Goal: Task Accomplishment & Management: Complete application form

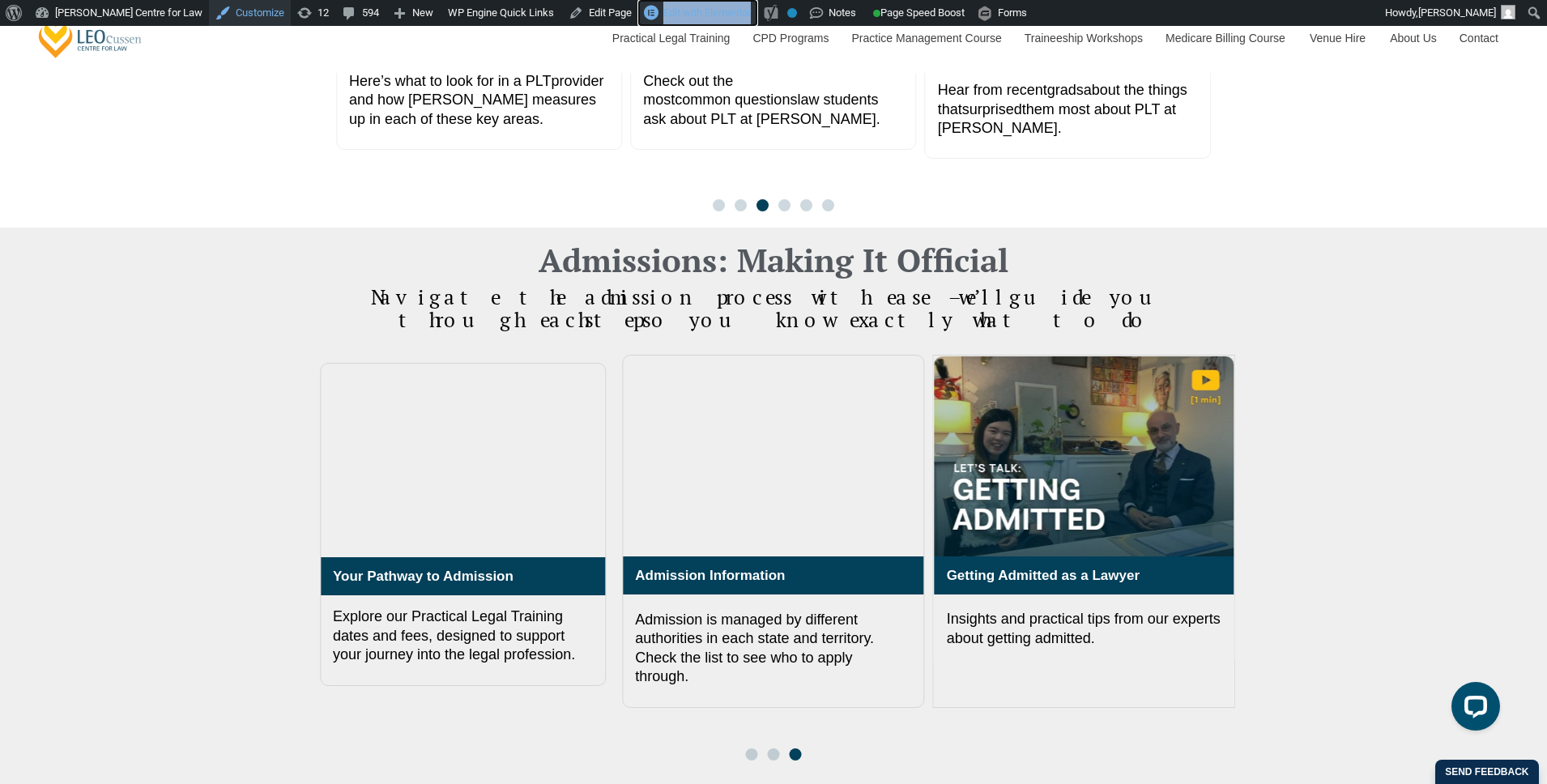
scroll to position [1504, 0]
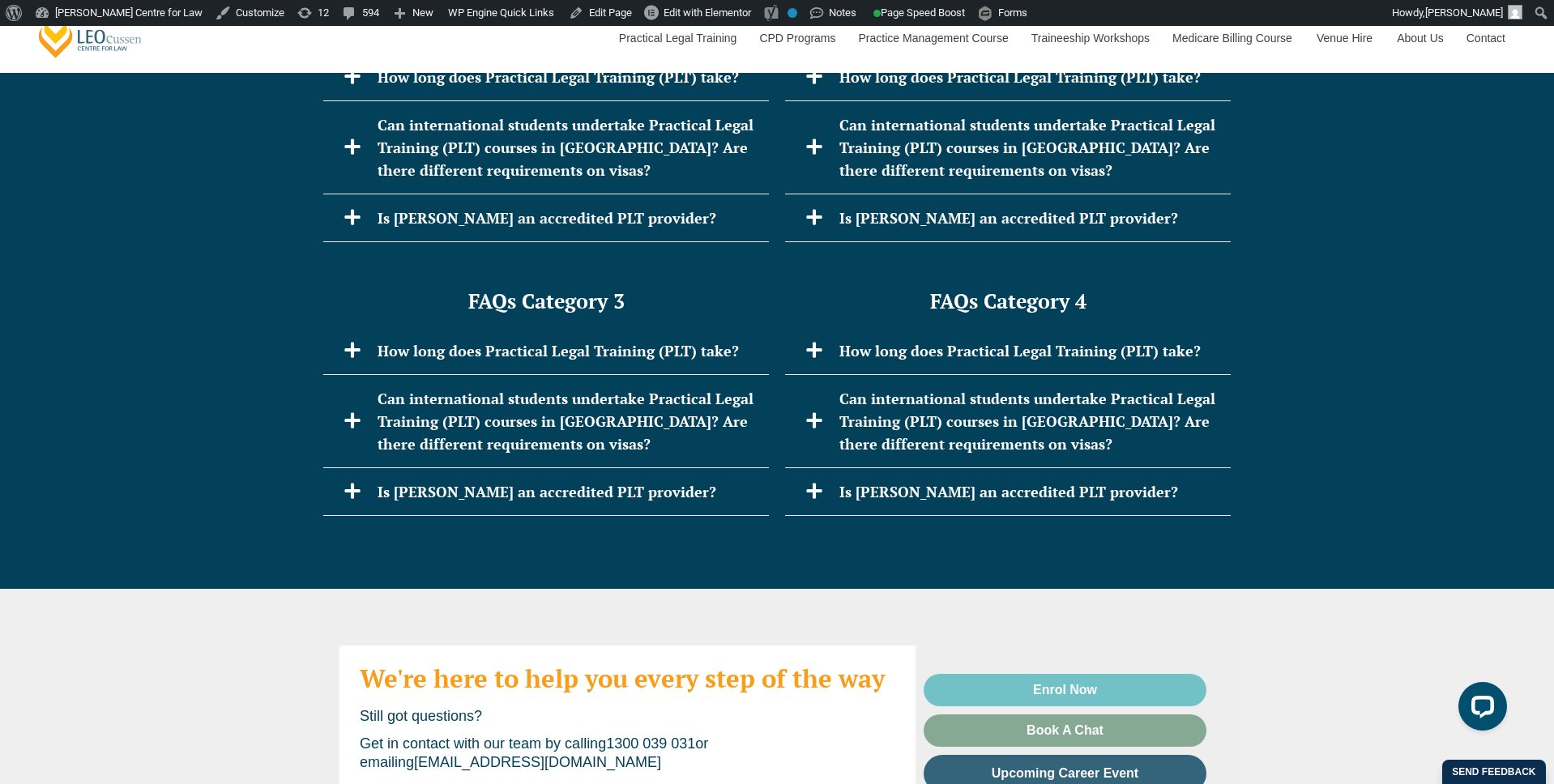
scroll to position [3345, 0]
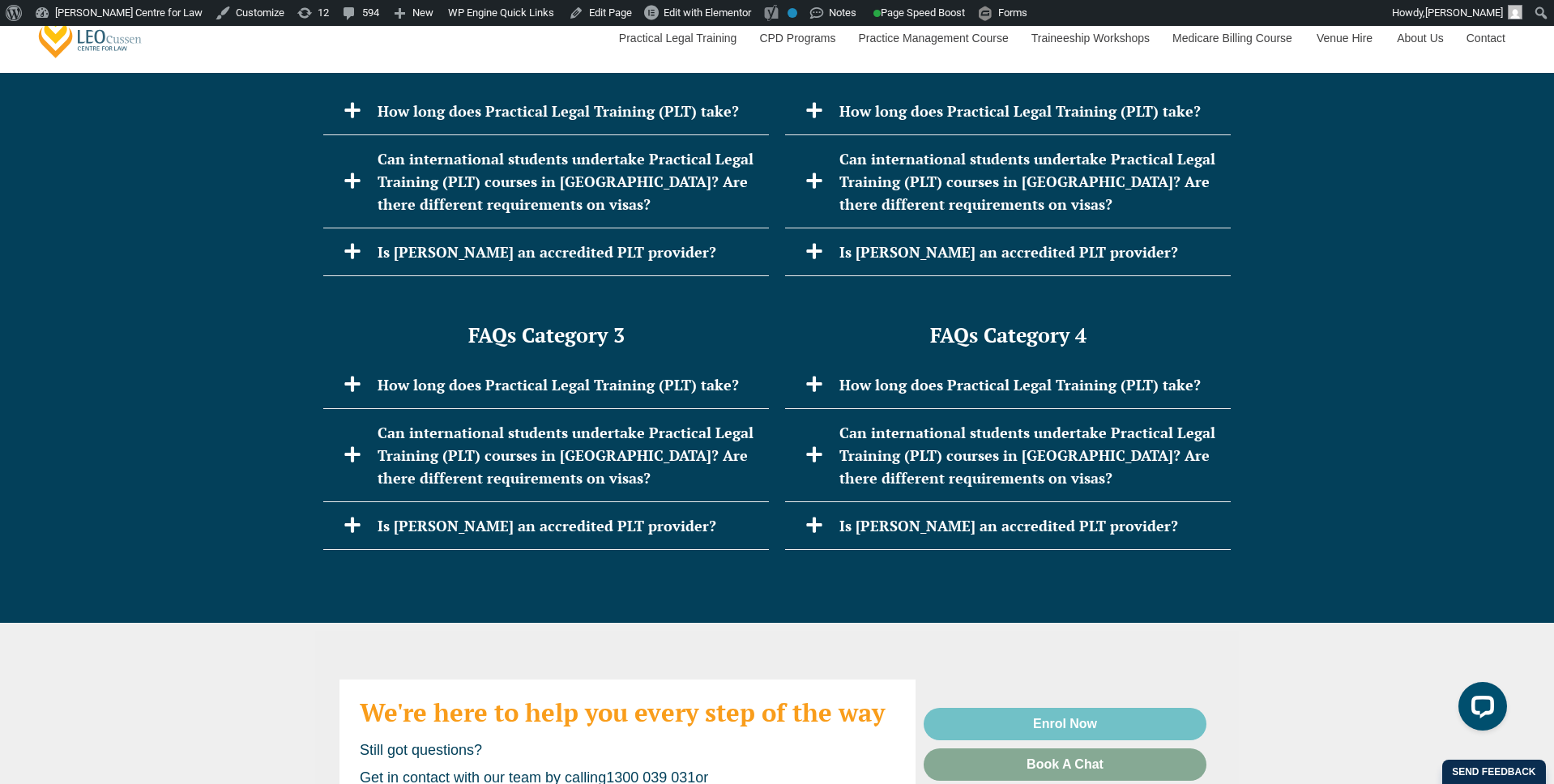
click at [155, 272] on div "FAQs Category 1 How long does Practical Legal Training (PLT) take? Leo Cussen’s…" at bounding box center [777, 164] width 1554 height 258
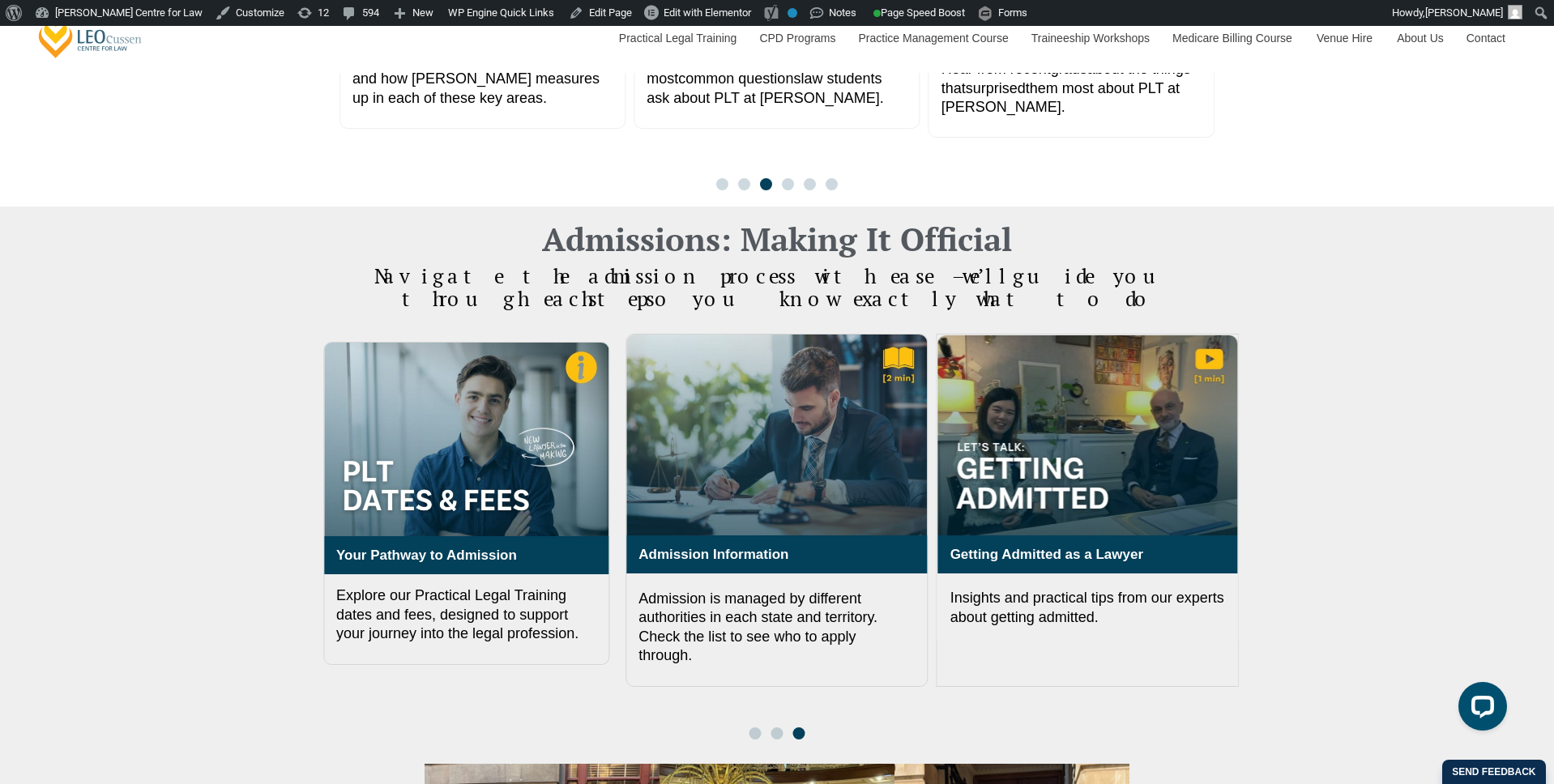
scroll to position [1502, 0]
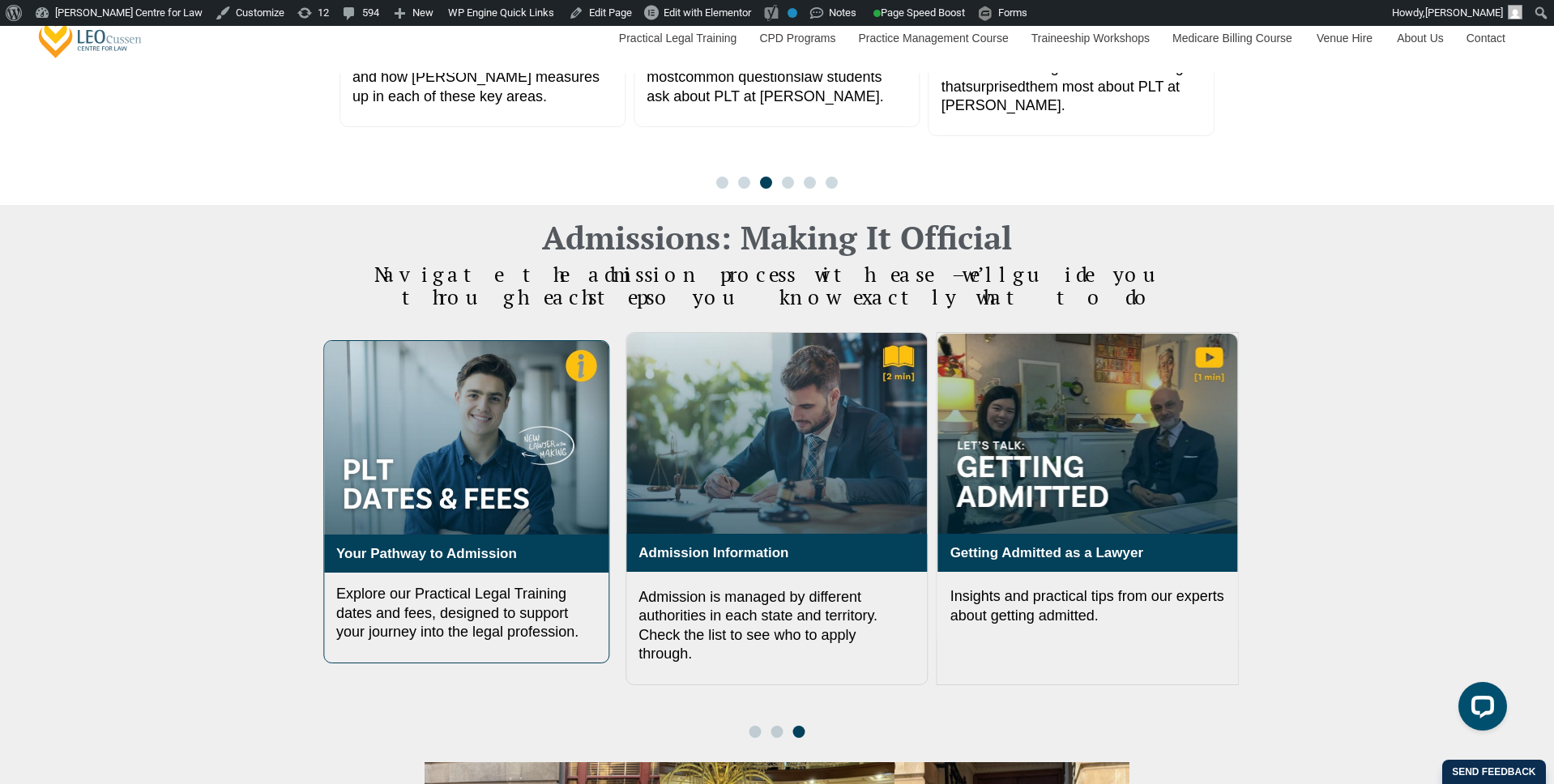
click at [583, 341] on img "3 / 3" at bounding box center [466, 437] width 284 height 194
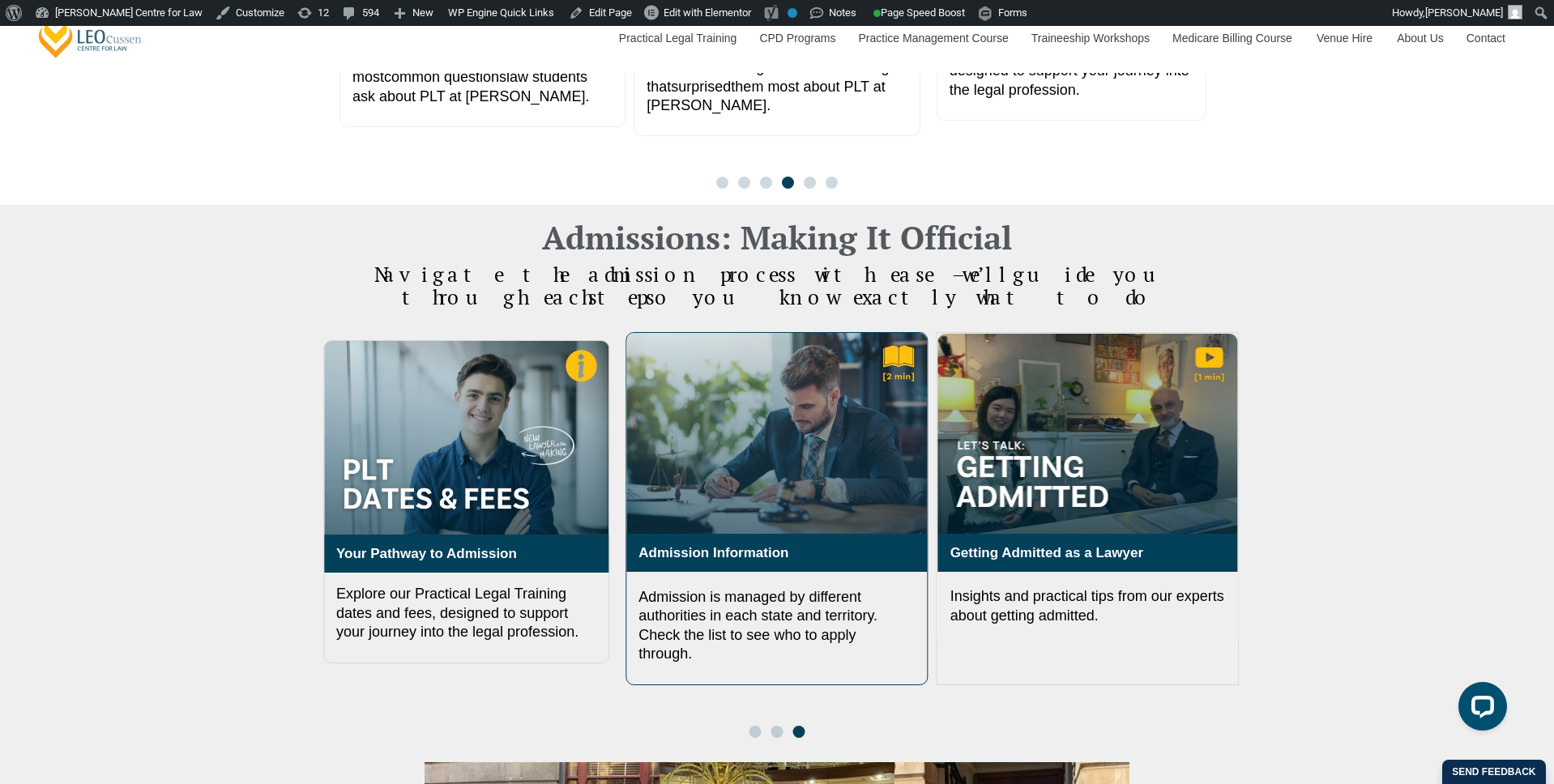
click at [735, 431] on img "1 / 3" at bounding box center [776, 433] width 301 height 201
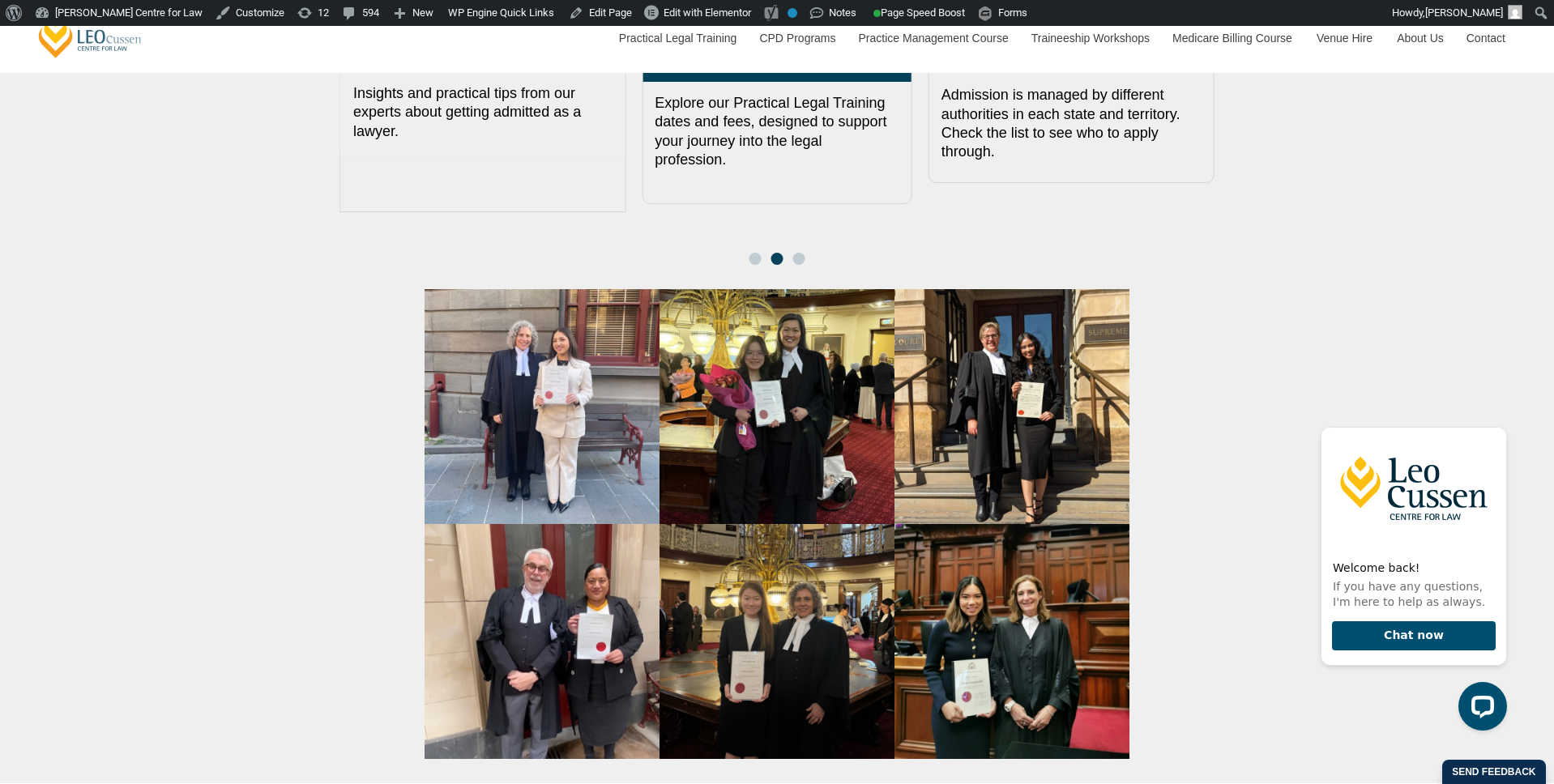
scroll to position [2102, 0]
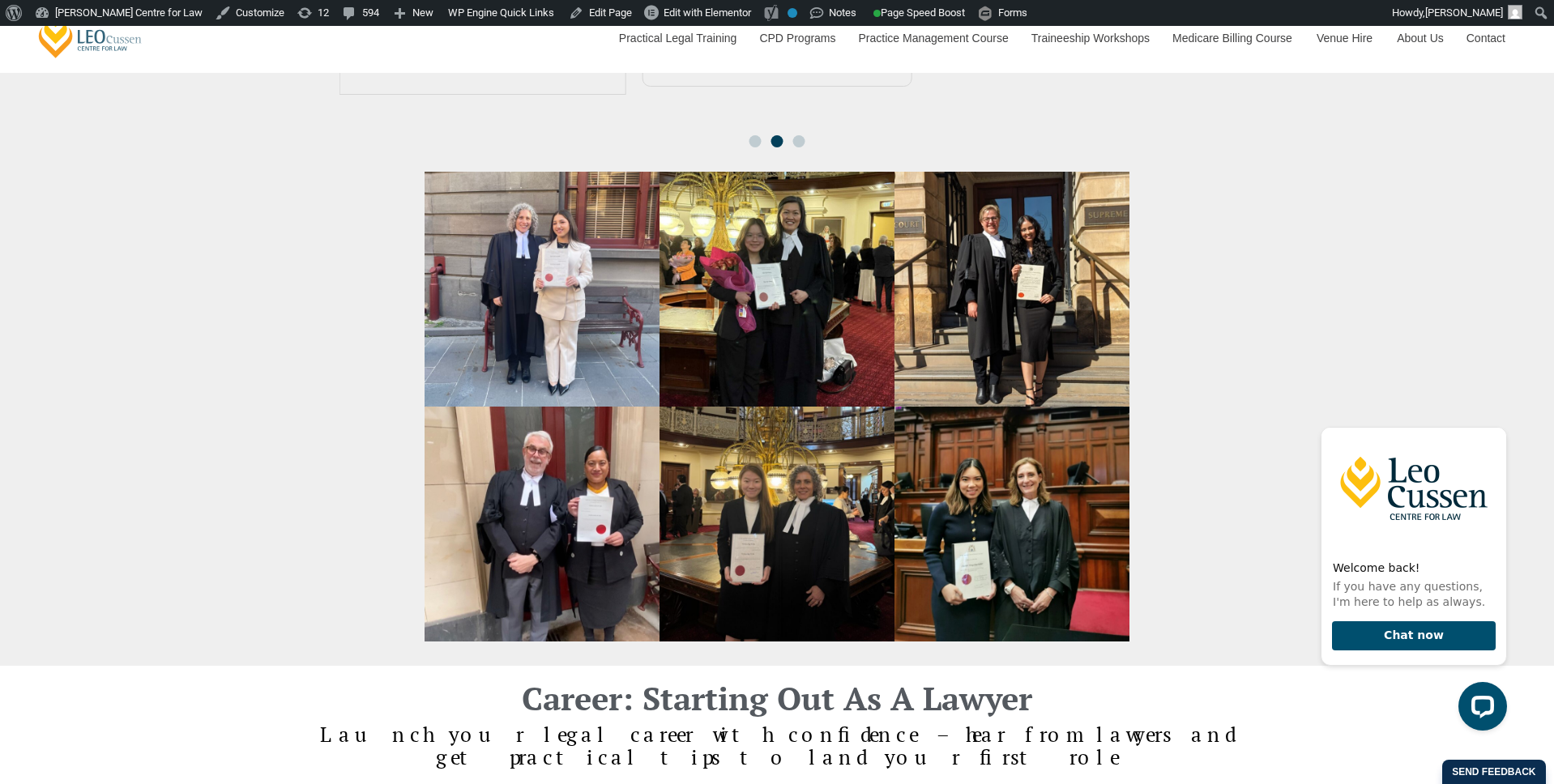
click at [527, 321] on img at bounding box center [542, 289] width 235 height 235
click at [775, 313] on img at bounding box center [777, 289] width 235 height 235
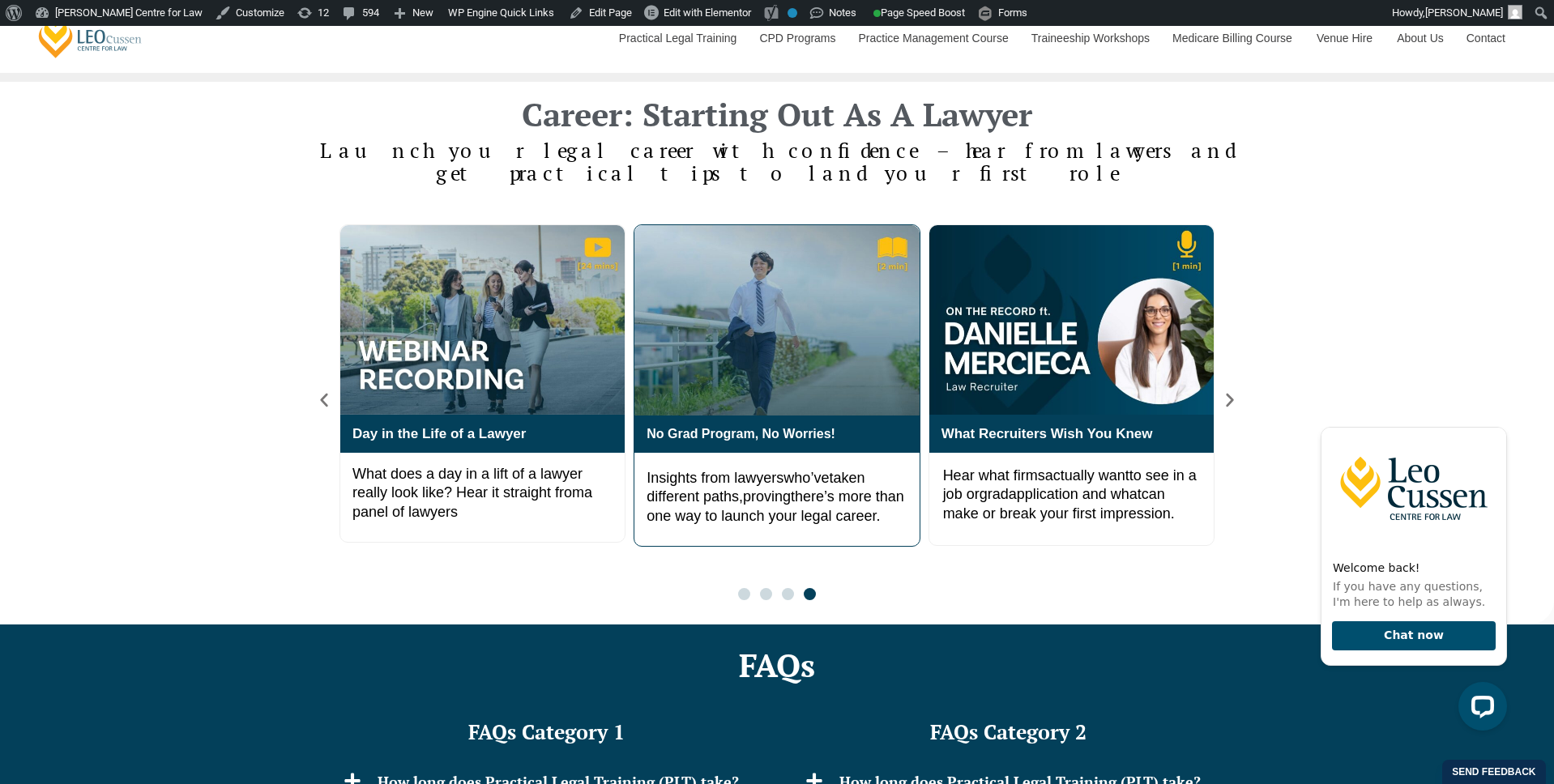
scroll to position [2686, 0]
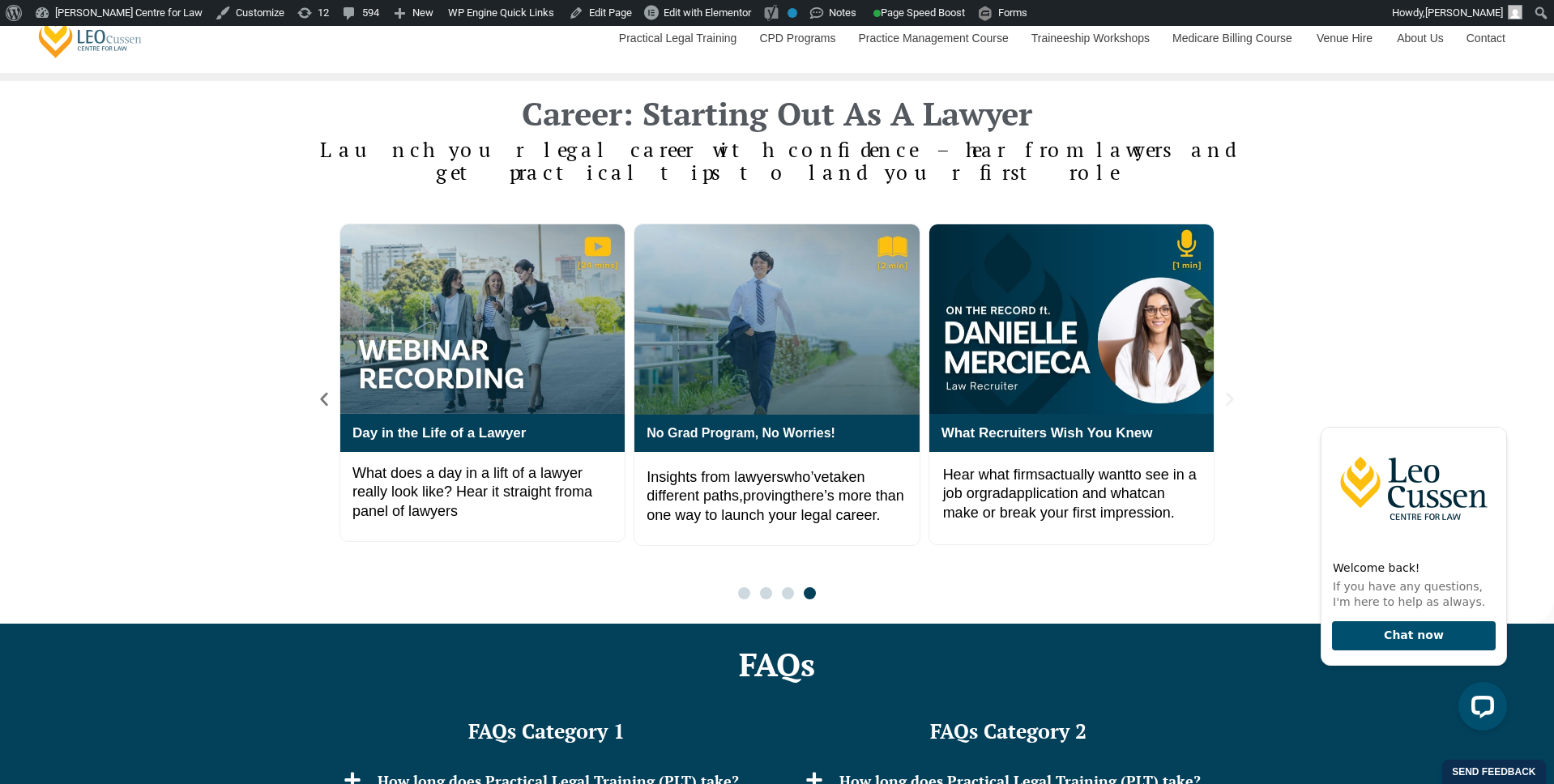
click at [1228, 390] on icon "Next slide" at bounding box center [1230, 399] width 18 height 18
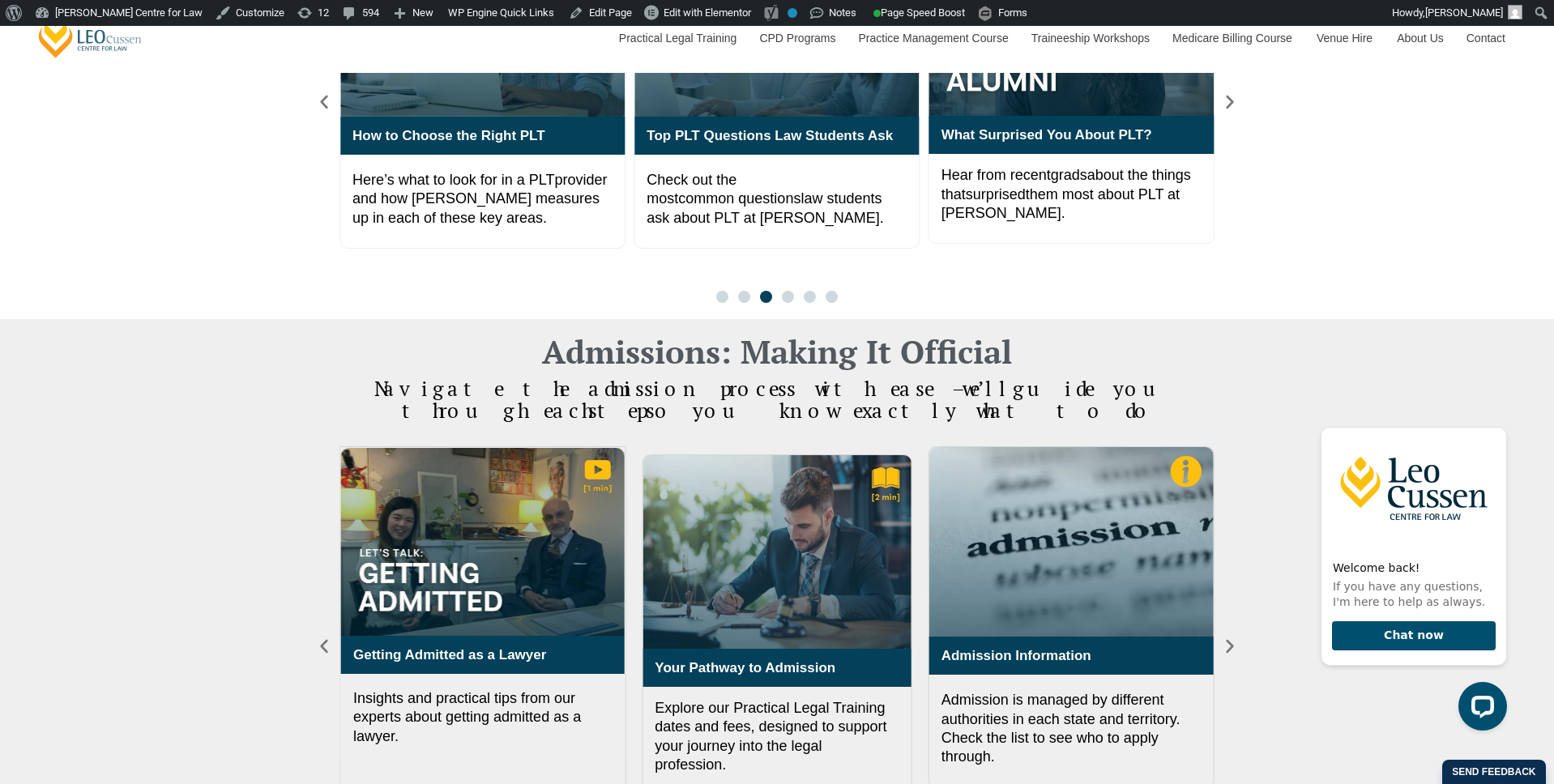
scroll to position [1383, 0]
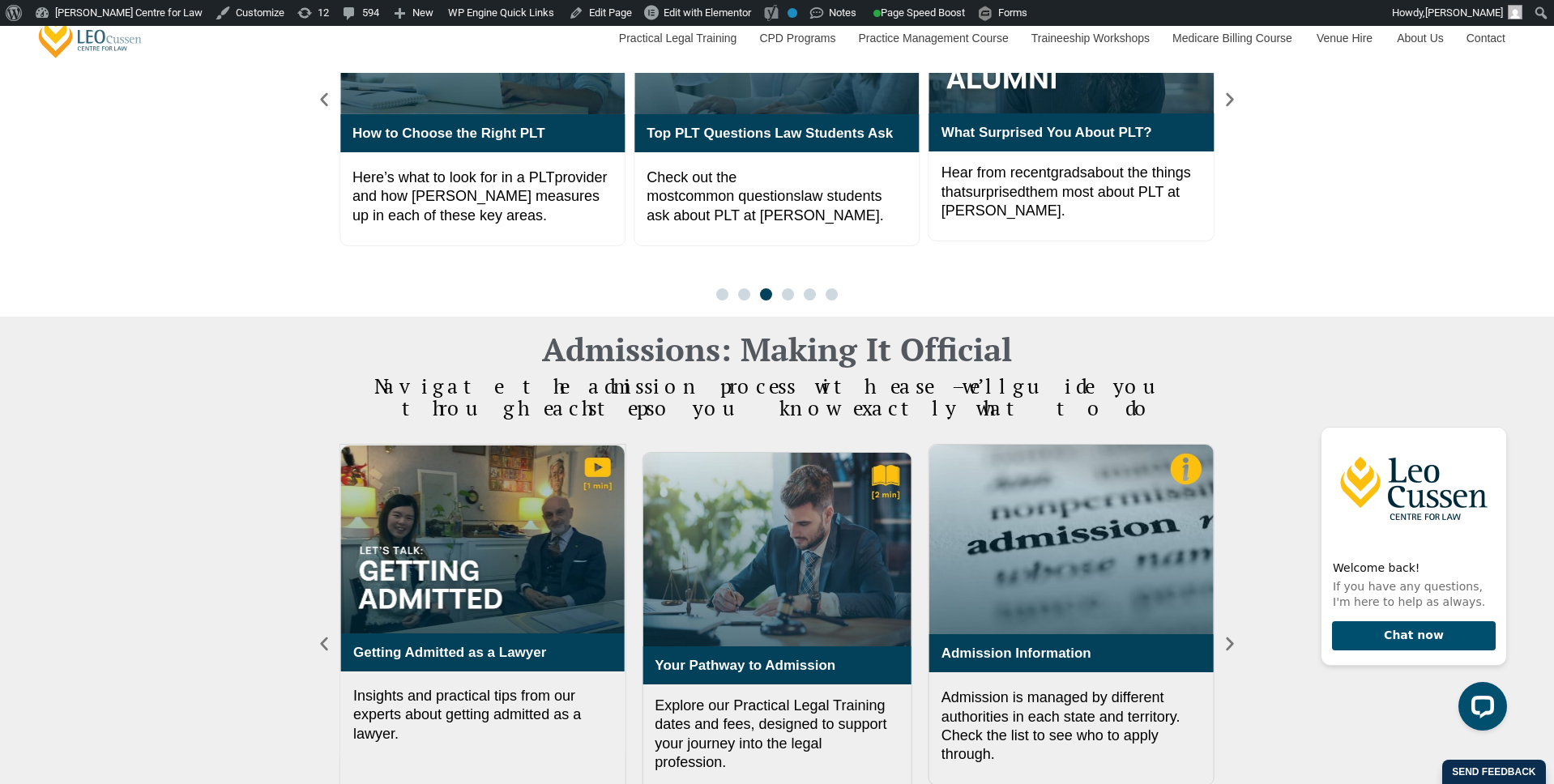
click at [830, 288] on span "Go to slide 6" at bounding box center [831, 294] width 12 height 12
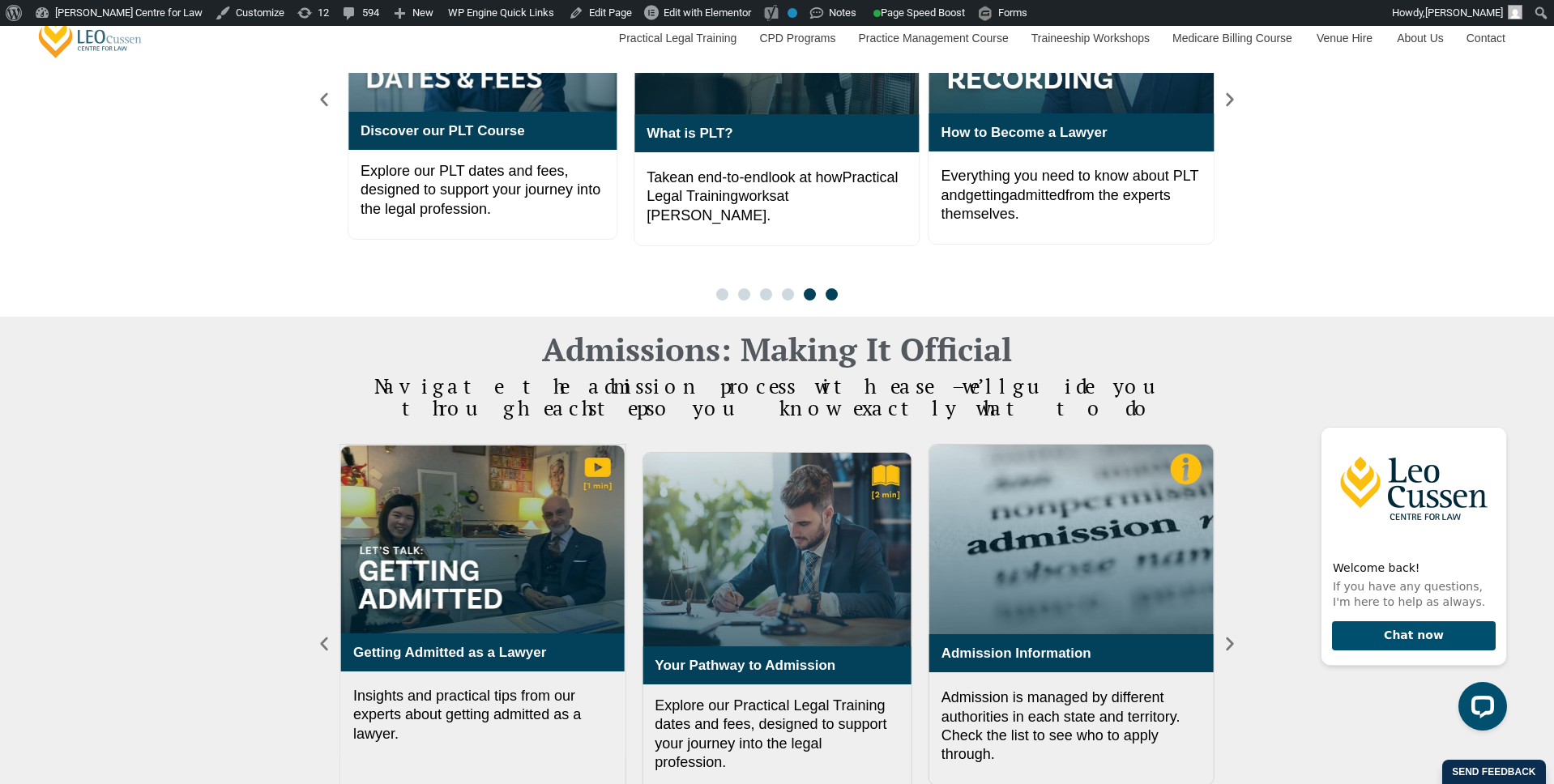
click at [807, 288] on span "Go to slide 5" at bounding box center [809, 294] width 12 height 12
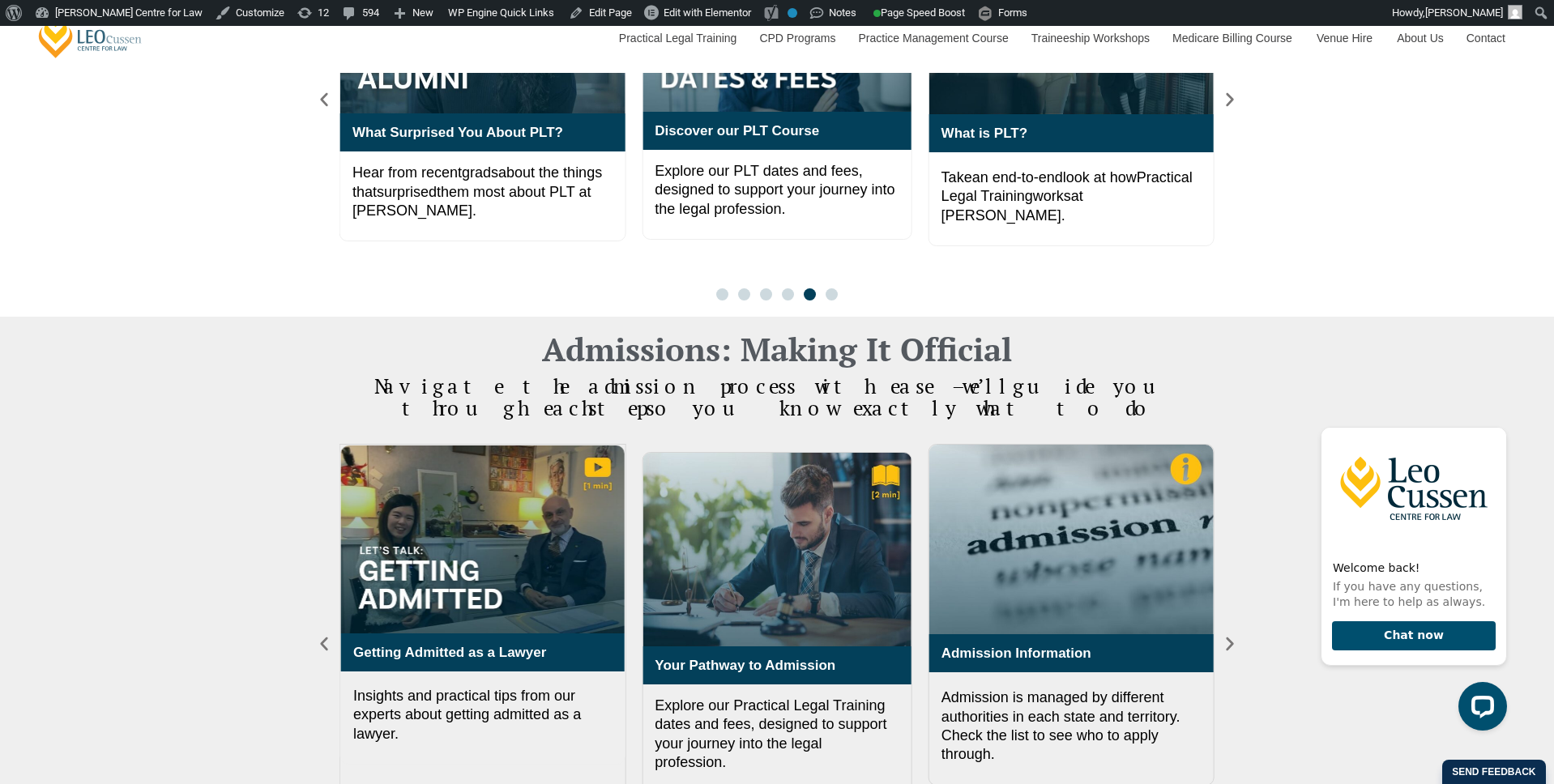
drag, startPoint x: 718, startPoint y: 270, endPoint x: 711, endPoint y: 301, distance: 31.8
click at [717, 288] on span "Go to slide 1" at bounding box center [722, 294] width 12 height 12
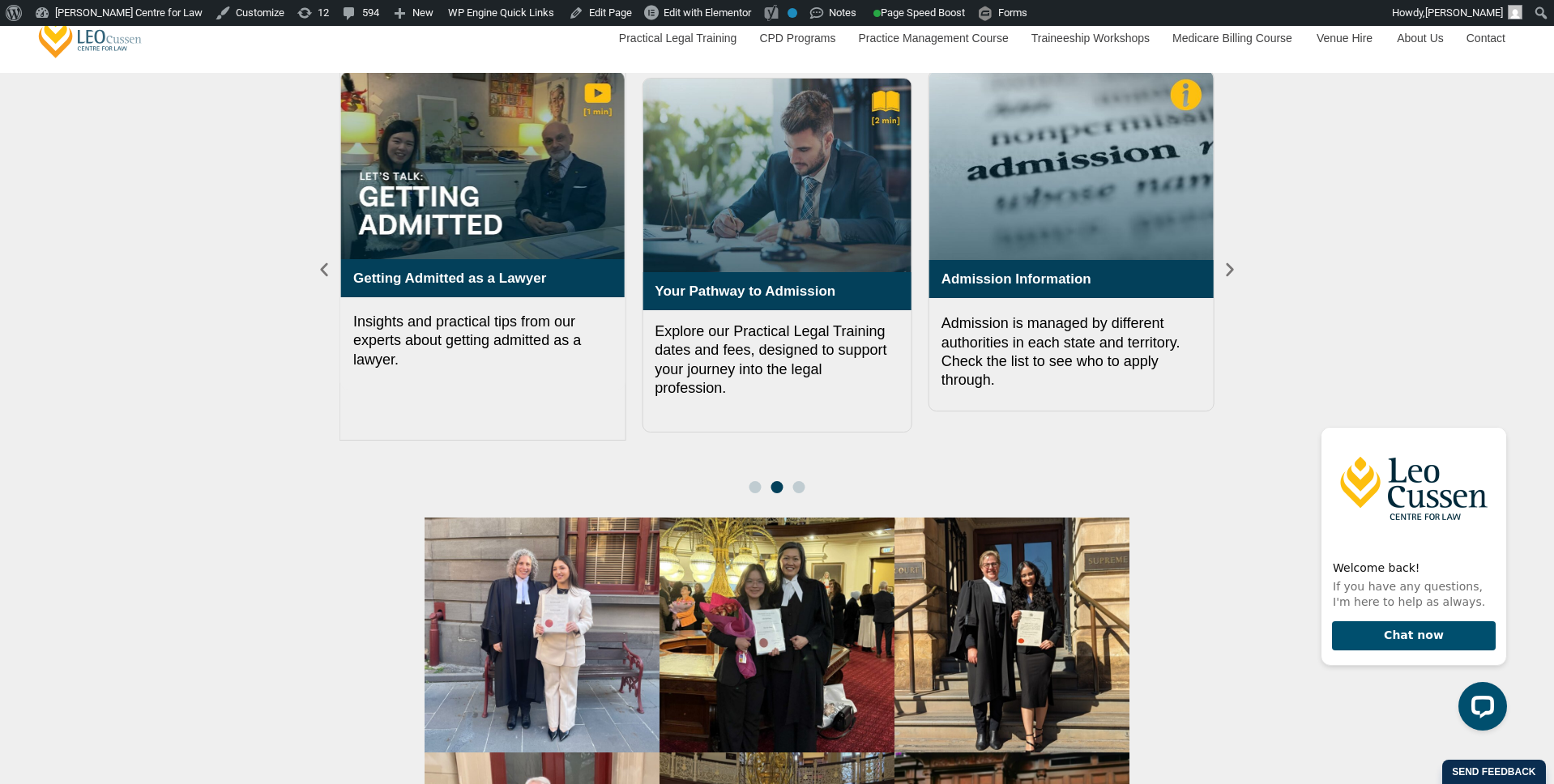
scroll to position [1707, 0]
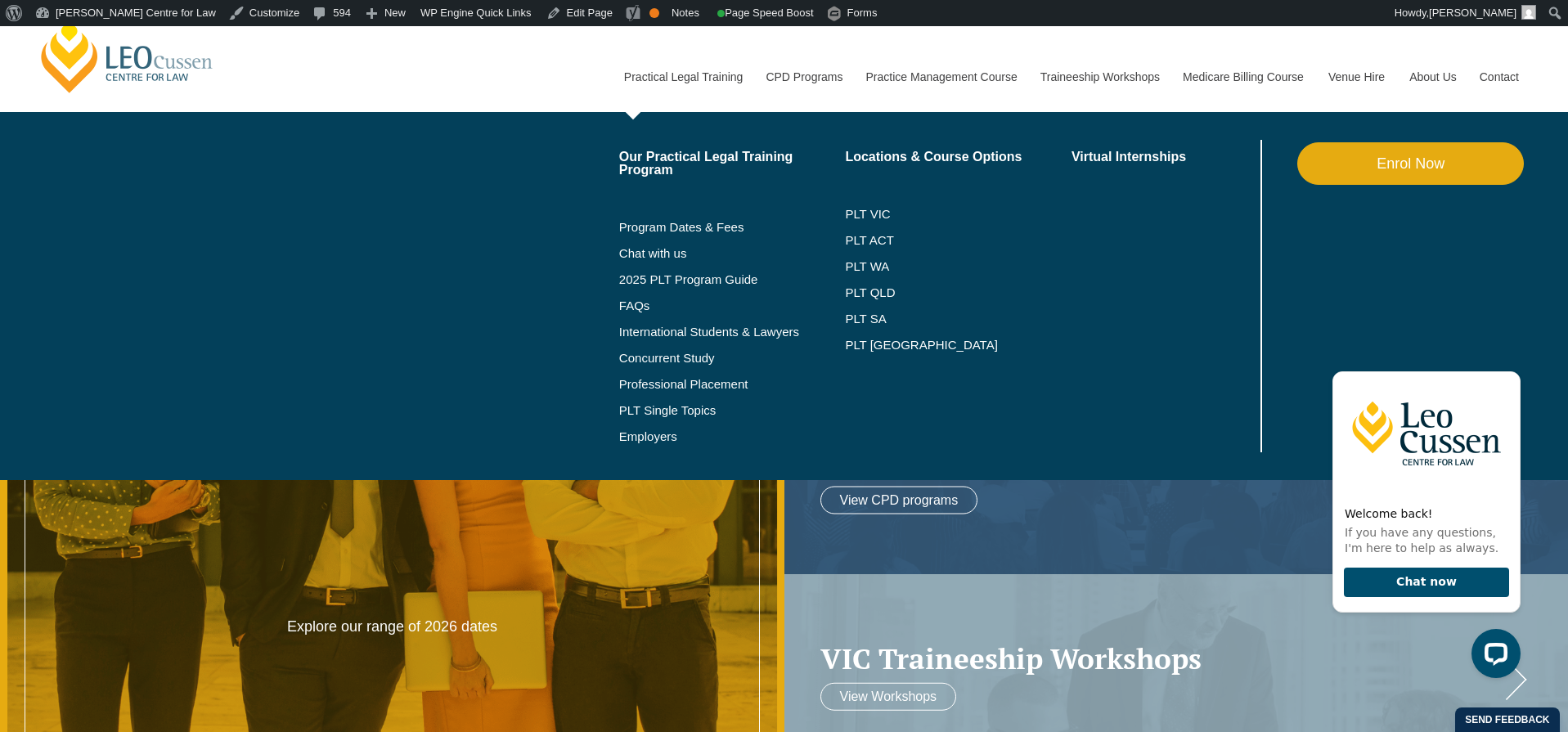
click at [1432, 161] on link "Enrol Now" at bounding box center [1410, 164] width 227 height 43
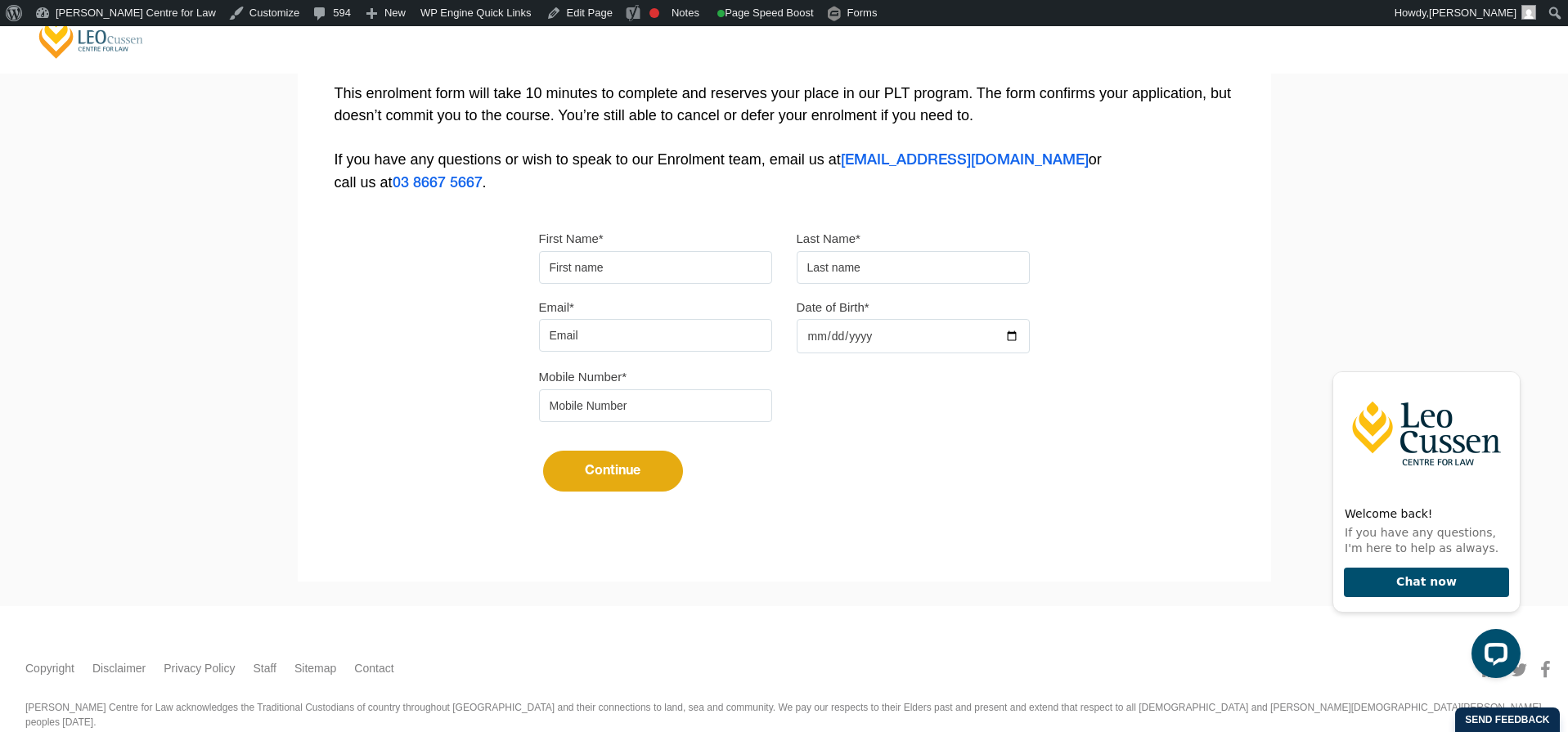
click at [609, 472] on button "Continue" at bounding box center [613, 471] width 140 height 41
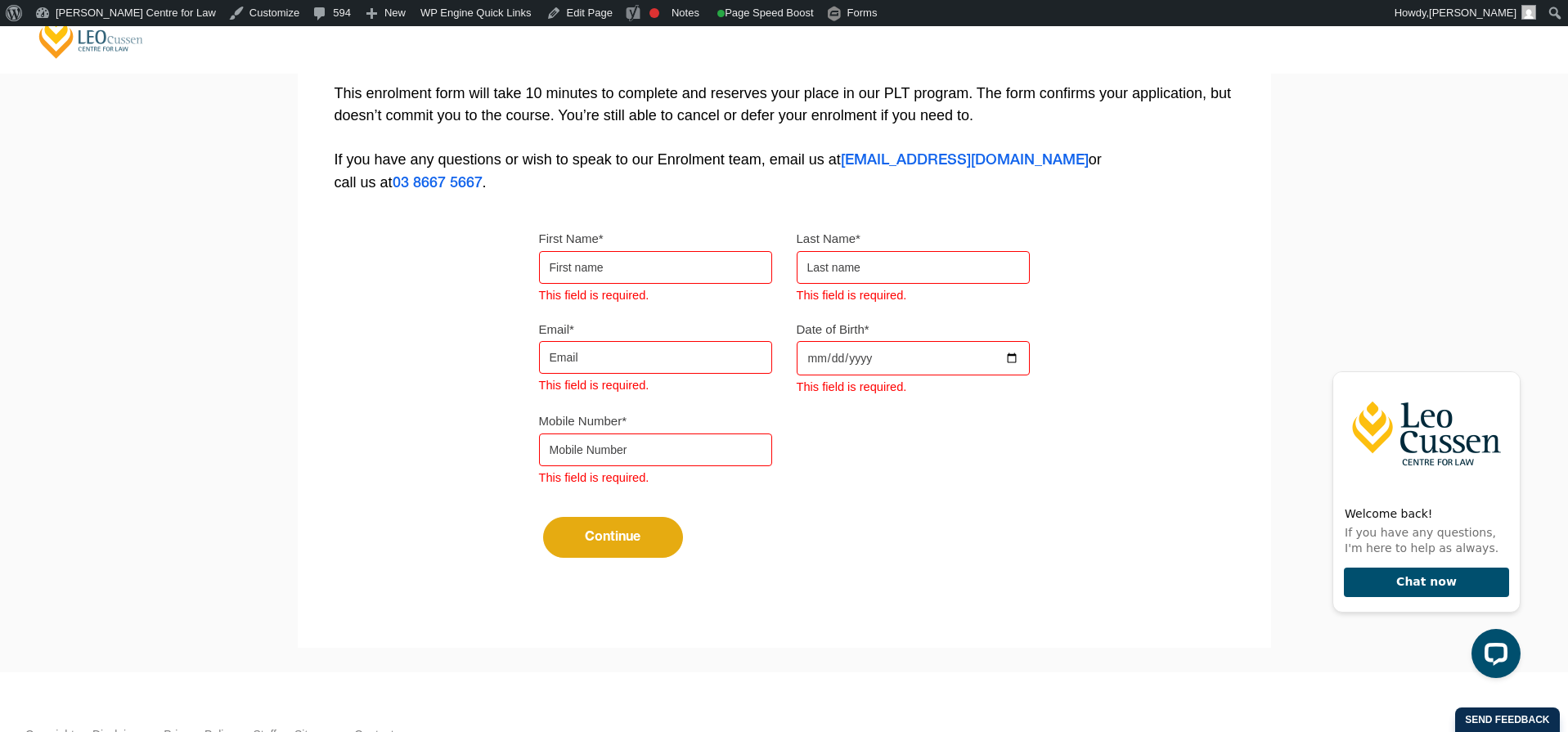
click at [604, 273] on input "First Name*" at bounding box center [655, 267] width 233 height 33
type input "nelson"
type input "oneill"
type input "nova@nelsononeill.com.au"
type input "3456789"
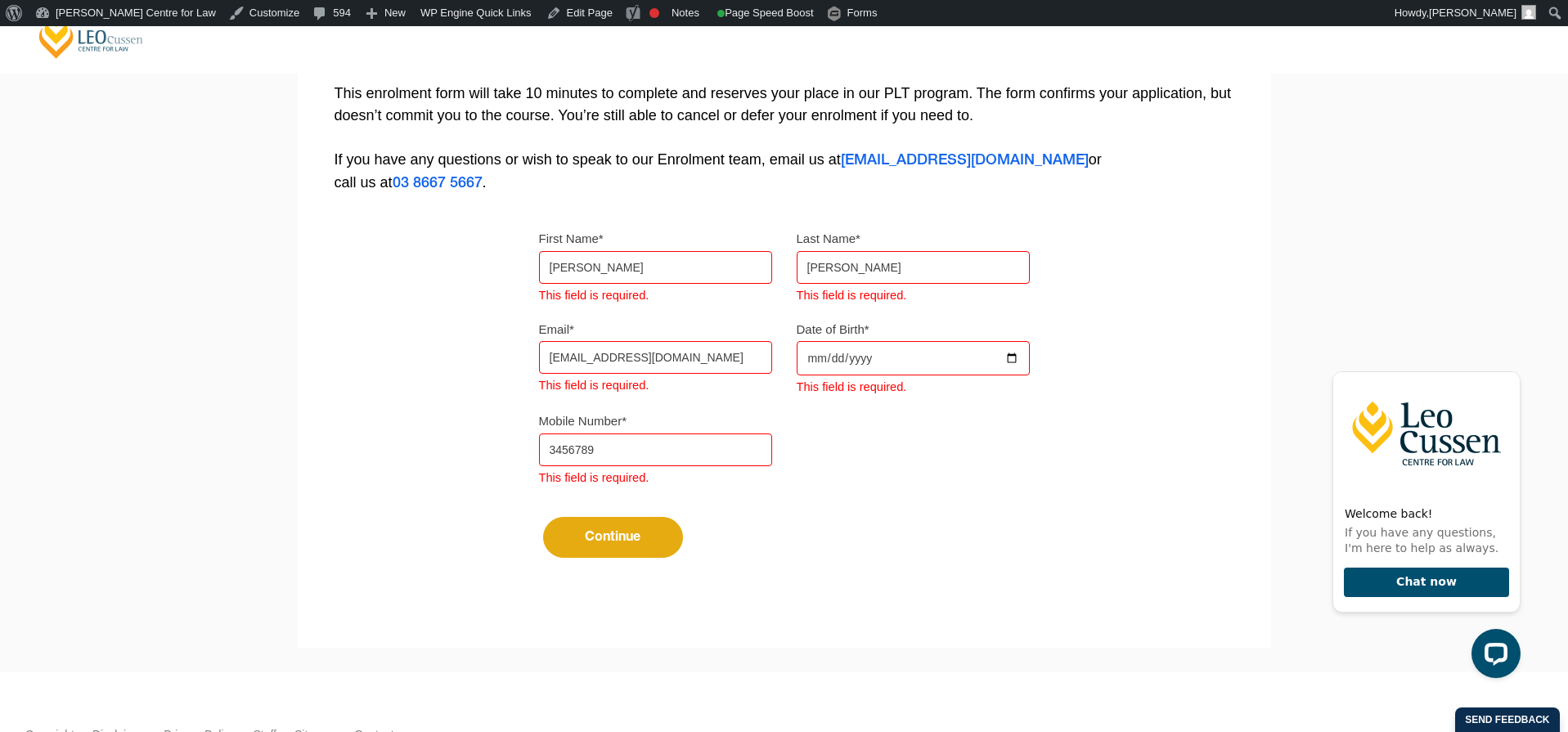
click at [880, 362] on input "Date of Birth*" at bounding box center [913, 358] width 233 height 34
click at [797, 375] on div at bounding box center [797, 375] width 0 height 0
drag, startPoint x: 821, startPoint y: 349, endPoint x: 825, endPoint y: 372, distance: 23.3
click at [821, 350] on input "Date of Birth*" at bounding box center [913, 358] width 233 height 34
type input "0004-03-31"
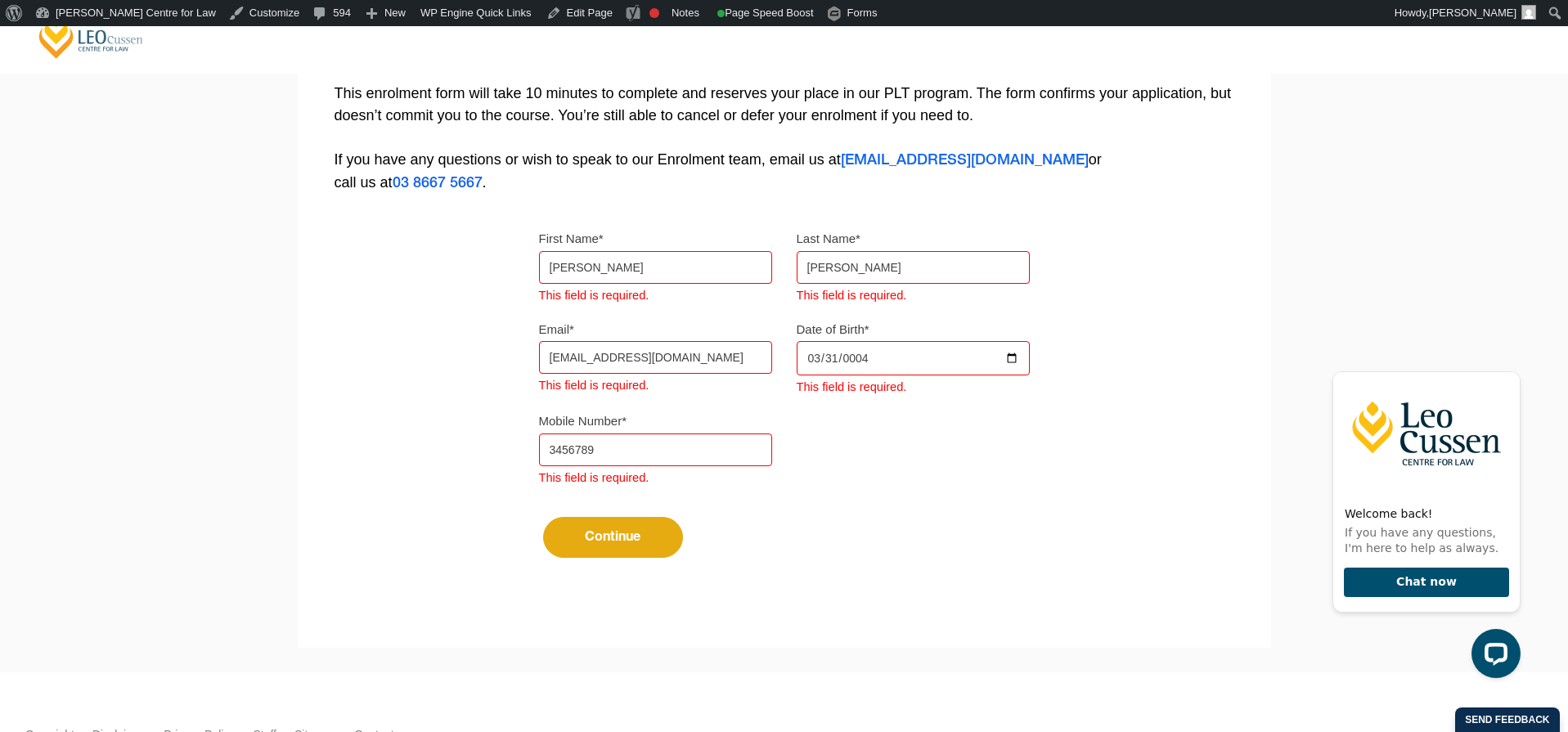
click at [648, 459] on input "3456789" at bounding box center [655, 450] width 233 height 33
drag, startPoint x: 634, startPoint y: 457, endPoint x: 638, endPoint y: 470, distance: 13.6
click at [634, 458] on input "3456789" at bounding box center [655, 450] width 233 height 33
click at [551, 456] on input "3456789" at bounding box center [655, 450] width 233 height 33
type input "0413456789"
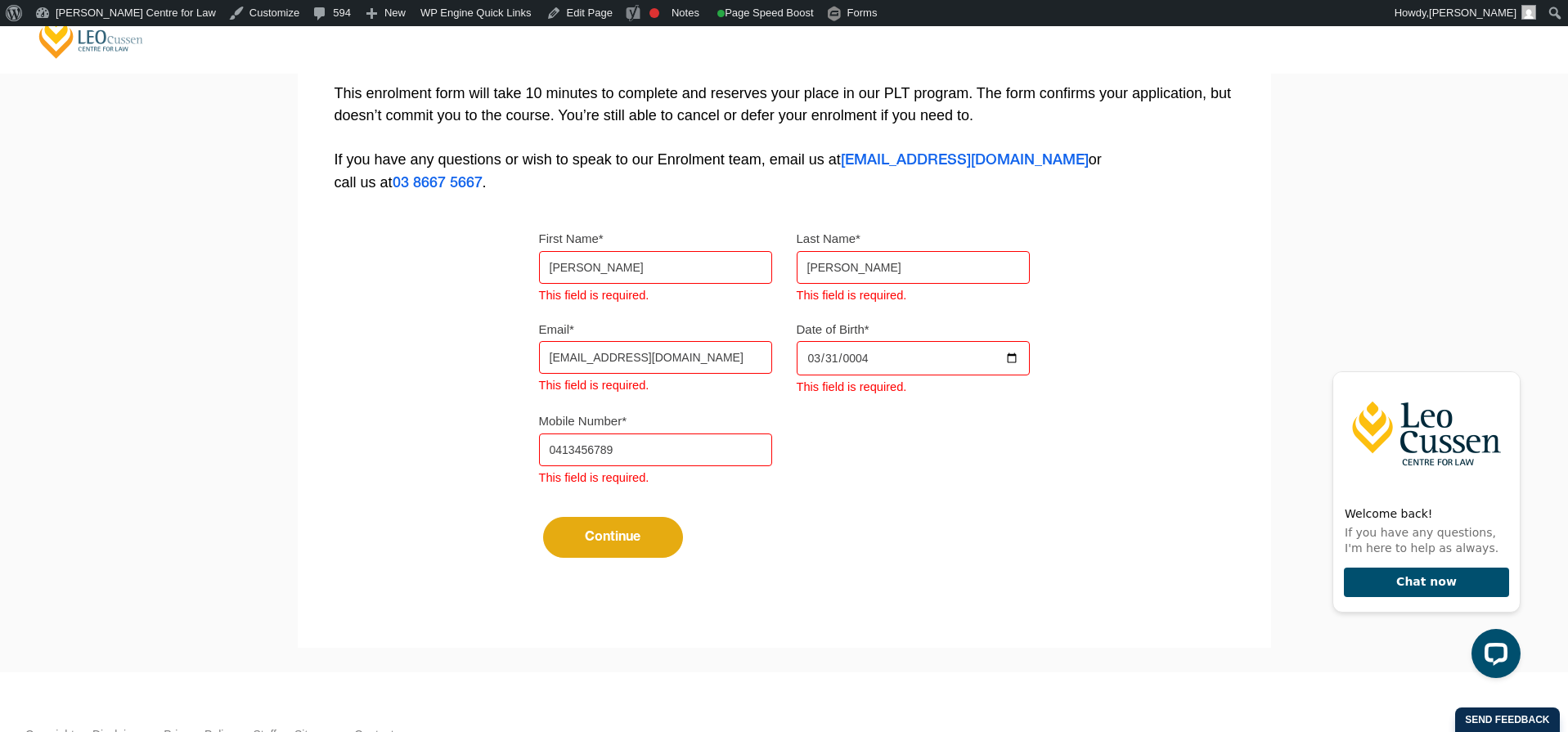
click at [583, 537] on button "Continue" at bounding box center [613, 537] width 140 height 41
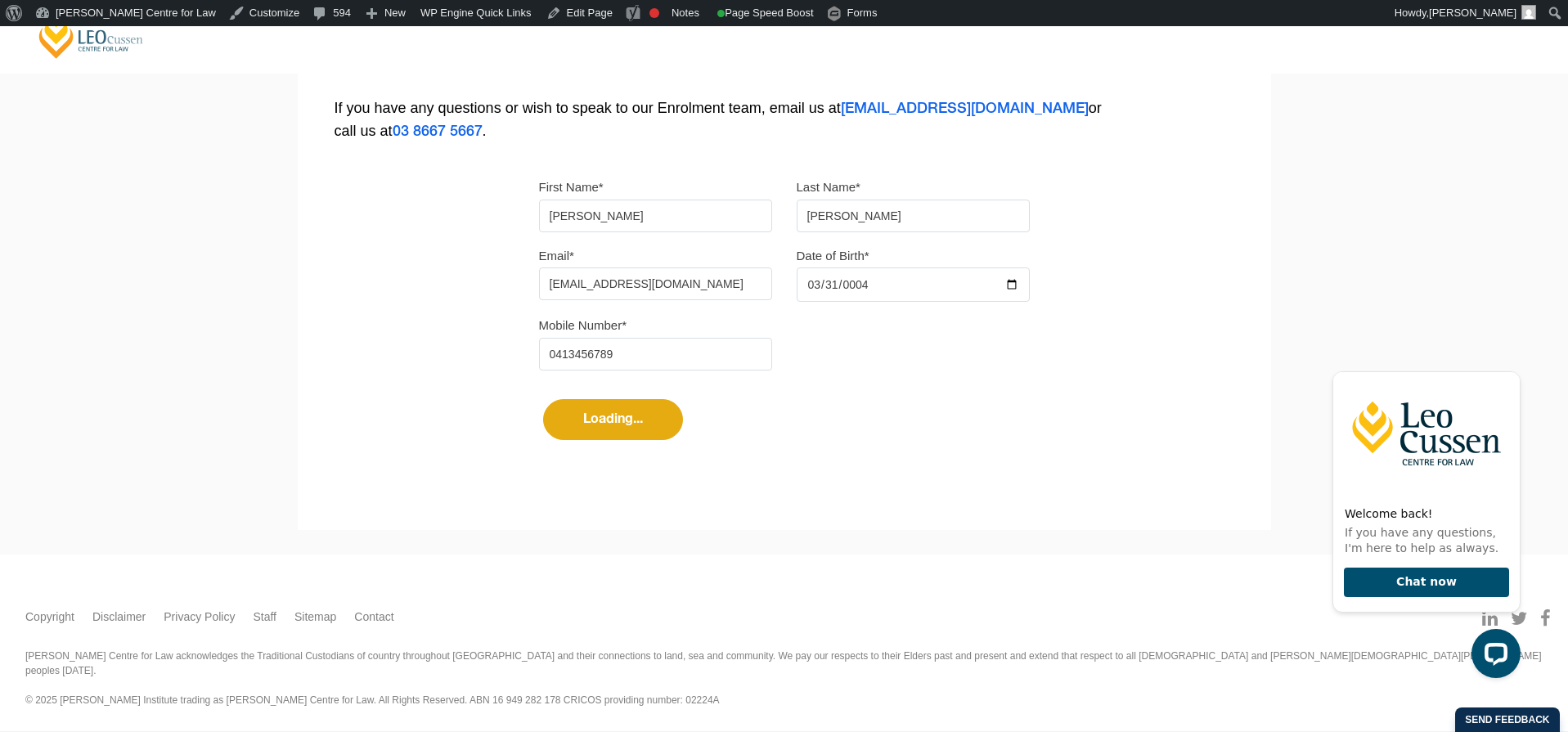
select select
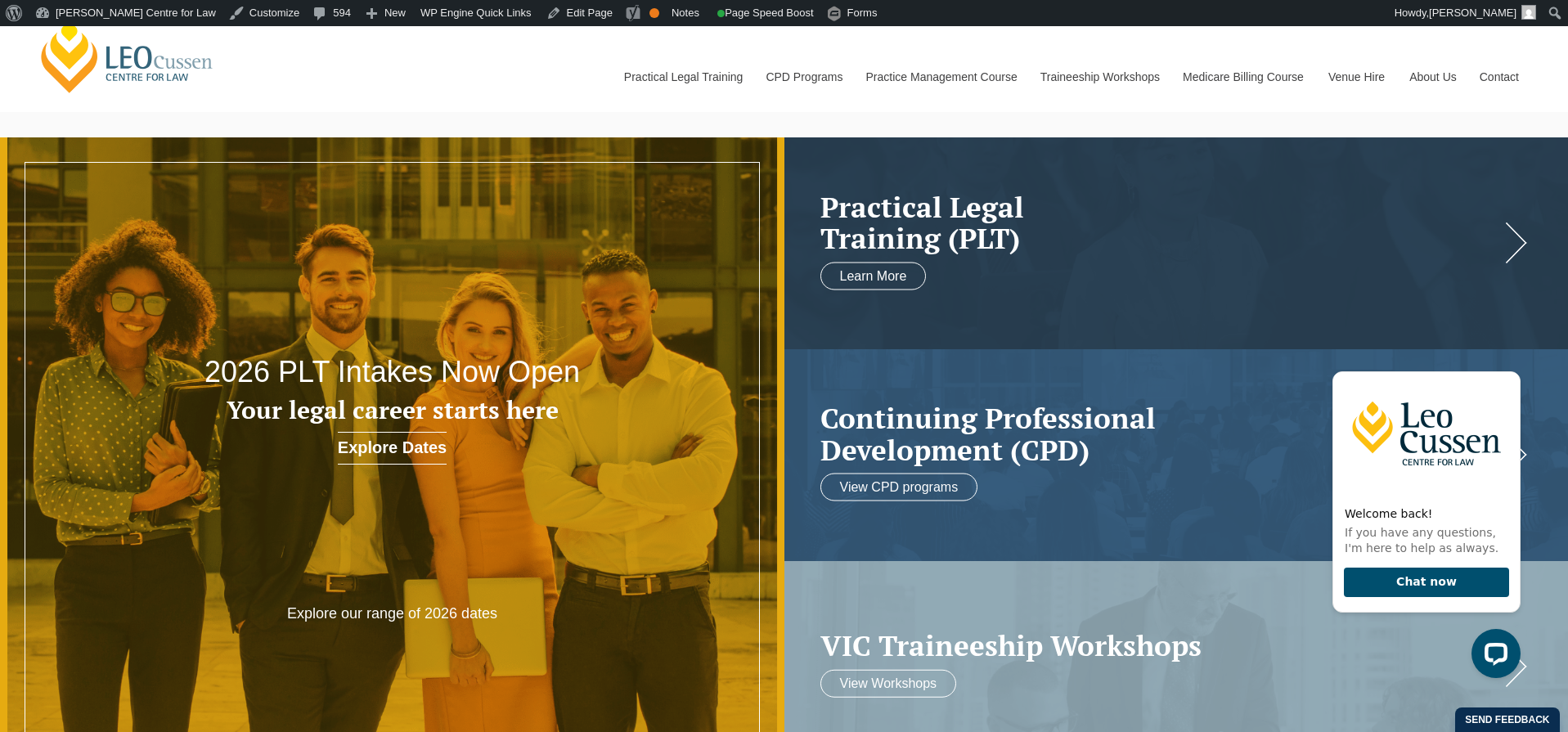
scroll to position [20, 0]
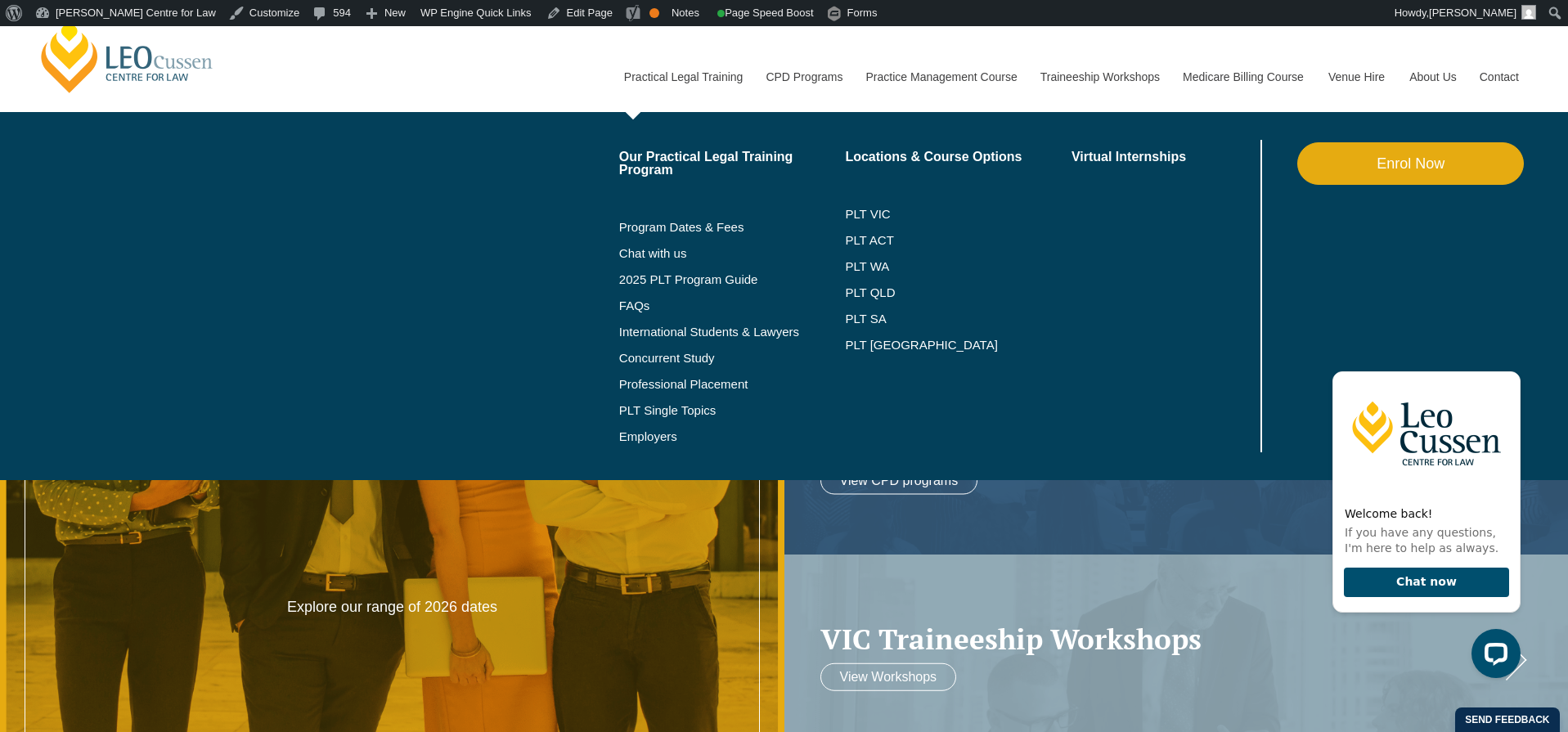
click at [1415, 163] on link "Enrol Now" at bounding box center [1410, 164] width 227 height 43
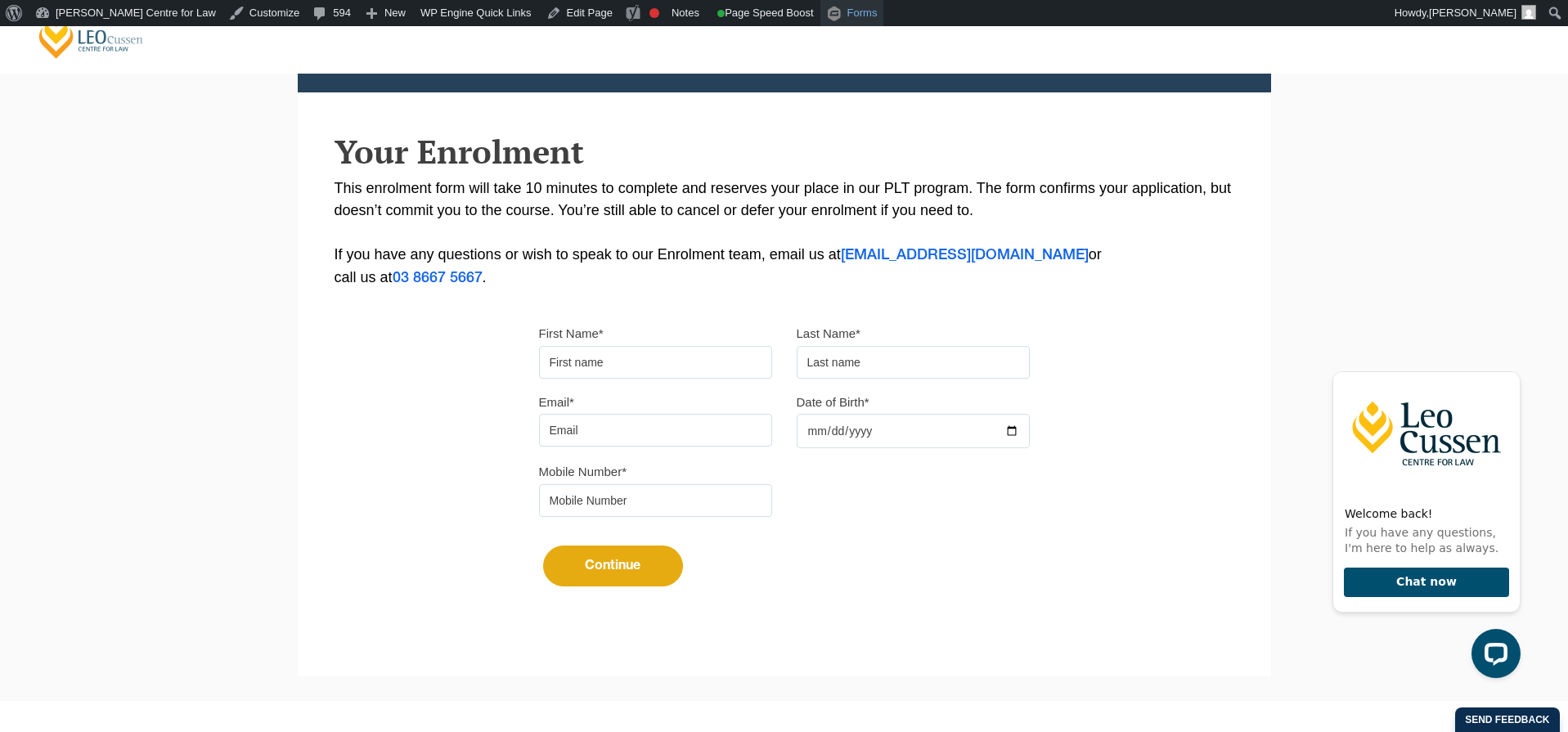
scroll to position [263, 0]
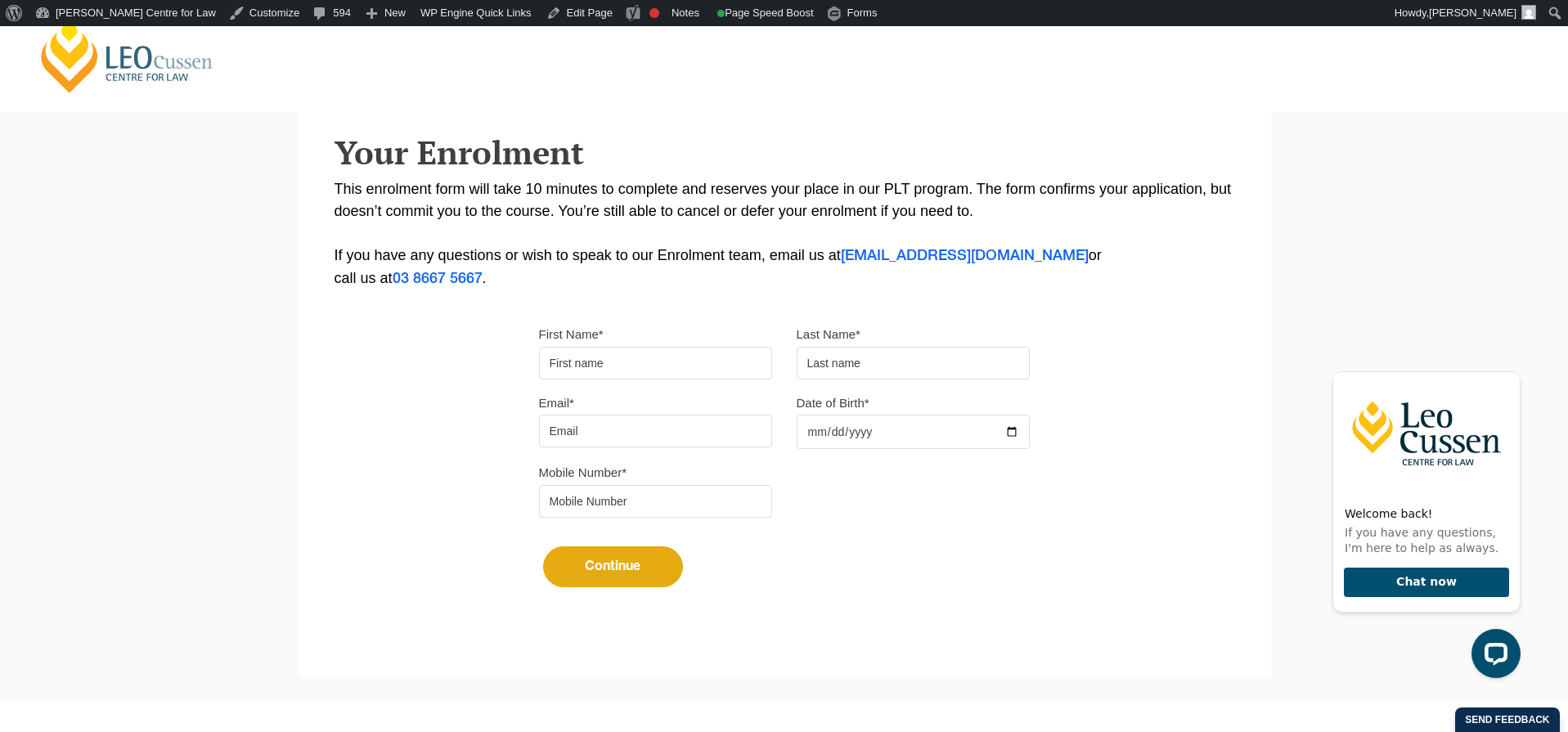
click at [634, 367] on input "First Name*" at bounding box center [655, 363] width 233 height 33
type input "nelson"
type input "oneill"
type input "nova@nelsononeill.com.au"
type input "3456789"
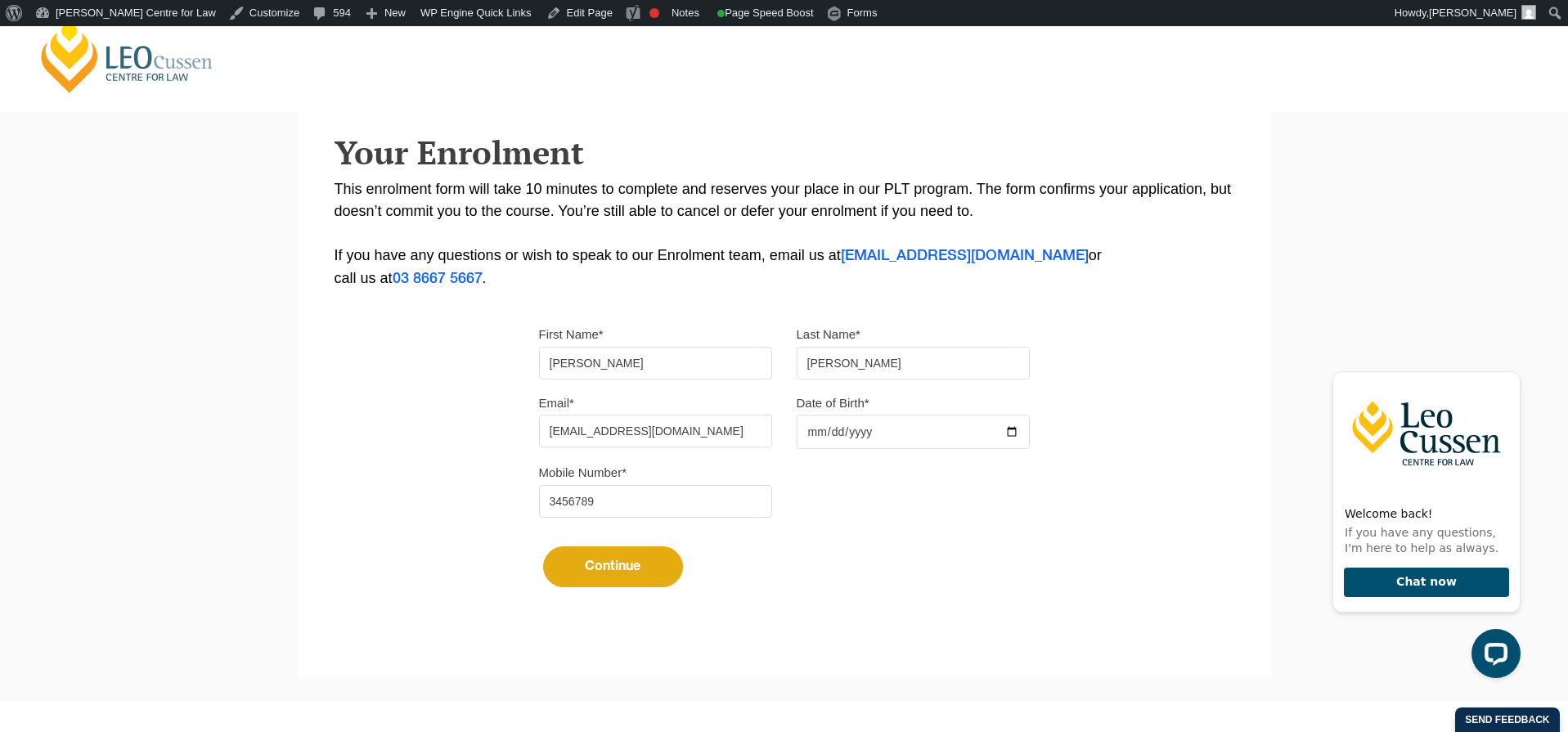
click at [859, 433] on input "Date of Birth*" at bounding box center [913, 432] width 233 height 34
click at [799, 435] on input "Date of Birth*" at bounding box center [913, 432] width 233 height 34
click at [818, 438] on input "Date of Birth*" at bounding box center [913, 432] width 233 height 34
type input "0004-03-31"
drag, startPoint x: 591, startPoint y: 496, endPoint x: 597, endPoint y: 505, distance: 10.8
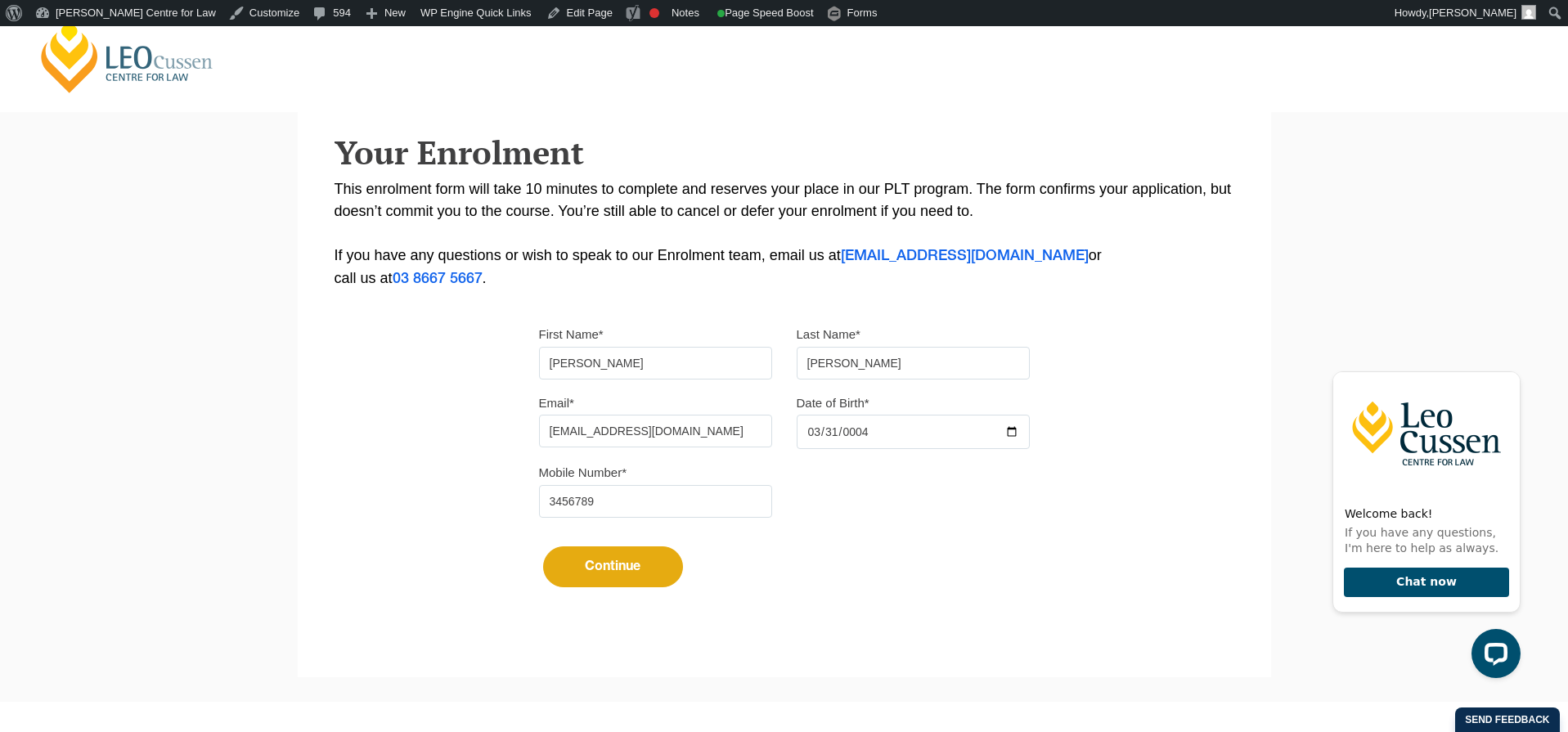
click at [593, 501] on input "3456789" at bounding box center [655, 501] width 233 height 33
click at [589, 582] on button "Continue" at bounding box center [613, 567] width 140 height 41
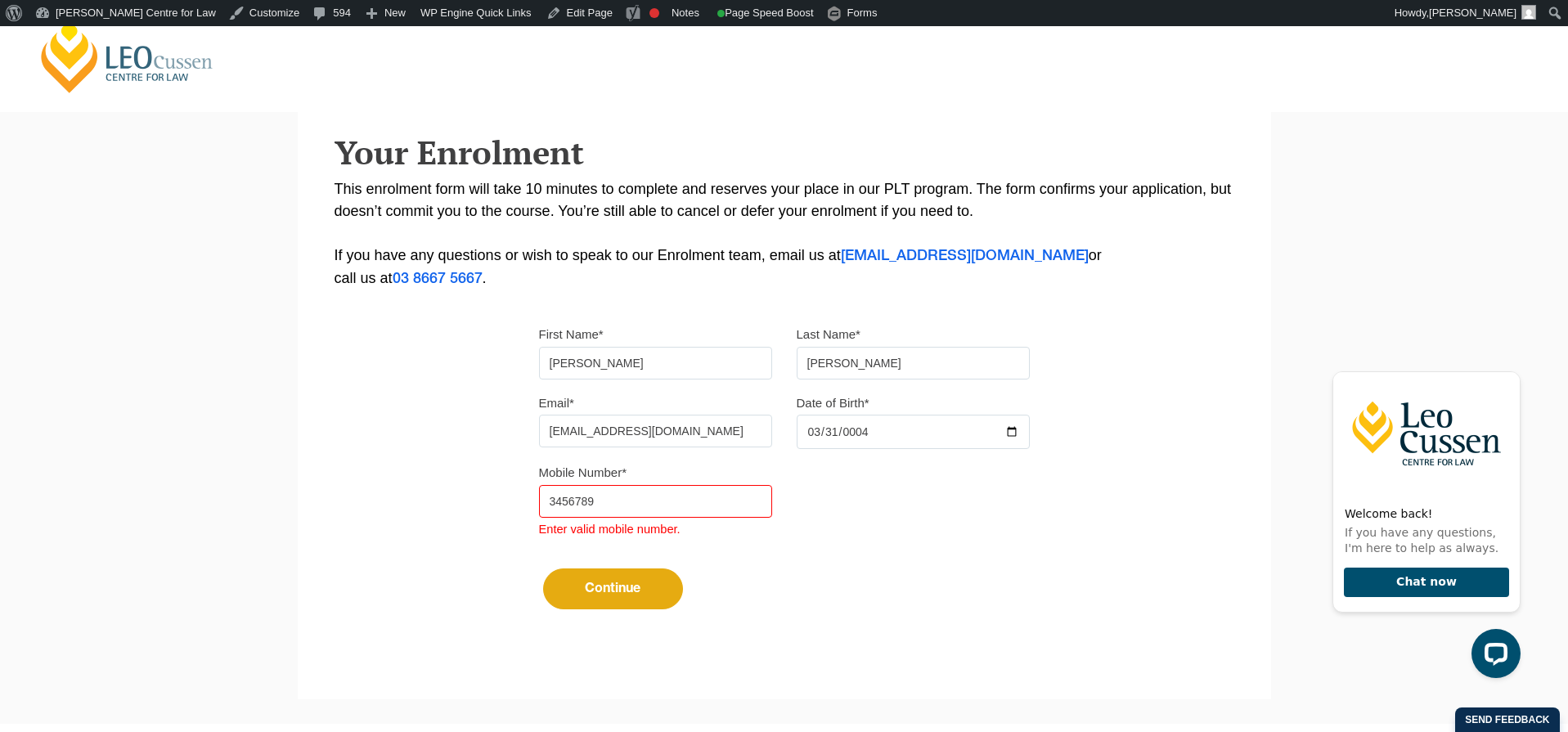
click at [618, 512] on input "3456789" at bounding box center [655, 501] width 233 height 33
click at [600, 501] on input "3456789" at bounding box center [655, 501] width 233 height 33
click at [552, 509] on input "3456789" at bounding box center [655, 501] width 233 height 33
type input "0413456789"
click at [567, 591] on button "Continue" at bounding box center [613, 589] width 140 height 41
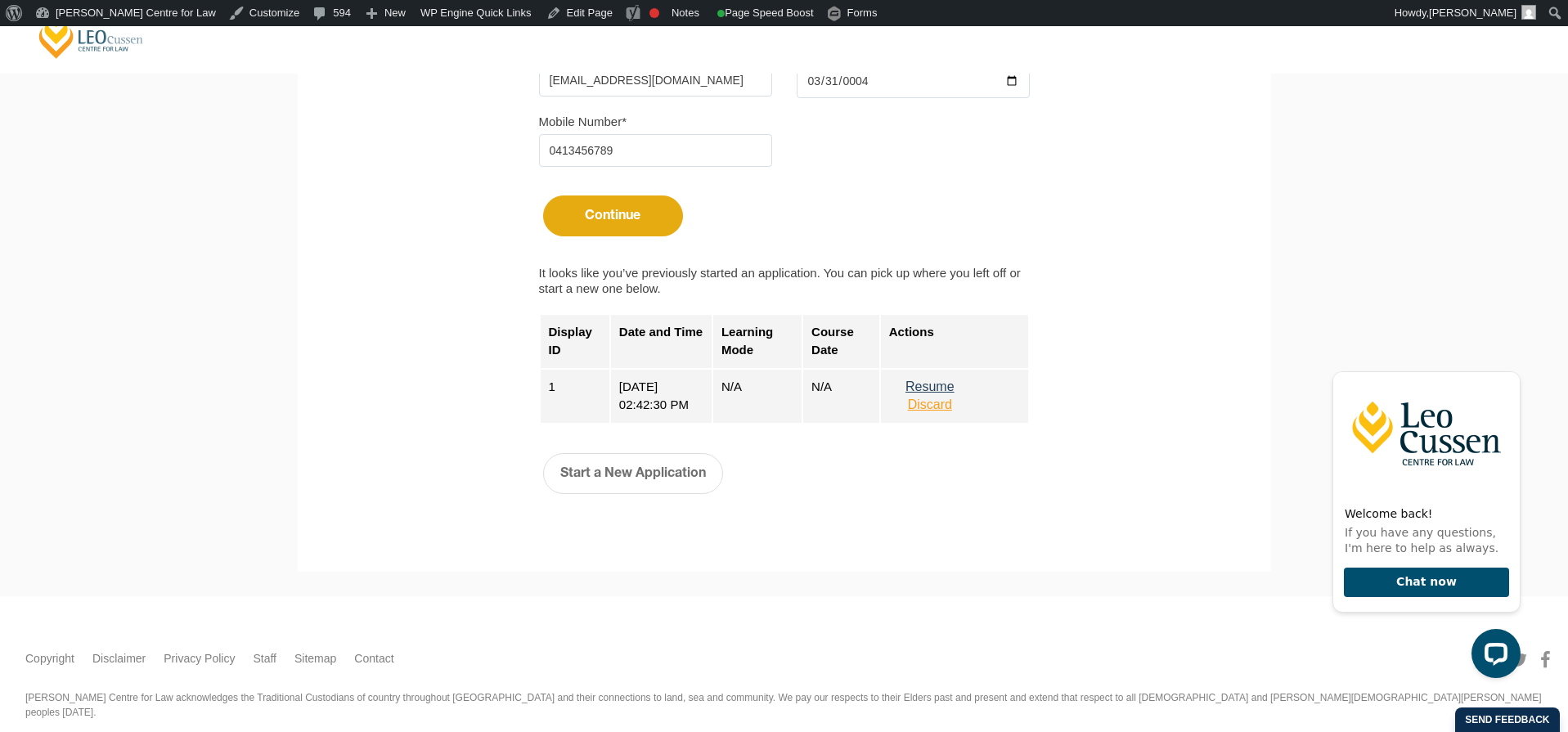
scroll to position [557, 0]
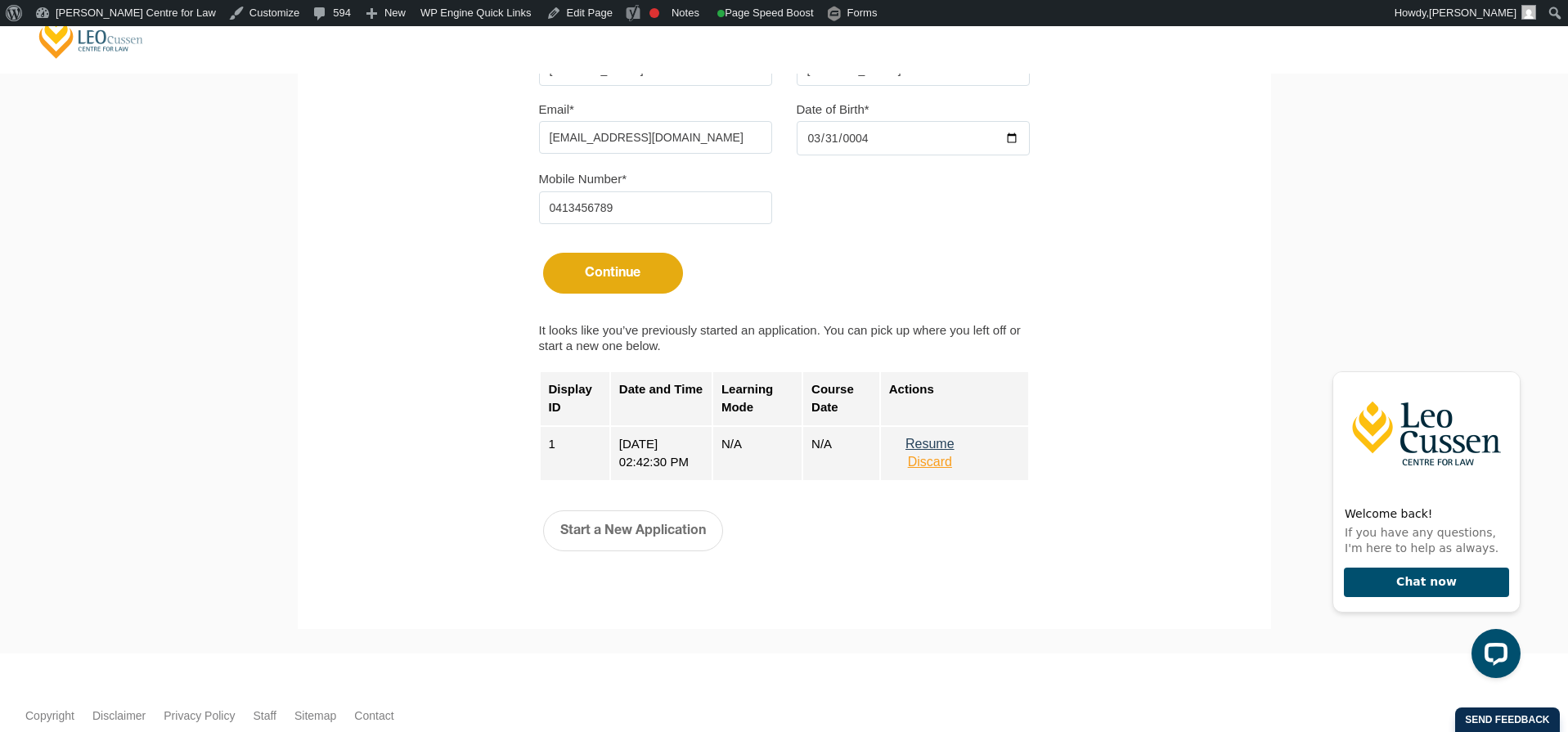
click at [938, 469] on button "Discard" at bounding box center [930, 462] width 82 height 15
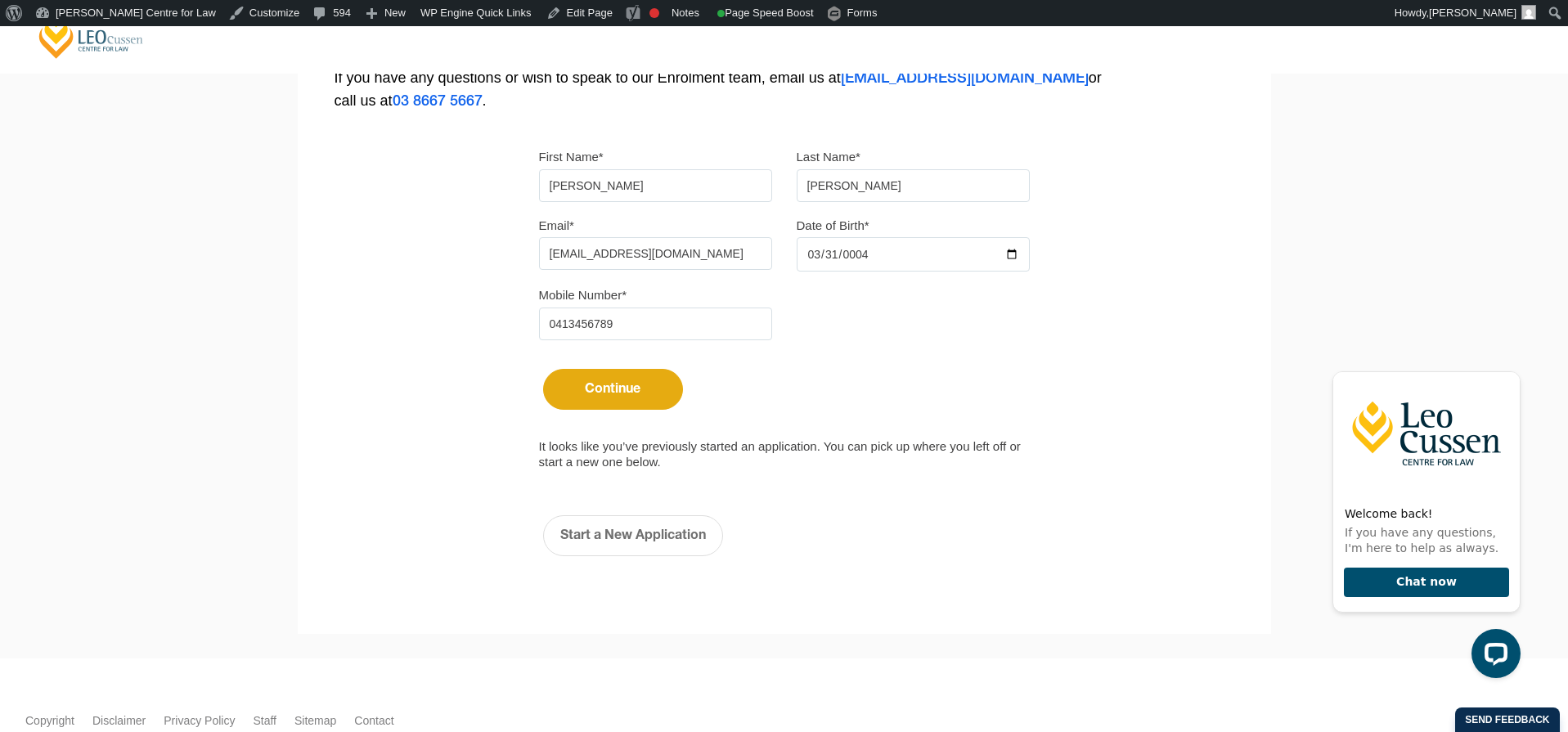
scroll to position [431, 0]
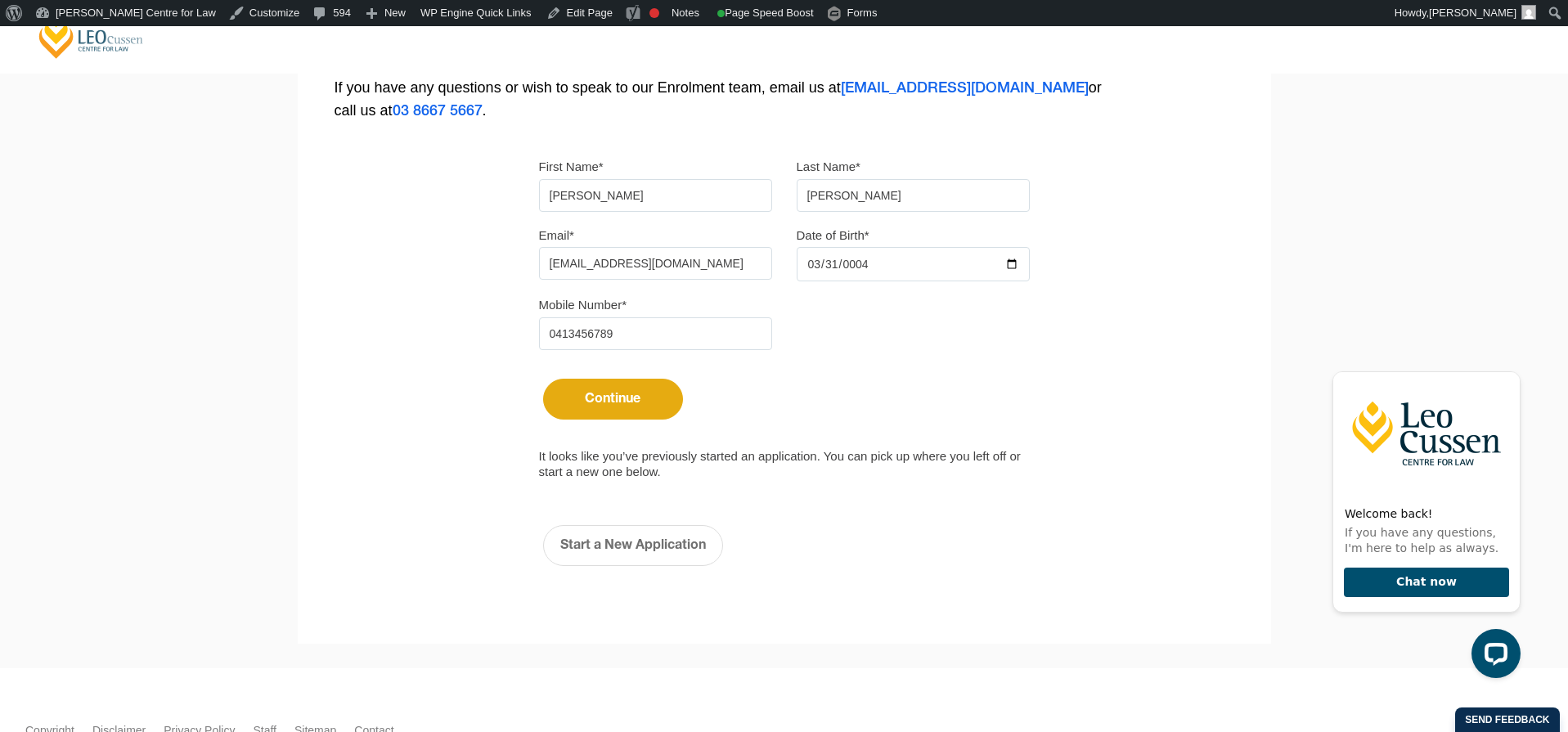
click at [658, 402] on button "Continue" at bounding box center [613, 399] width 140 height 41
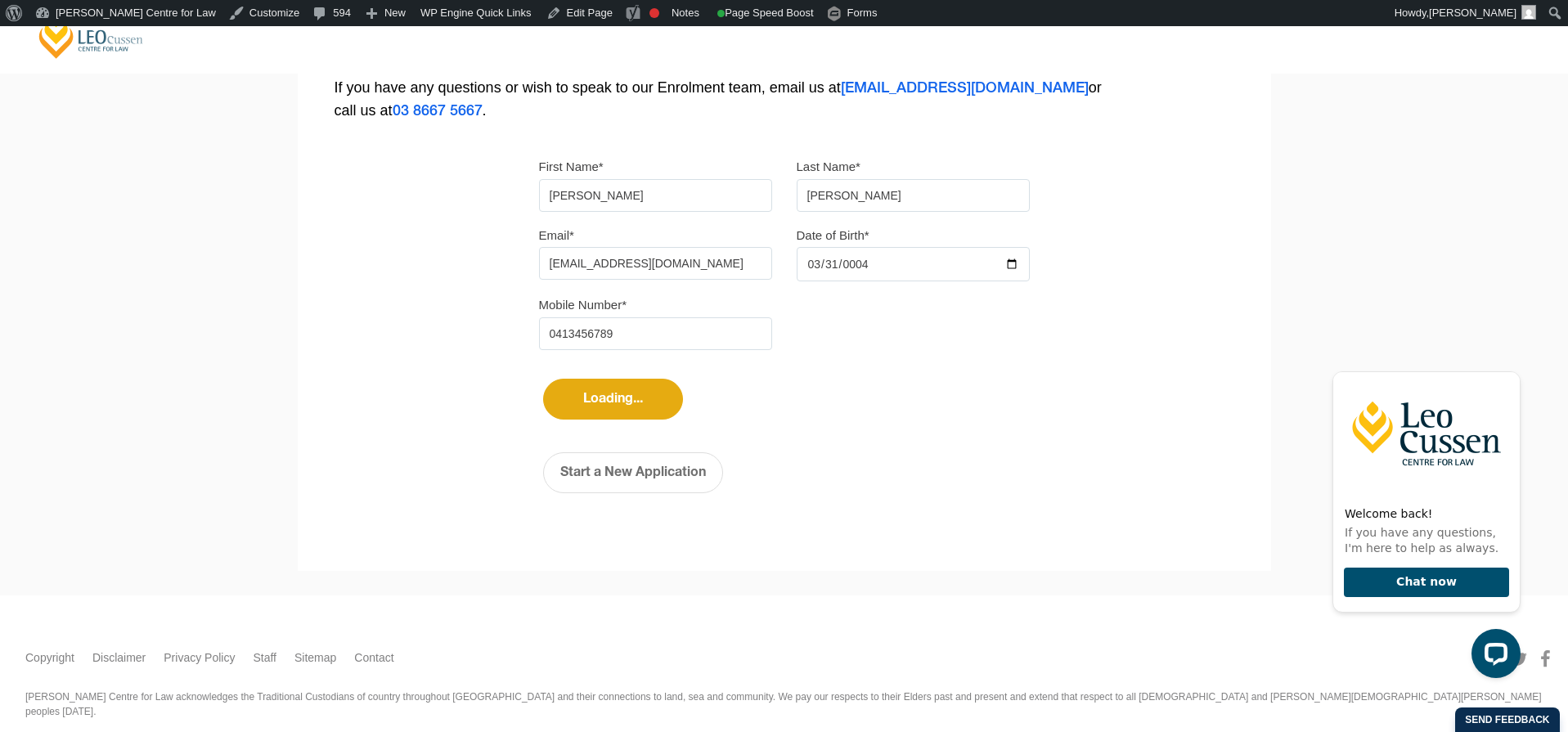
select select
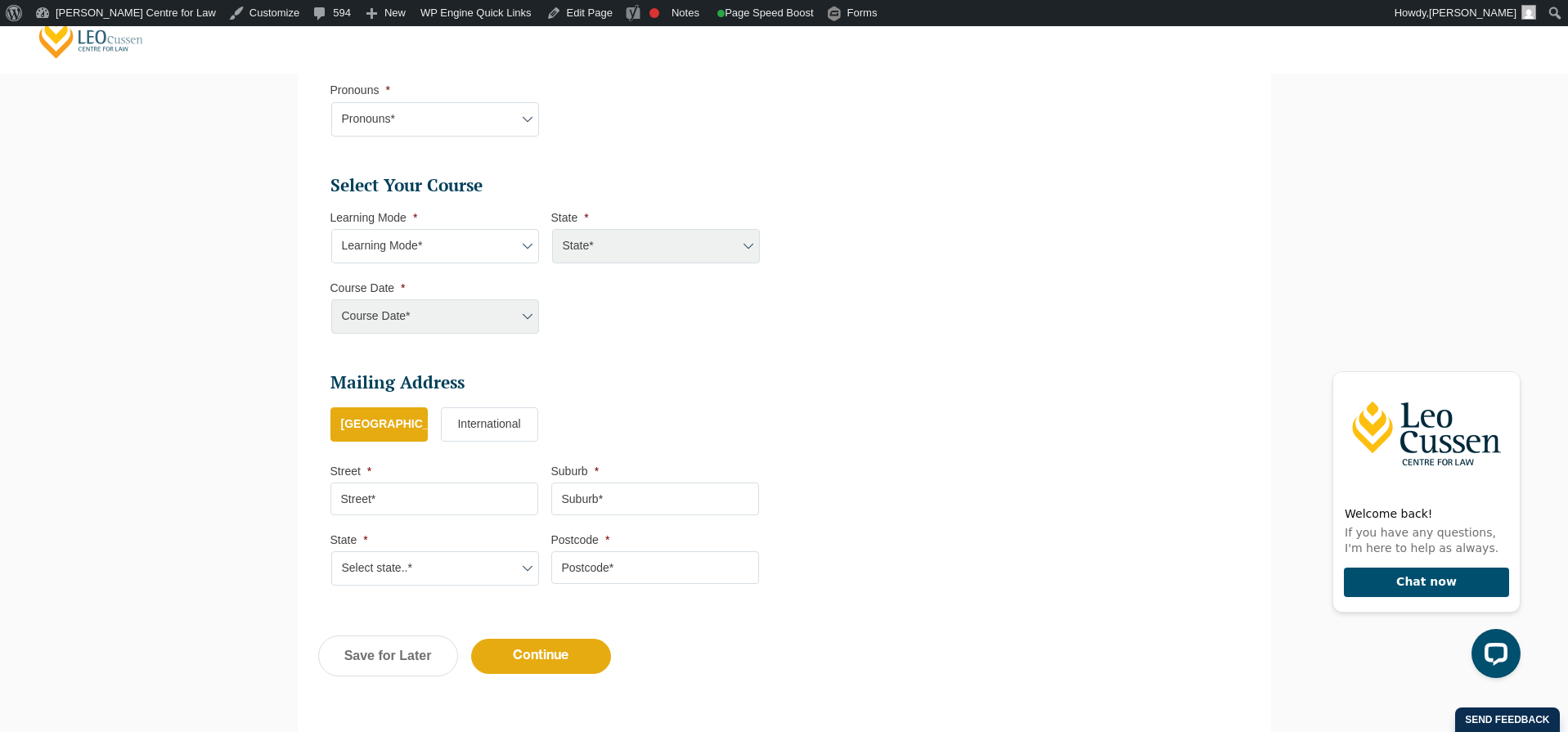
scroll to position [692, 0]
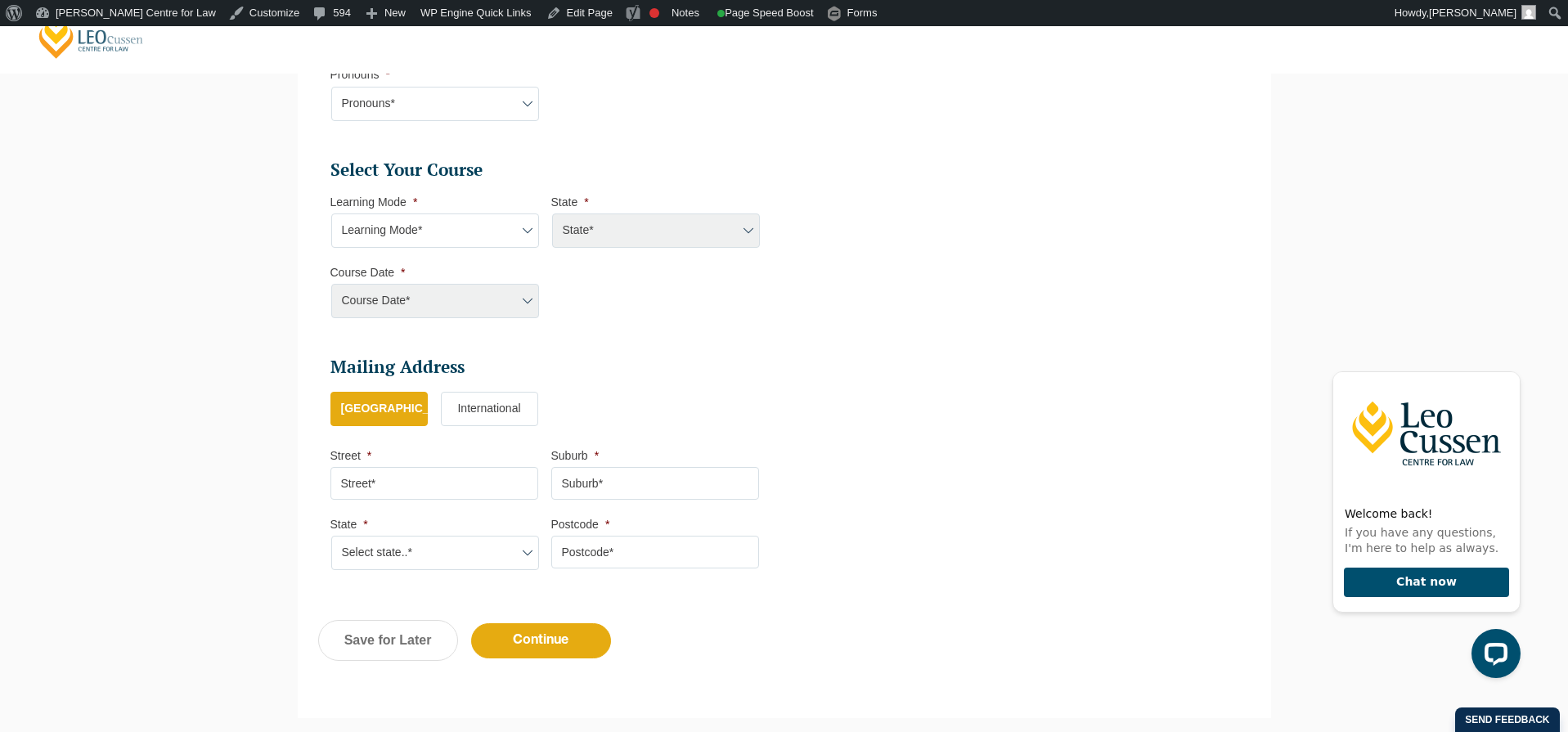
click at [644, 227] on div "State* ACT/NSW National (ACT/NSW, VIC, QLD, SA, WA) QLD SA VIC WA MAD GAD ABL" at bounding box center [655, 231] width 208 height 34
click at [441, 220] on select "Learning Mode* Online Full Time Learning Online Part Time Learning Blended Full…" at bounding box center [435, 231] width 208 height 34
select select "Online Full Time Learning"
click at [331, 213] on select "Learning Mode* Online Full Time Learning Online Part Time Learning Blended Full…" at bounding box center [435, 231] width 208 height 34
click at [579, 232] on select "State* ACT/NSW National (ACT/NSW, VIC, QLD, SA, WA) QLD SA VIC WA MAD GAD ABL" at bounding box center [656, 231] width 208 height 34
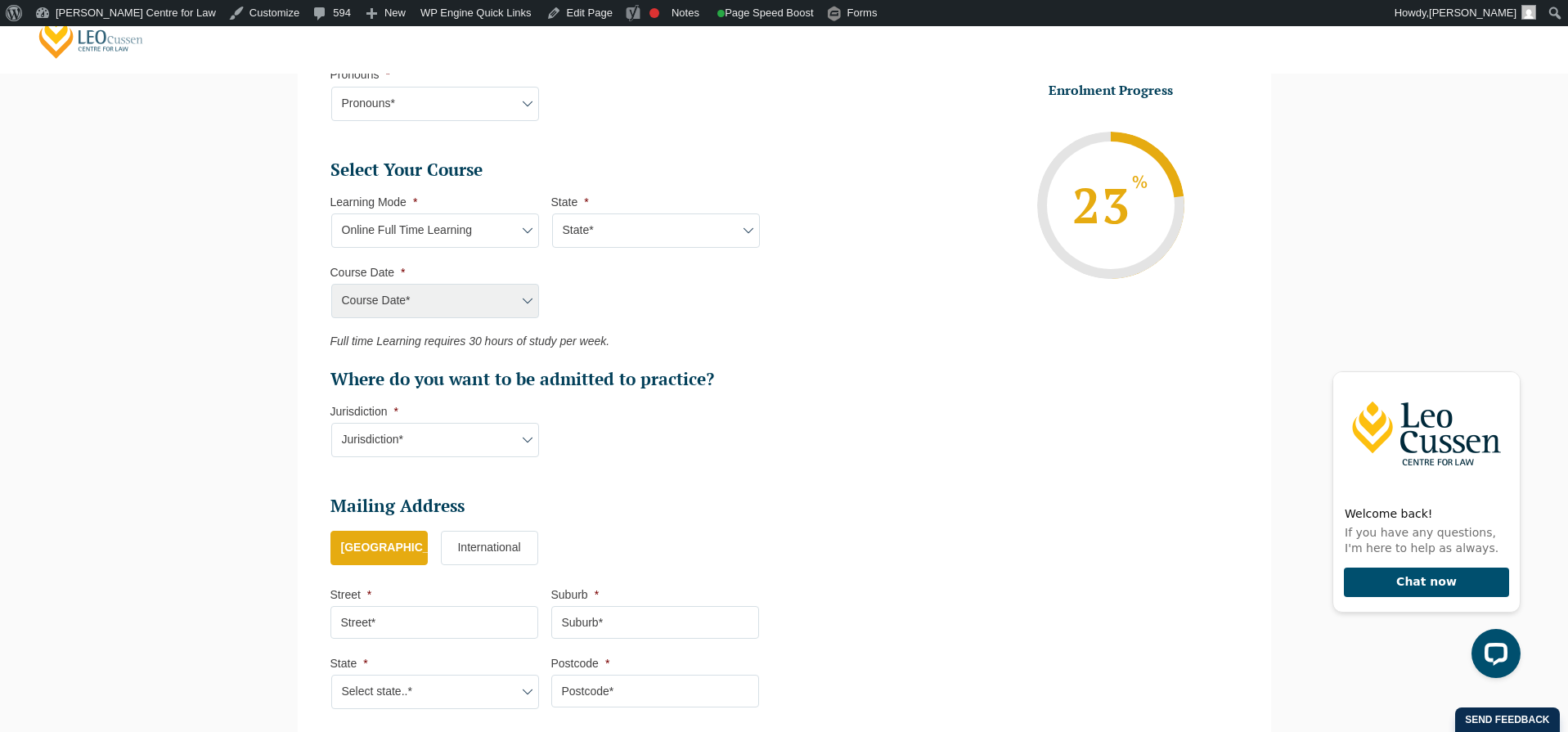
select select "National (ACT/NSW, VIC, QLD, SA, WA)"
click at [552, 213] on select "State* National (ACT/NSW, VIC, QLD, SA, WA)" at bounding box center [656, 231] width 208 height 34
click at [430, 293] on select "Course Date* December 2025 (08-Dec-2025 to 16-May-2026) January 2026 (27-Jan-20…" at bounding box center [435, 301] width 208 height 34
select select "December 2025 (08-Dec-2025 to 16-May-2026)"
click at [331, 284] on select "Course Date* December 2025 (08-Dec-2025 to 16-May-2026) January 2026 (27-Jan-20…" at bounding box center [435, 301] width 208 height 34
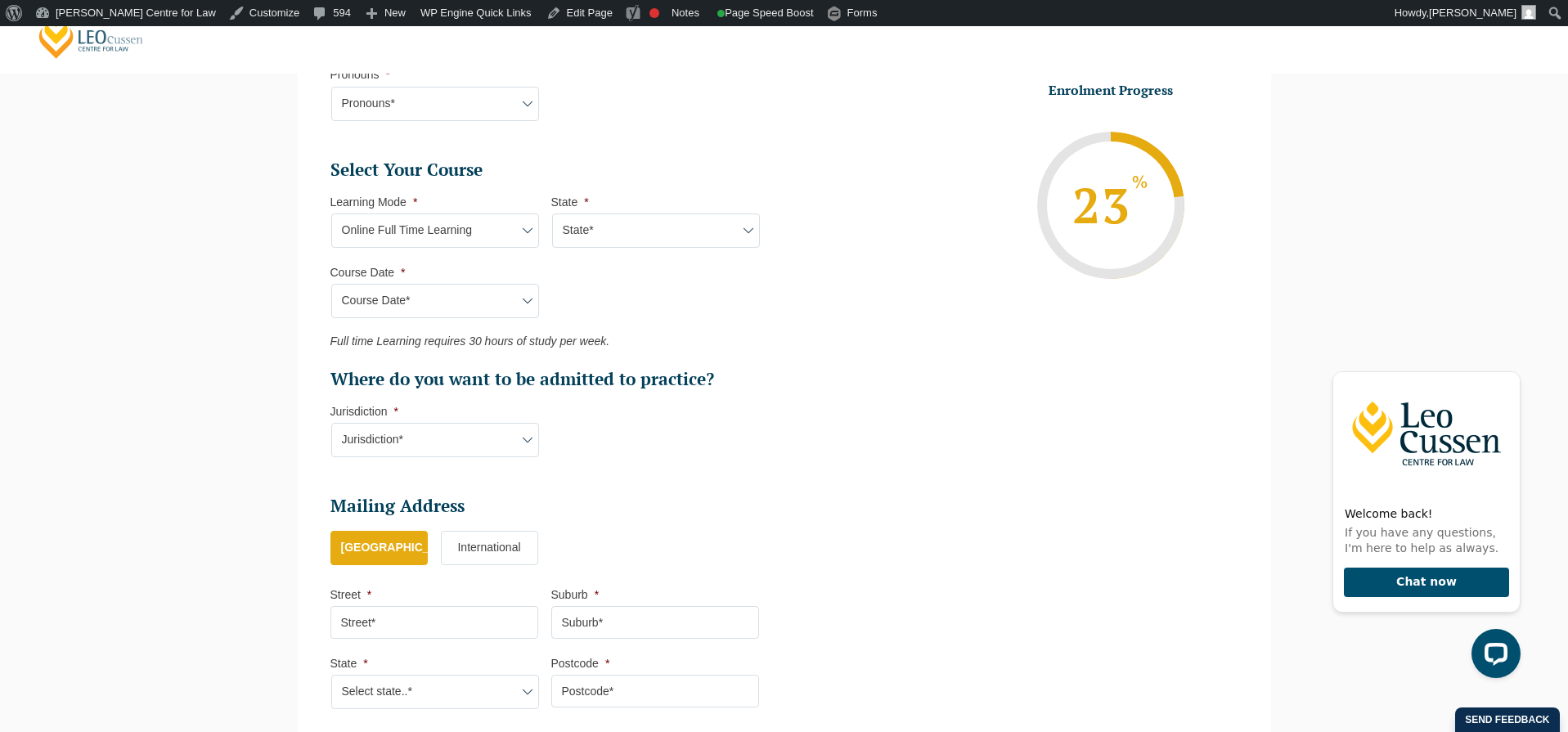
type input "Intake 11 December 2025 FT"
type input "Practical Legal Training (NAT)"
select select "NAT PLT (DEC) 2025 Full Time Online"
click at [407, 434] on select "Jurisdiction* VIC ACT/NSW SA WA QLD" at bounding box center [435, 440] width 208 height 34
select select "VIC"
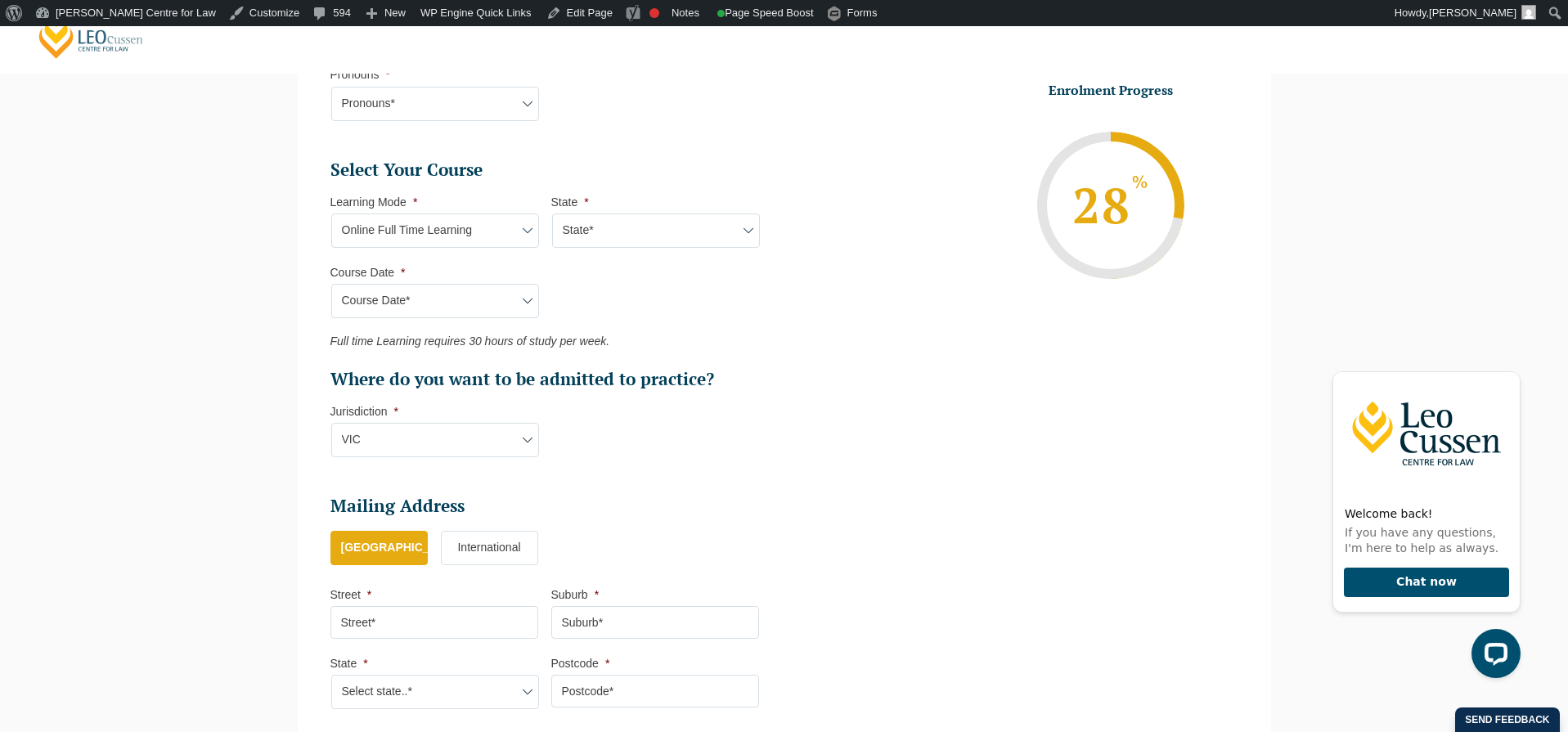
click at [331, 423] on select "Jurisdiction* VIC ACT/NSW SA WA QLD" at bounding box center [435, 440] width 208 height 34
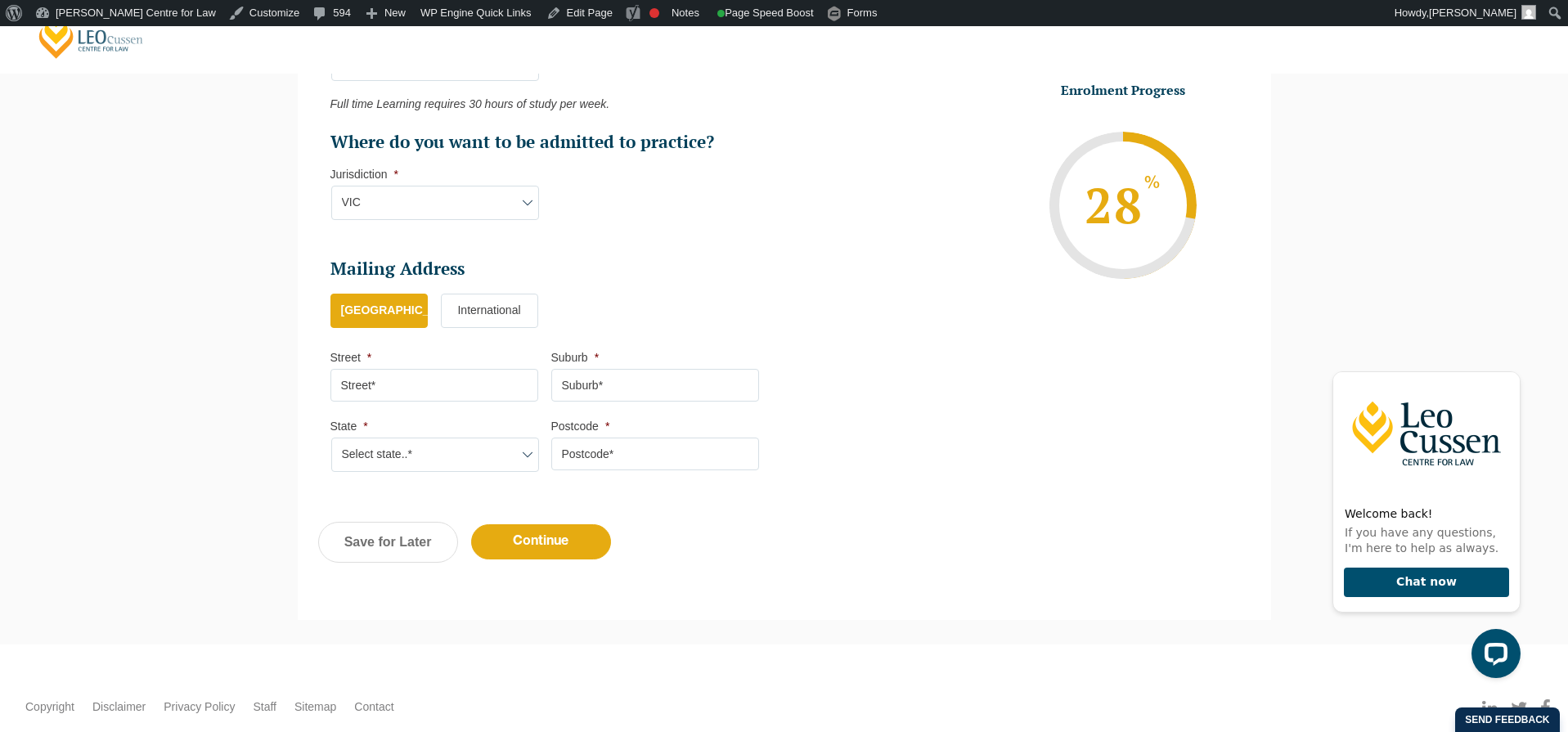
scroll to position [970, 0]
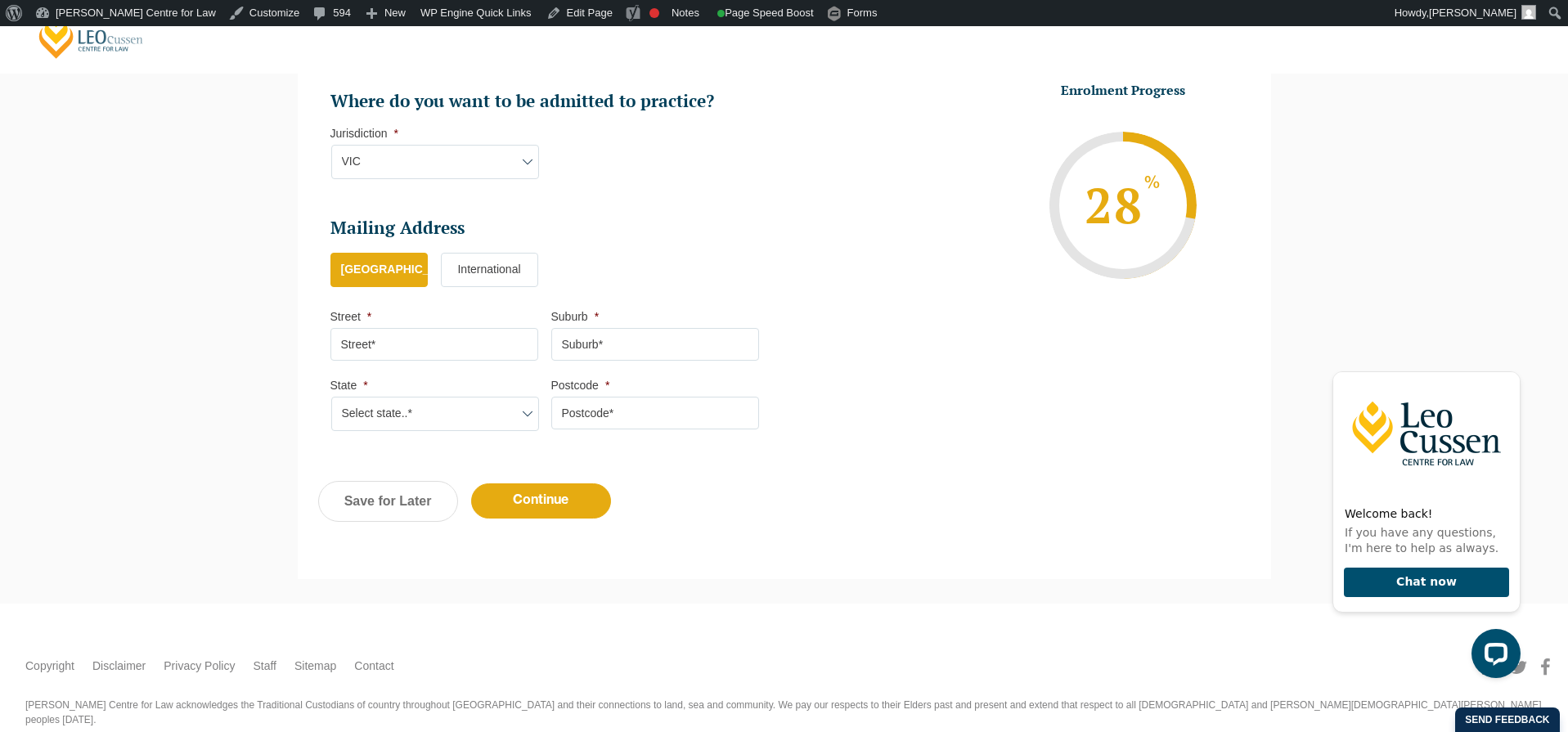
click at [411, 330] on input "Street *" at bounding box center [434, 344] width 208 height 33
type input "test"
type input "wa"
click at [420, 419] on select "Select state..* VIC WA QLD SA NSW NT ACT TAS" at bounding box center [435, 414] width 208 height 34
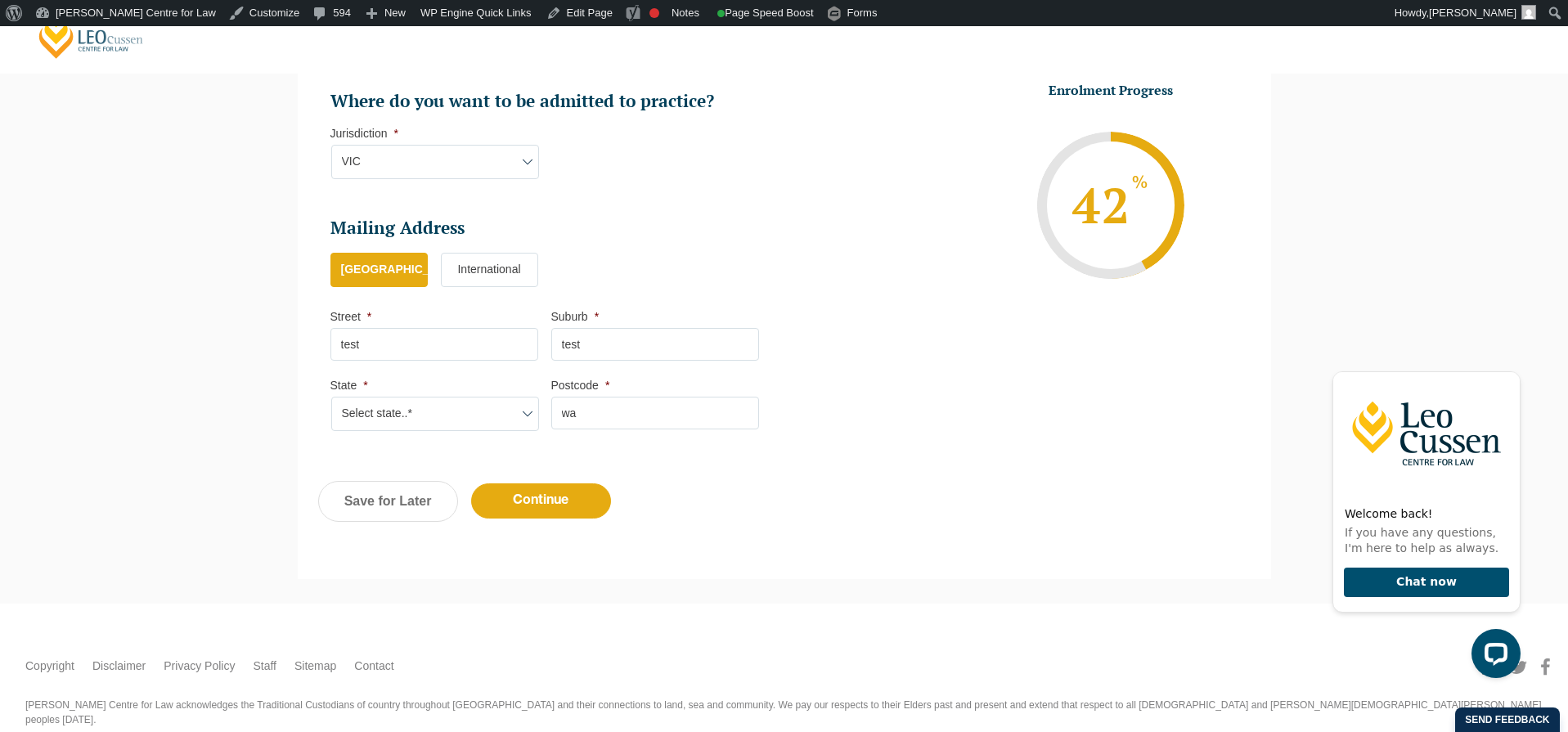
select select "VIC"
click at [331, 397] on select "Select state..* VIC WA QLD SA NSW NT ACT TAS" at bounding box center [435, 414] width 208 height 34
click at [618, 429] on input "wa" at bounding box center [655, 413] width 208 height 33
click at [541, 504] on input "Continue" at bounding box center [541, 501] width 140 height 35
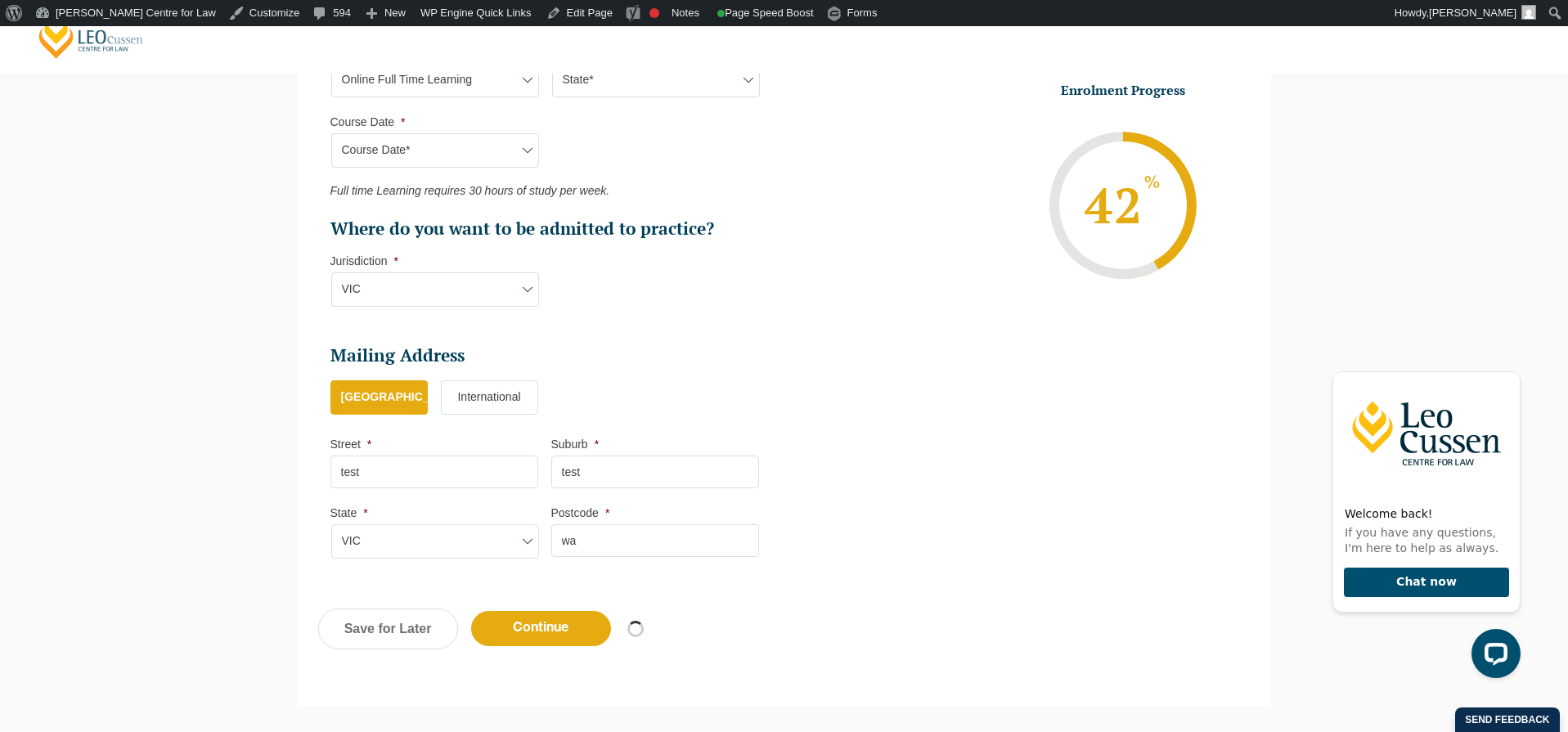
select select "Online Full Time Learning"
select select "National (ACT/NSW, VIC, QLD, SA, WA)"
select select
select select "December 2025 (08-Dec-2025 to 16-May-2026)"
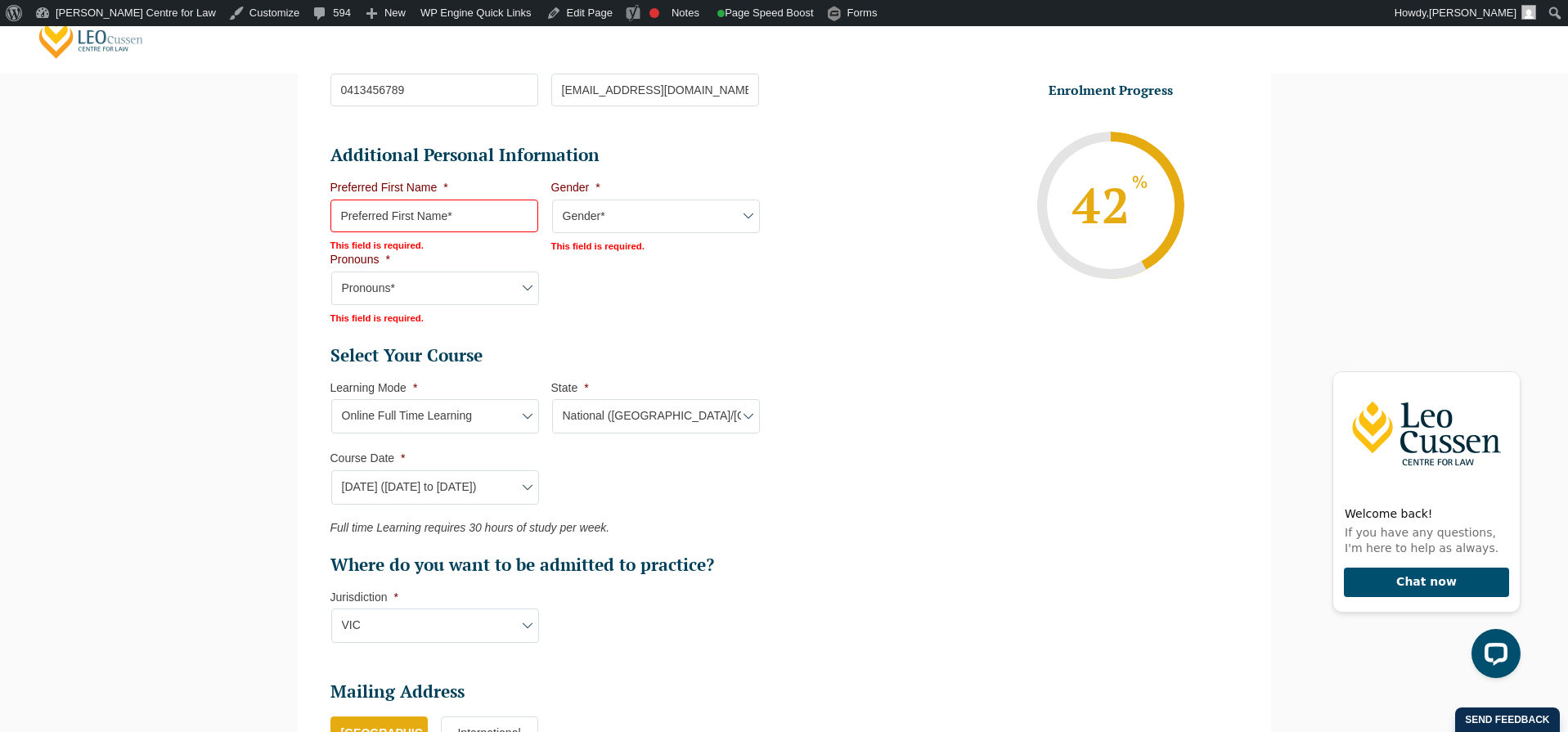
scroll to position [574, 0]
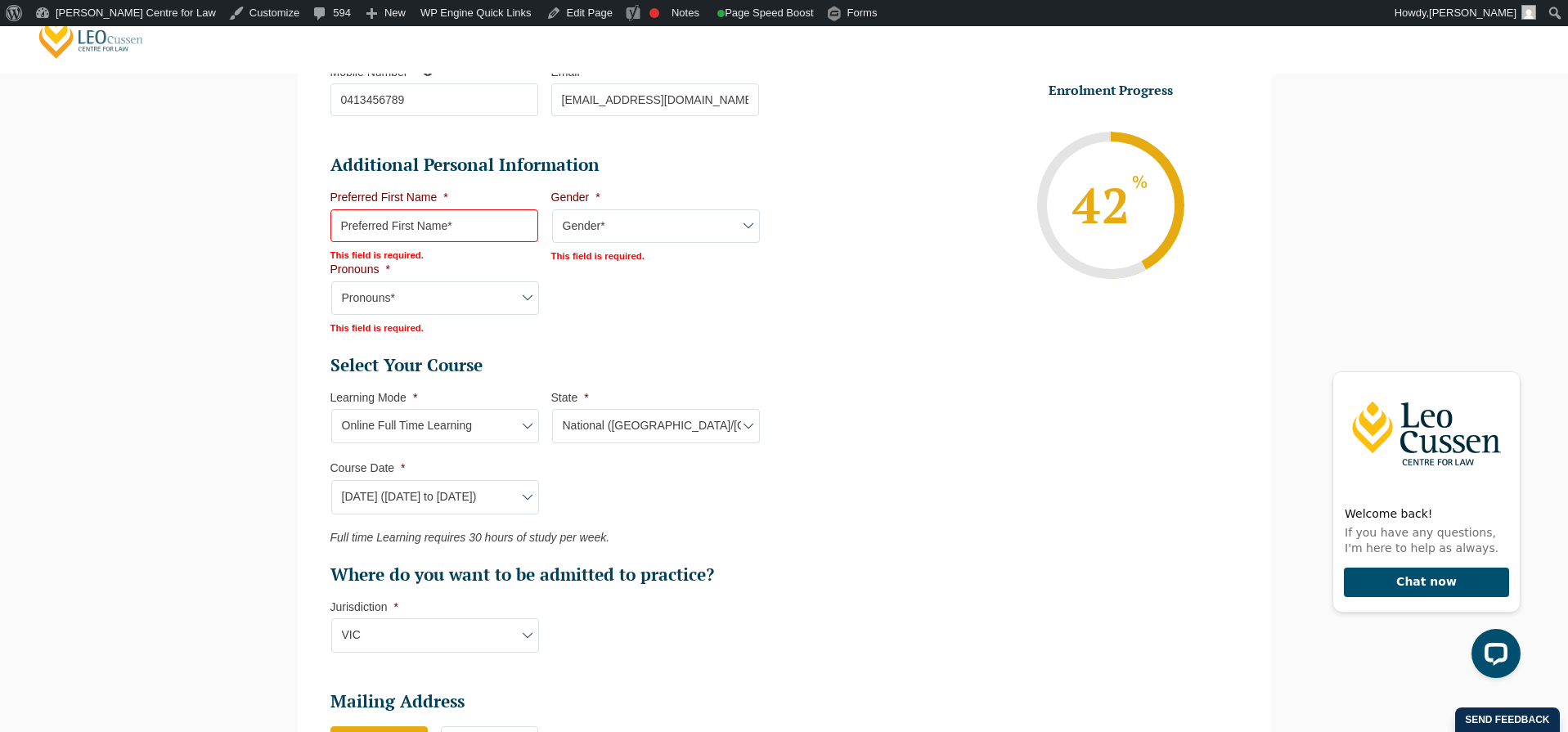
click at [471, 226] on input "Preferred First Name *" at bounding box center [434, 226] width 208 height 33
type input "nelson"
click at [664, 238] on select "Gender* Male Female Nonbinary Intersex Prefer not to disclose Other" at bounding box center [656, 227] width 208 height 34
select select "Female"
click at [552, 209] on select "Gender* Male Female Nonbinary Intersex Prefer not to disclose Other" at bounding box center [656, 227] width 208 height 34
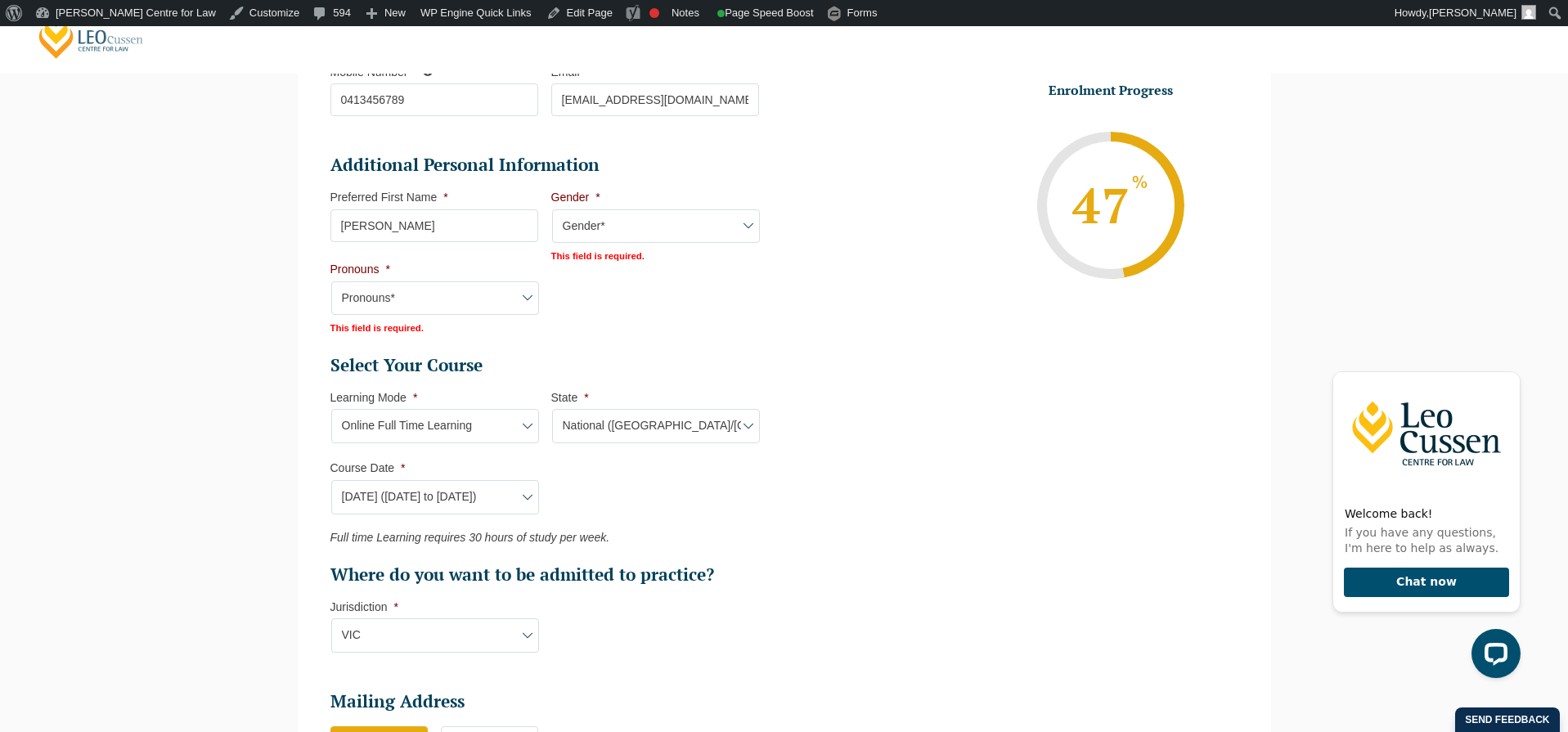
click at [483, 297] on select "Pronouns* She/Her/Hers He/Him/His They/Them/Theirs Other Prefer not to disclose" at bounding box center [435, 299] width 208 height 34
select select "She/Her/Hers"
click at [331, 280] on select "Pronouns* She/Her/Hers He/Him/His They/Them/Theirs Other Prefer not to disclose" at bounding box center [435, 297] width 208 height 34
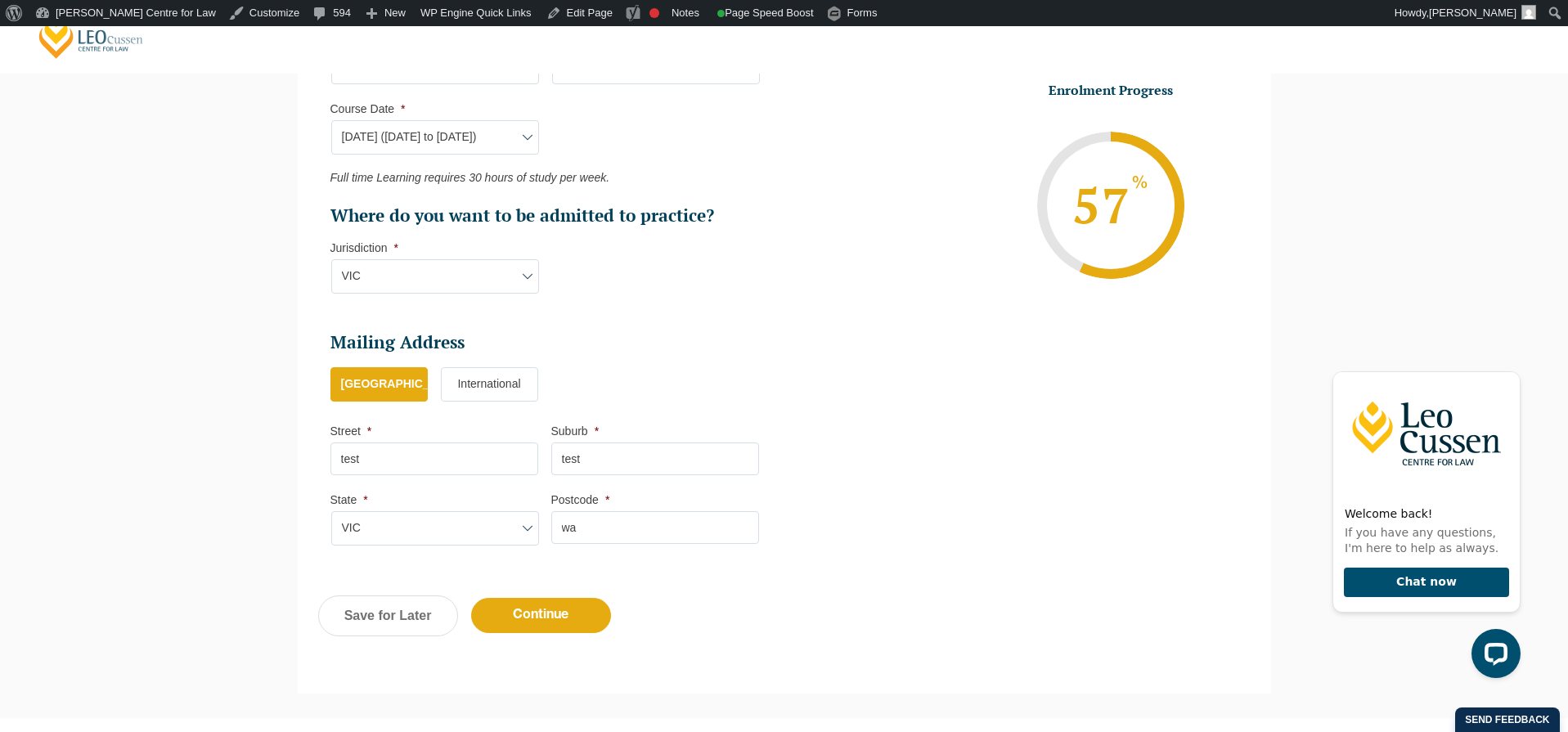
scroll to position [919, 0]
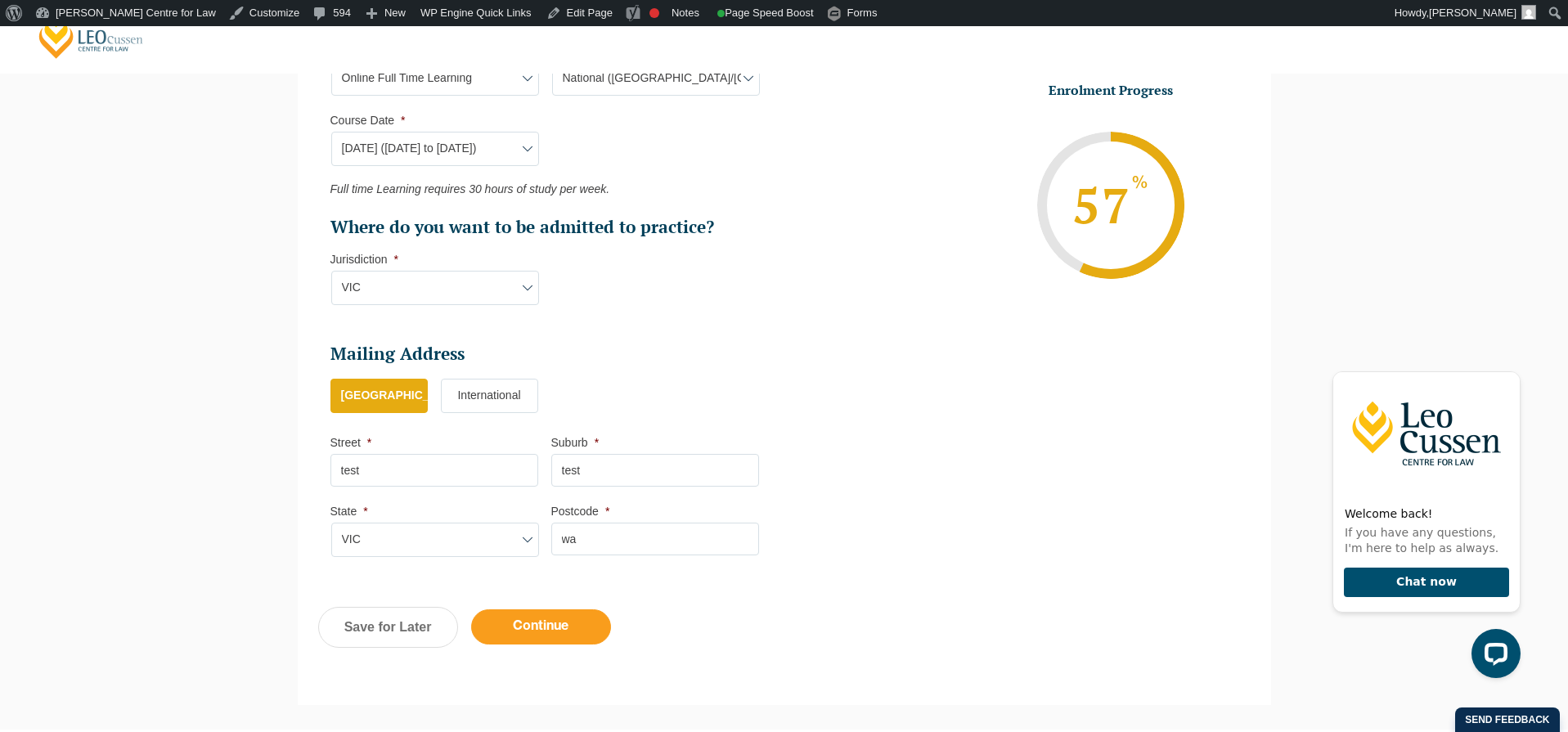
click at [547, 637] on input "Continue" at bounding box center [541, 626] width 140 height 35
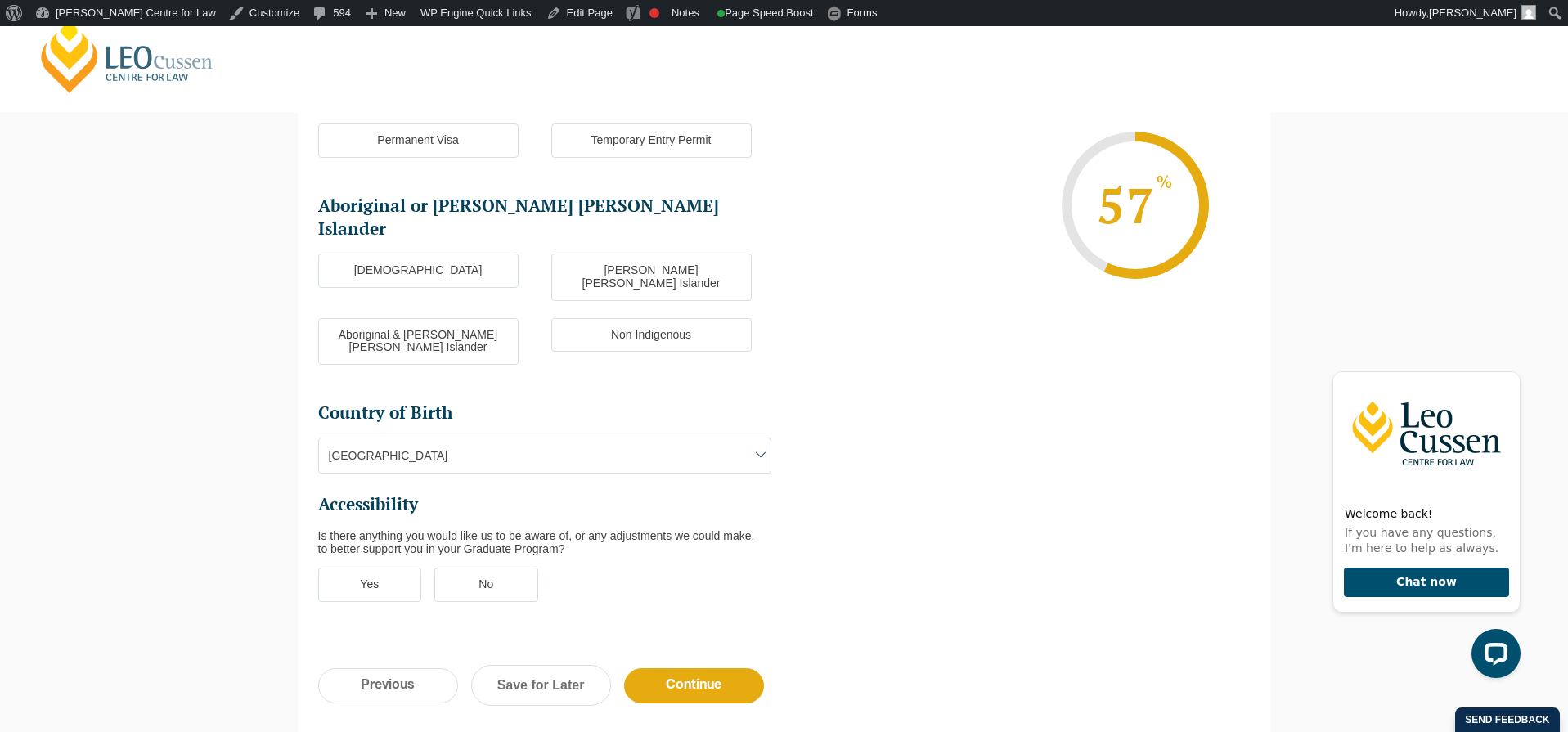
scroll to position [346, 0]
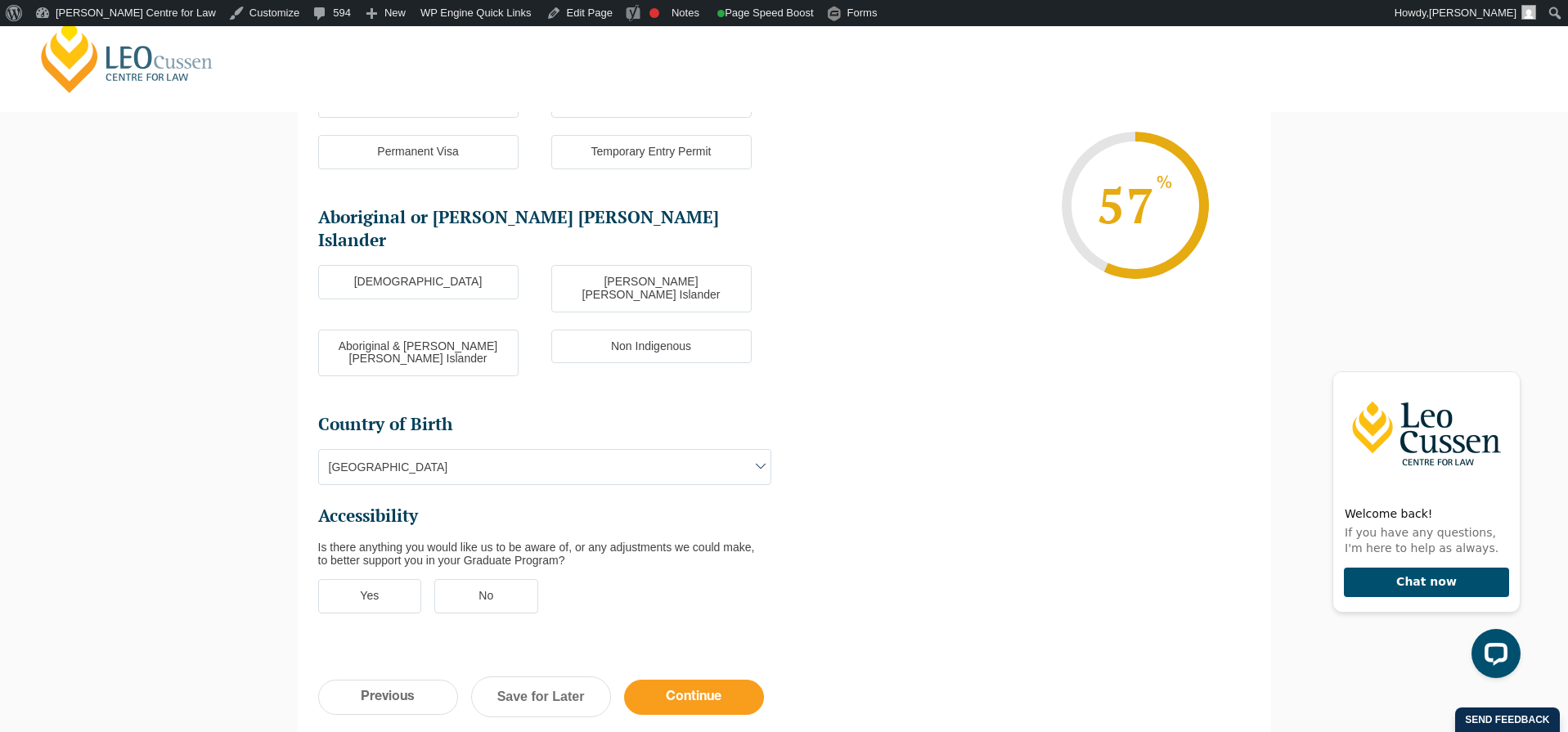
click at [712, 680] on input "Continue" at bounding box center [694, 697] width 140 height 35
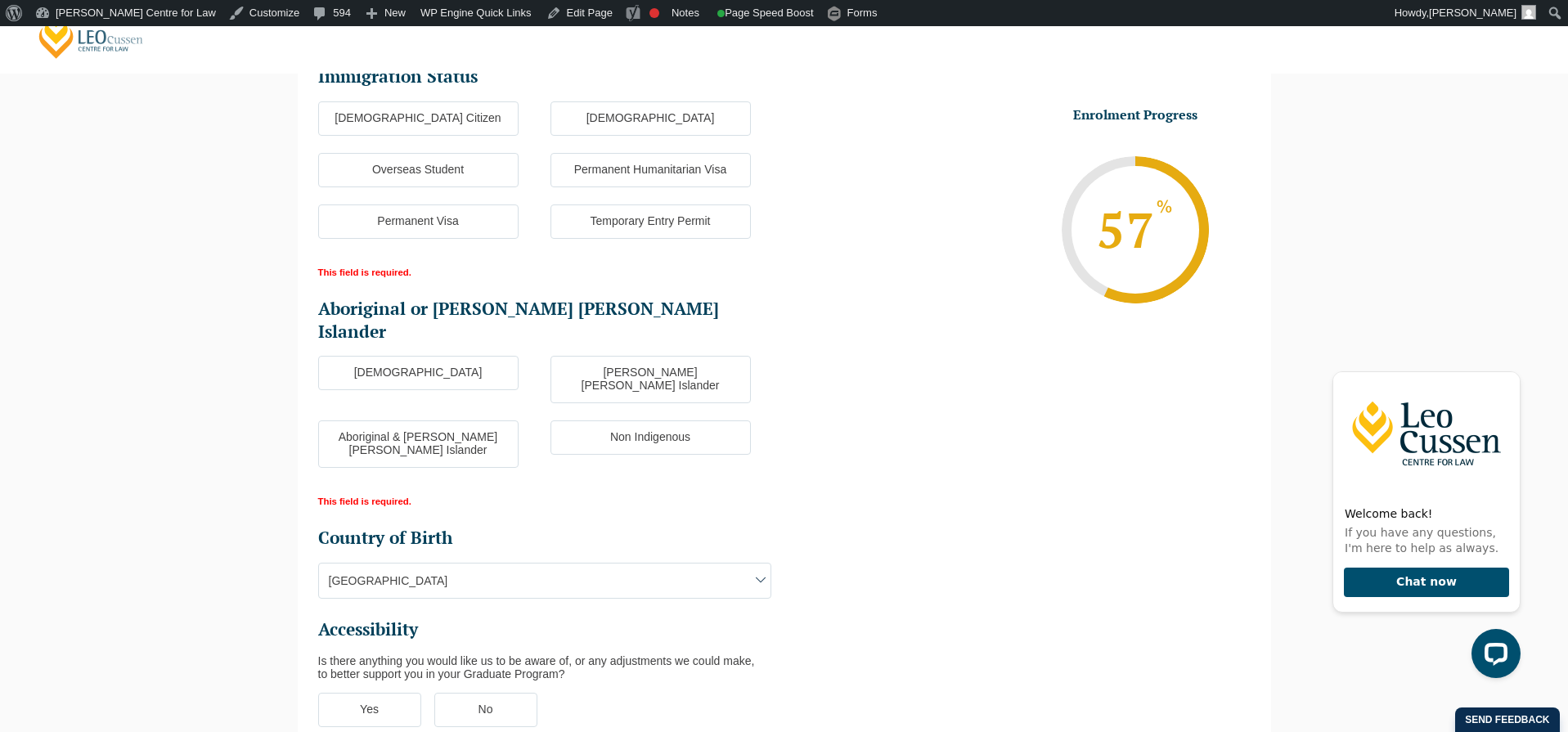
scroll to position [353, 0]
click at [460, 217] on label "Permanent Visa" at bounding box center [418, 221] width 200 height 34
click at [0, 0] on input "Permanent Visa" at bounding box center [0, 0] width 0 height 0
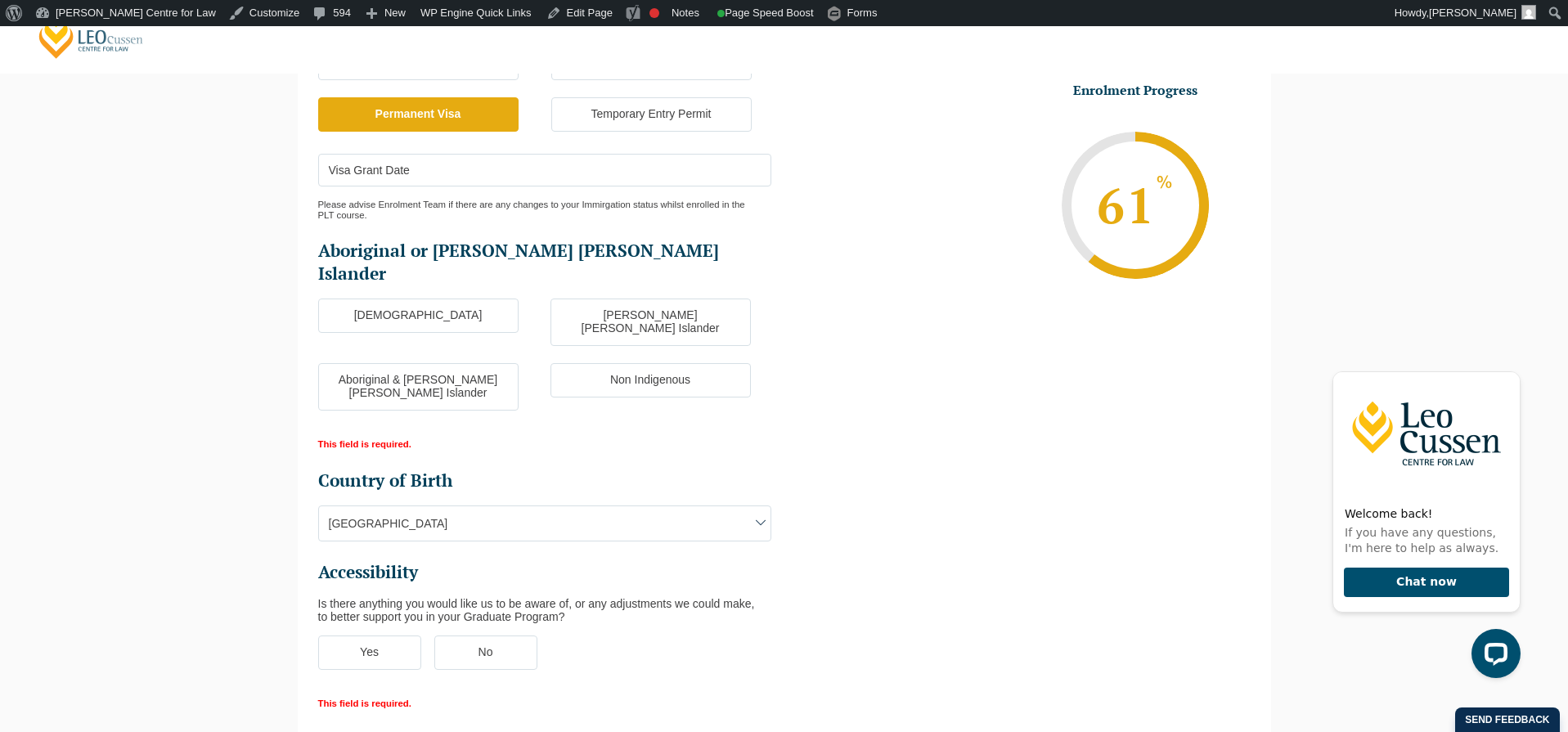
scroll to position [470, 0]
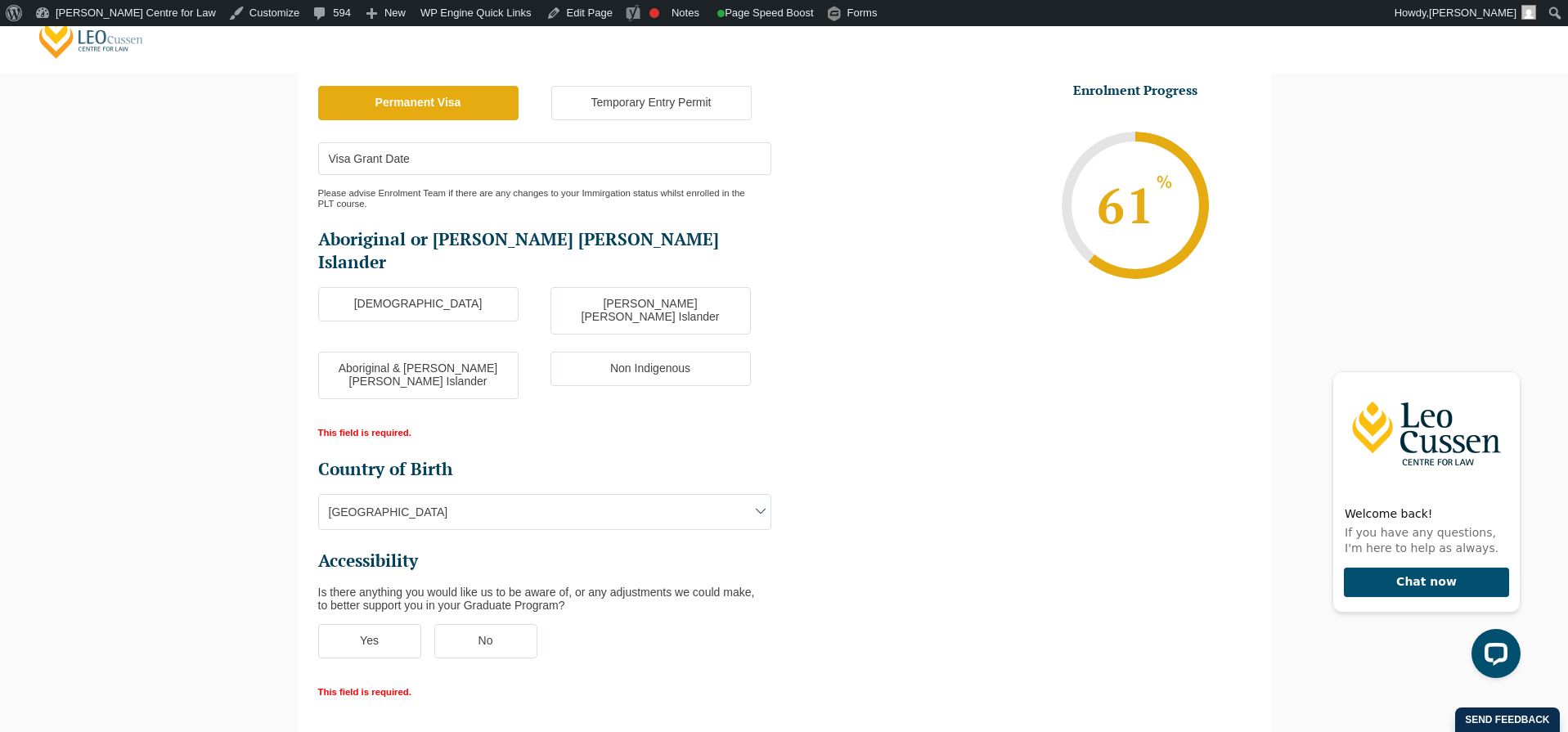
click at [614, 352] on label "Non Indigenous" at bounding box center [650, 369] width 200 height 34
click at [0, 0] on input "Non Indigenous" at bounding box center [0, 0] width 0 height 0
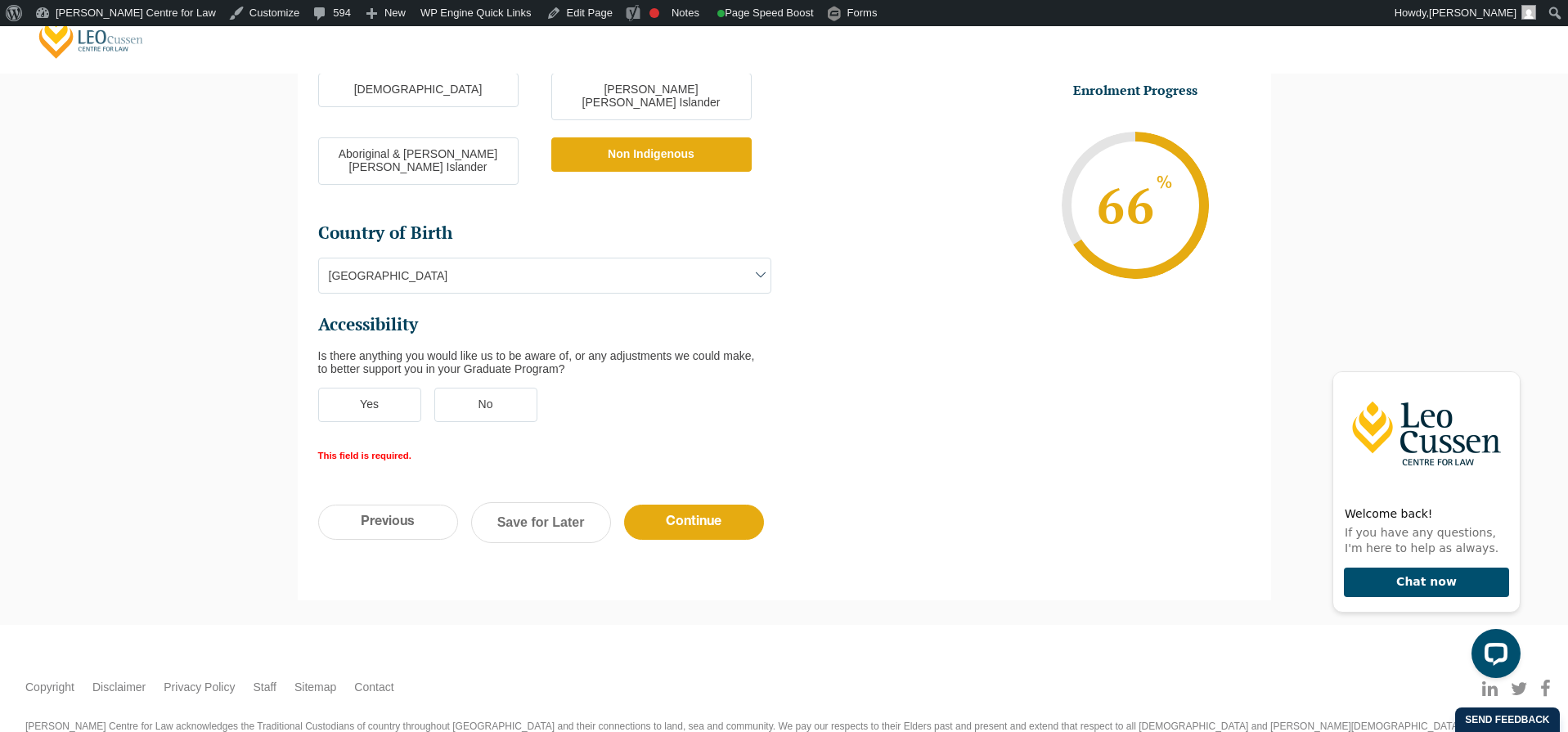
scroll to position [691, 0]
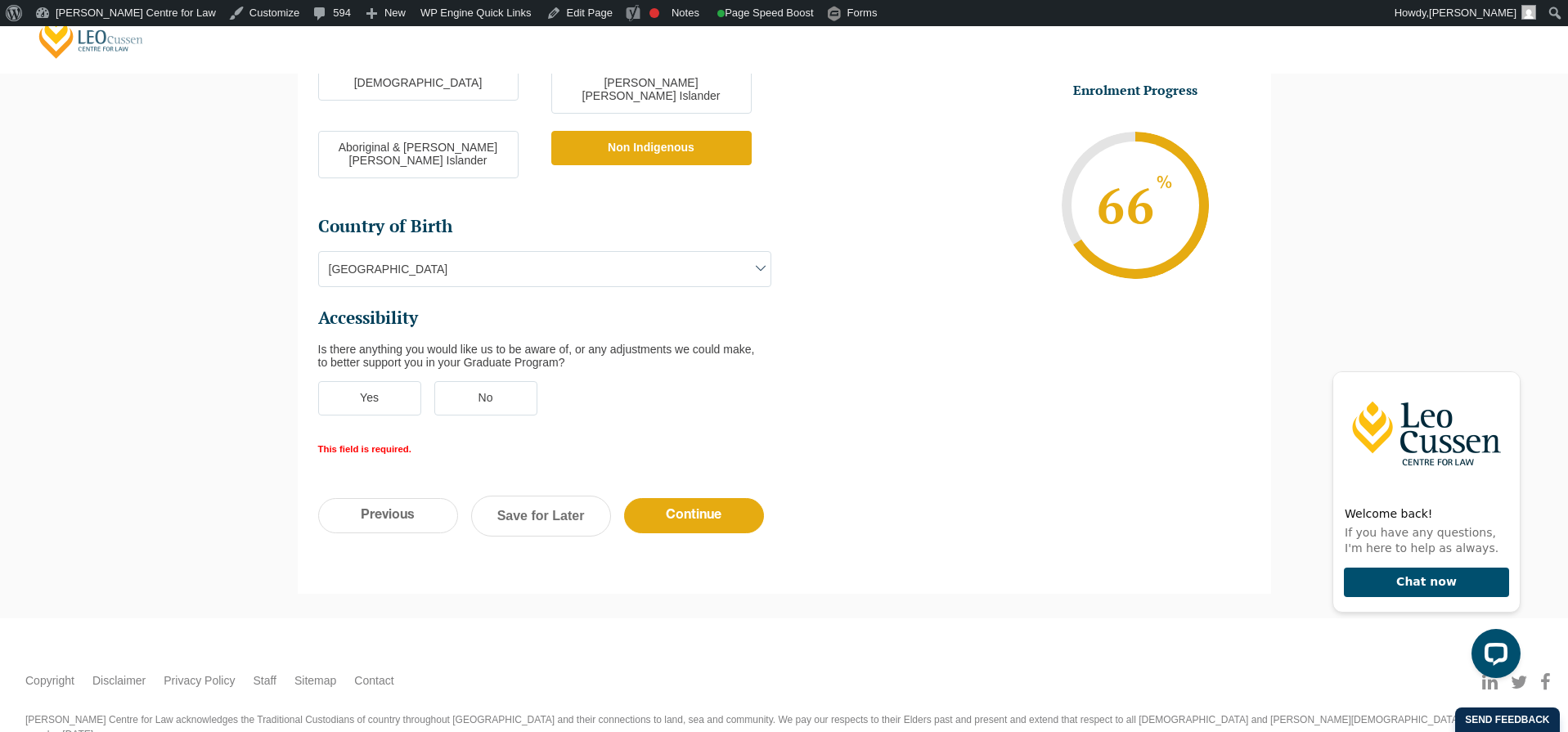
click at [483, 381] on label "No" at bounding box center [486, 398] width 103 height 34
click at [0, 0] on input "No" at bounding box center [0, 0] width 0 height 0
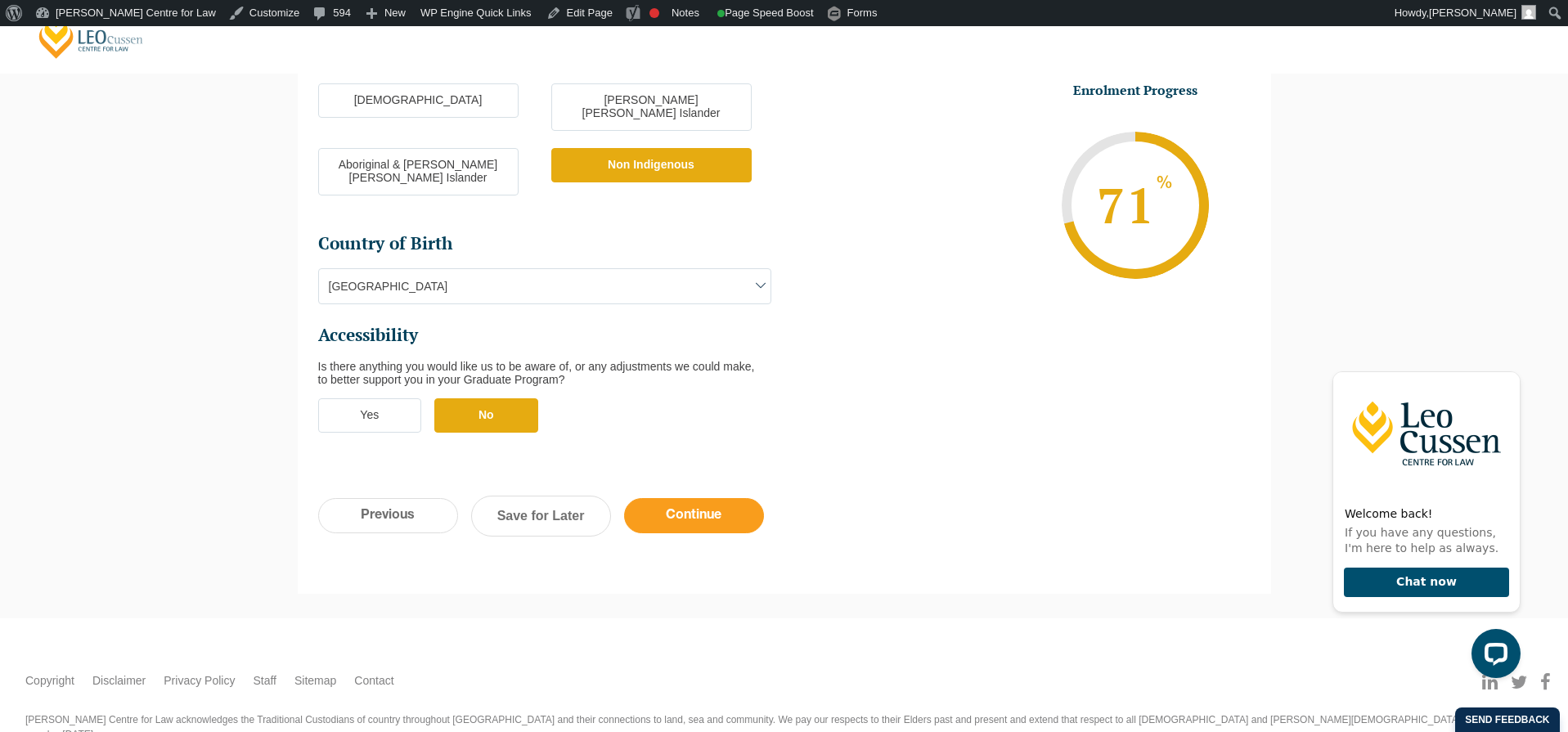
click at [665, 498] on input "Continue" at bounding box center [694, 515] width 140 height 35
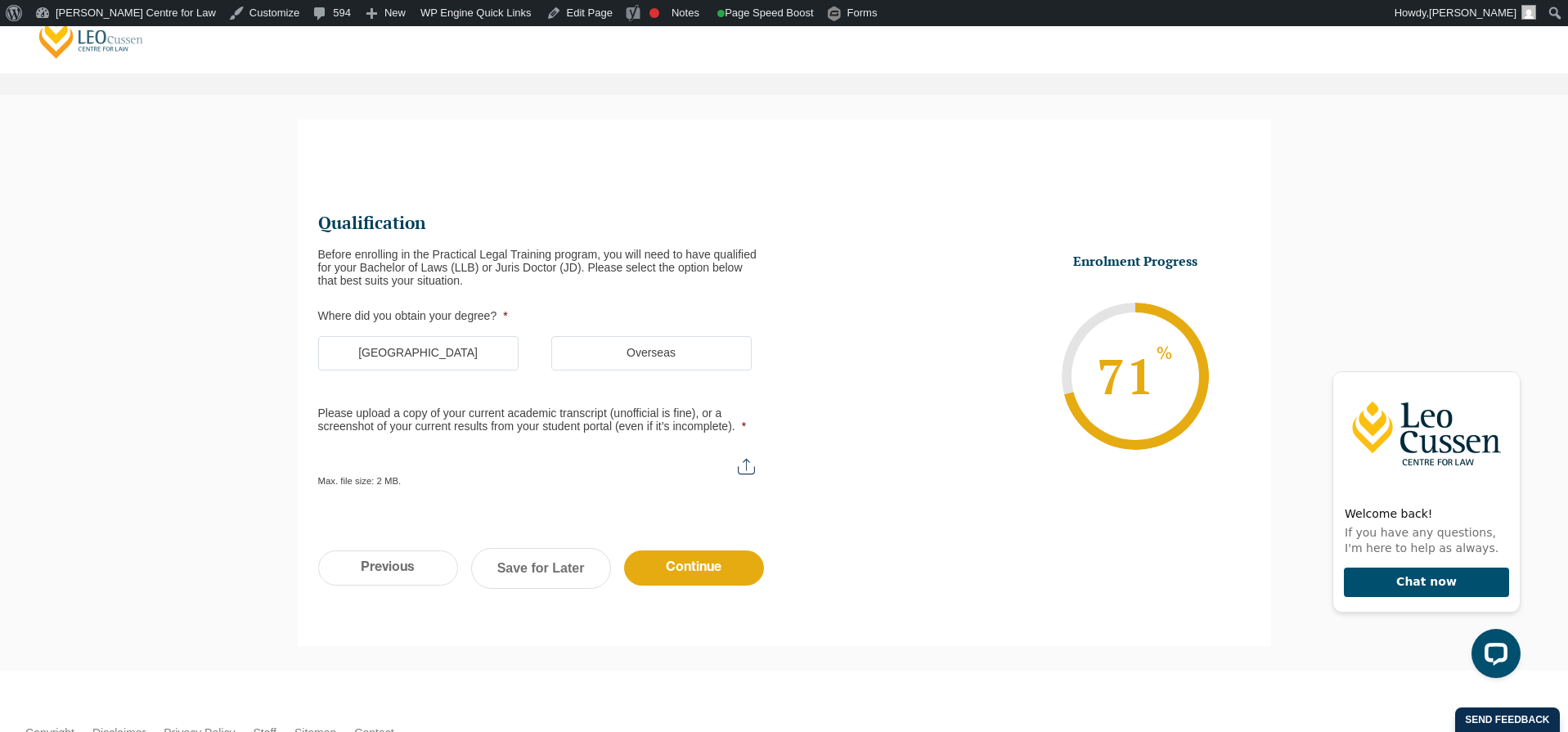
scroll to position [128, 0]
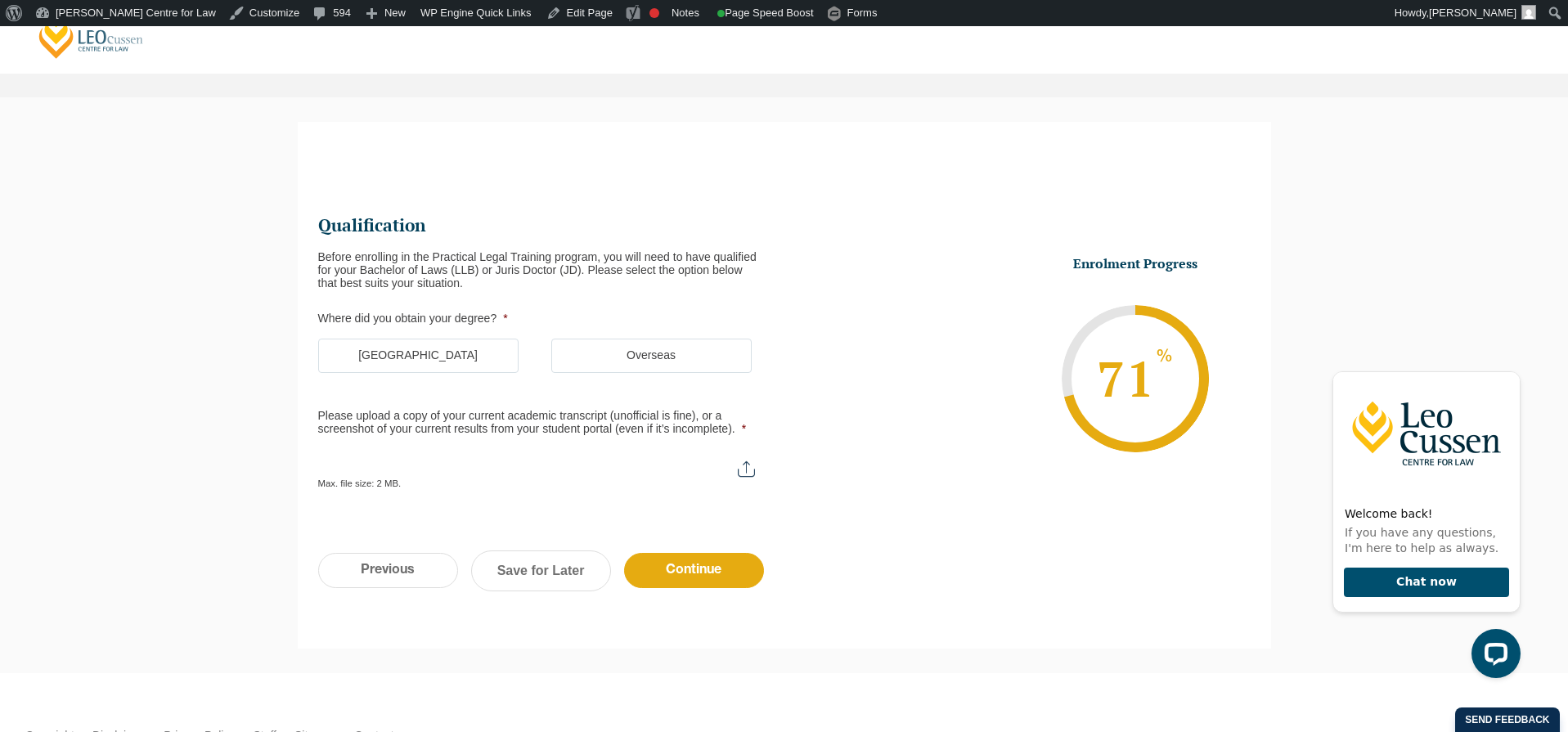
click at [433, 353] on label "Australia" at bounding box center [418, 356] width 200 height 34
click at [0, 0] on input "Australia" at bounding box center [0, 0] width 0 height 0
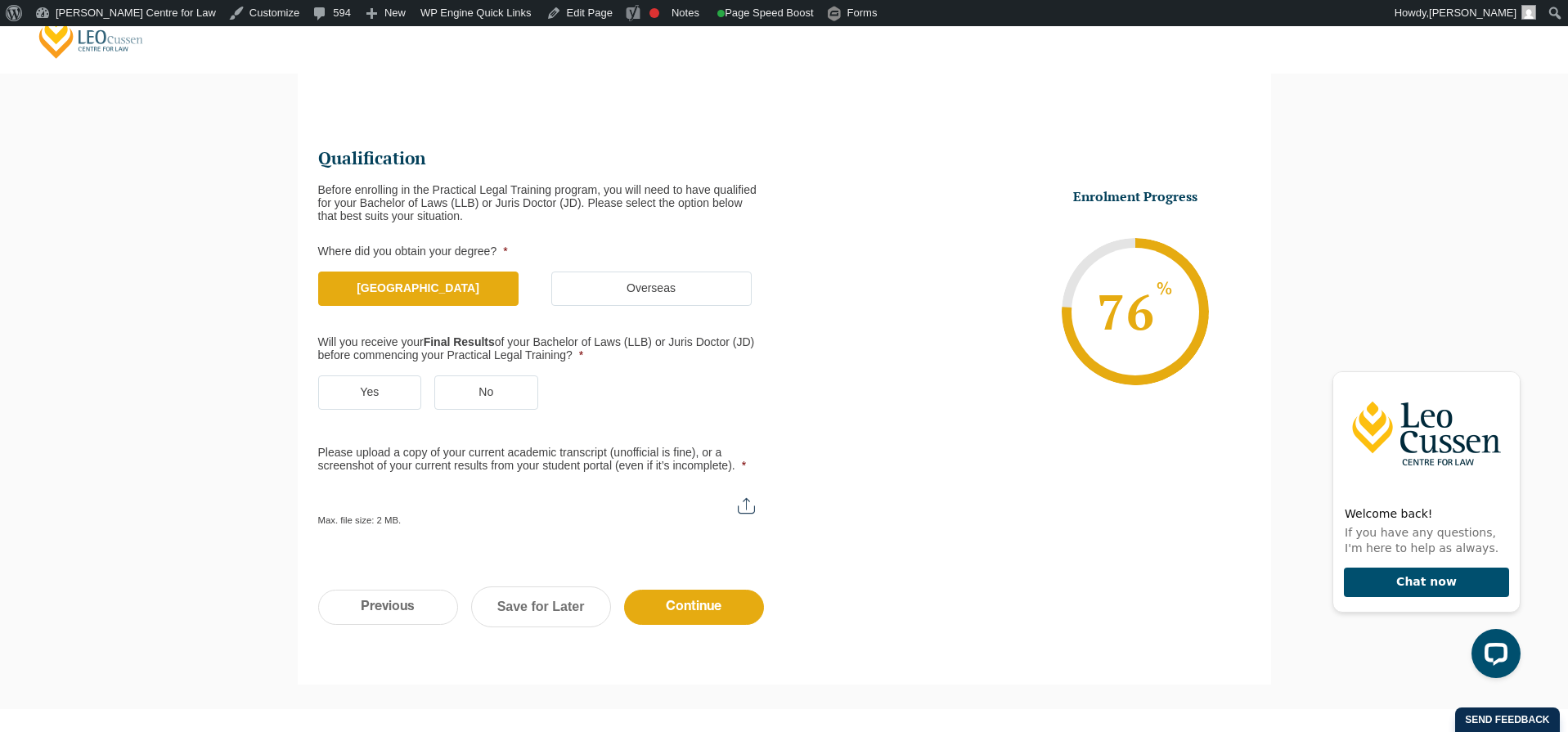
scroll to position [207, 0]
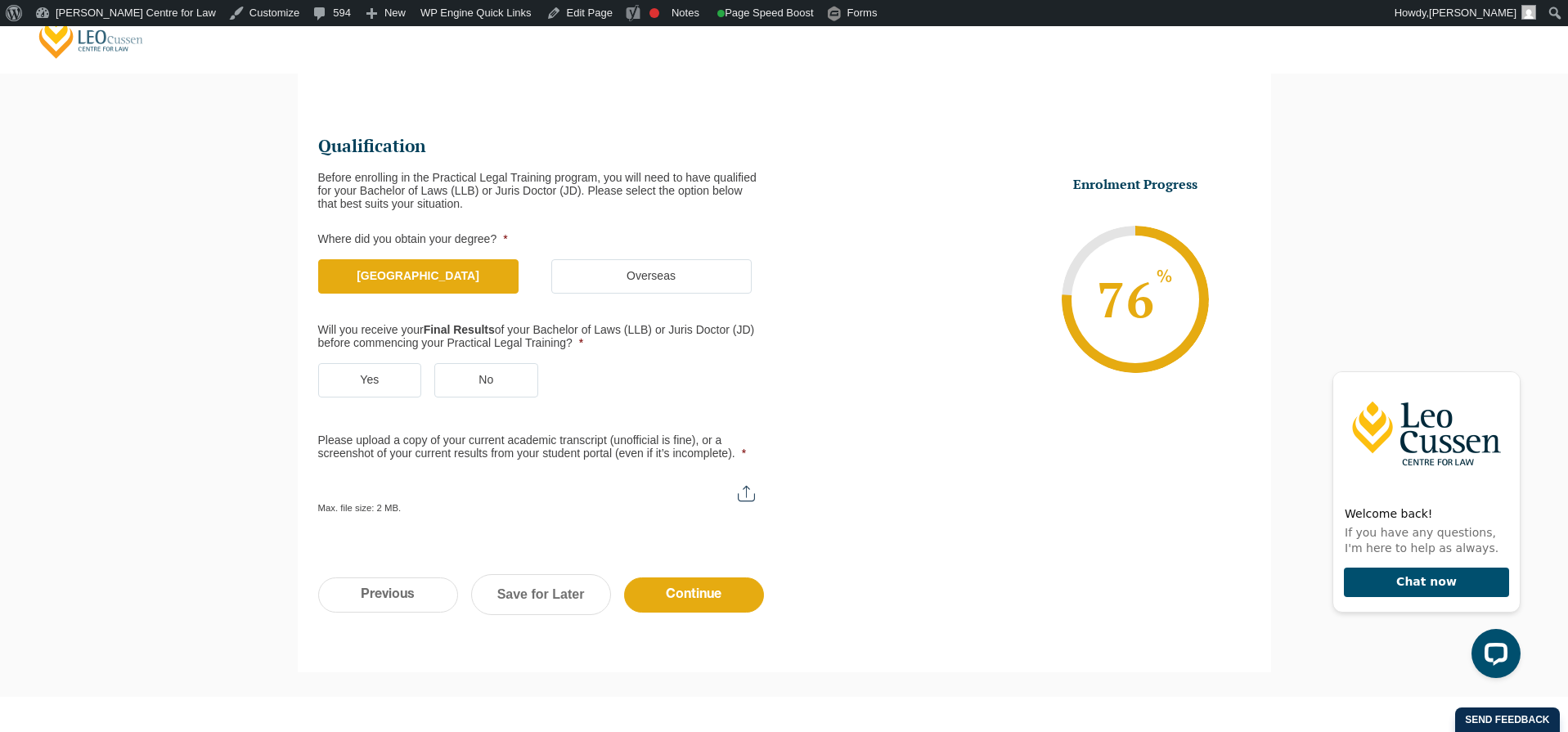
click at [481, 386] on label "No" at bounding box center [486, 380] width 104 height 34
click at [0, 0] on input "No" at bounding box center [0, 0] width 0 height 0
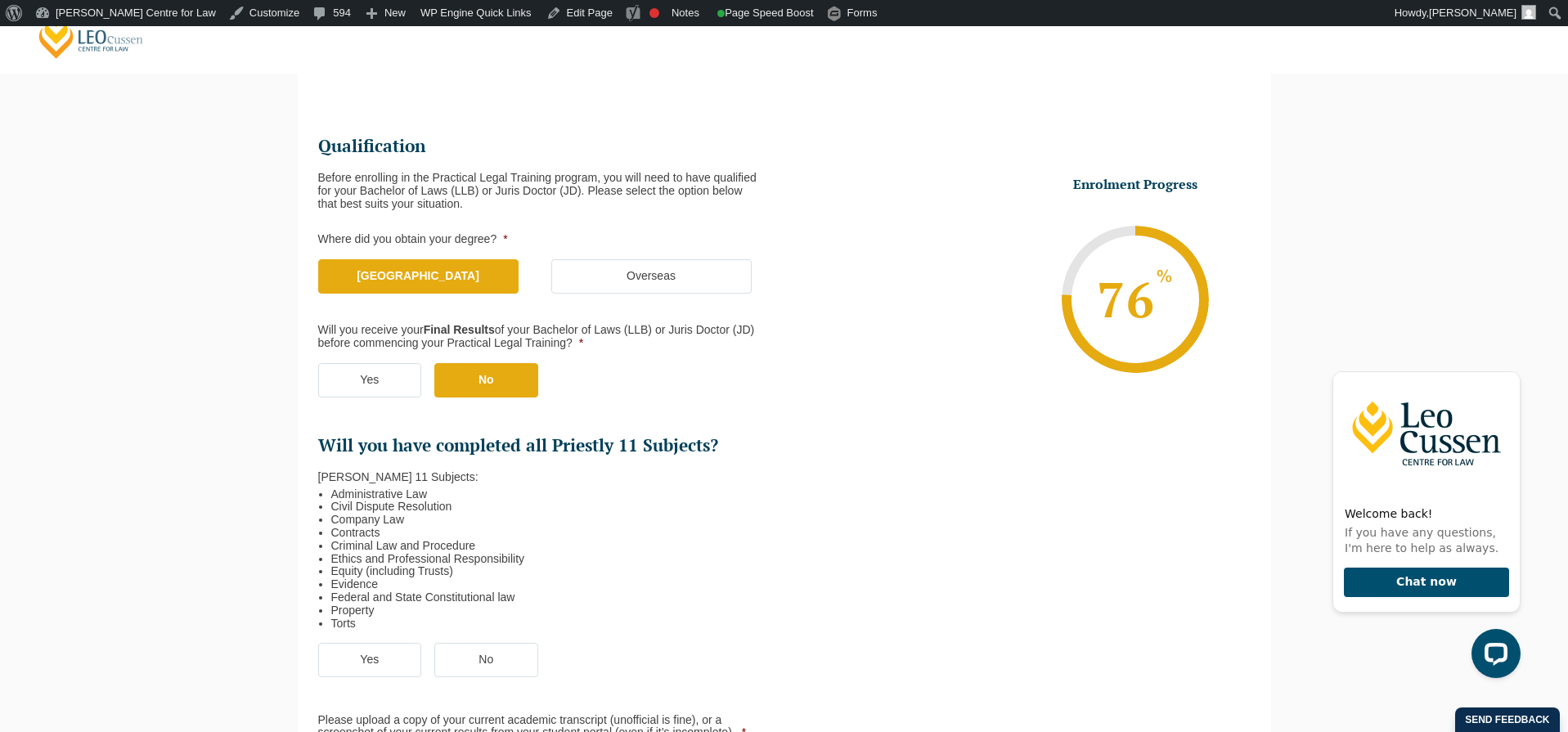
click at [385, 379] on label "Yes" at bounding box center [370, 380] width 104 height 34
click at [0, 0] on input "Yes" at bounding box center [0, 0] width 0 height 0
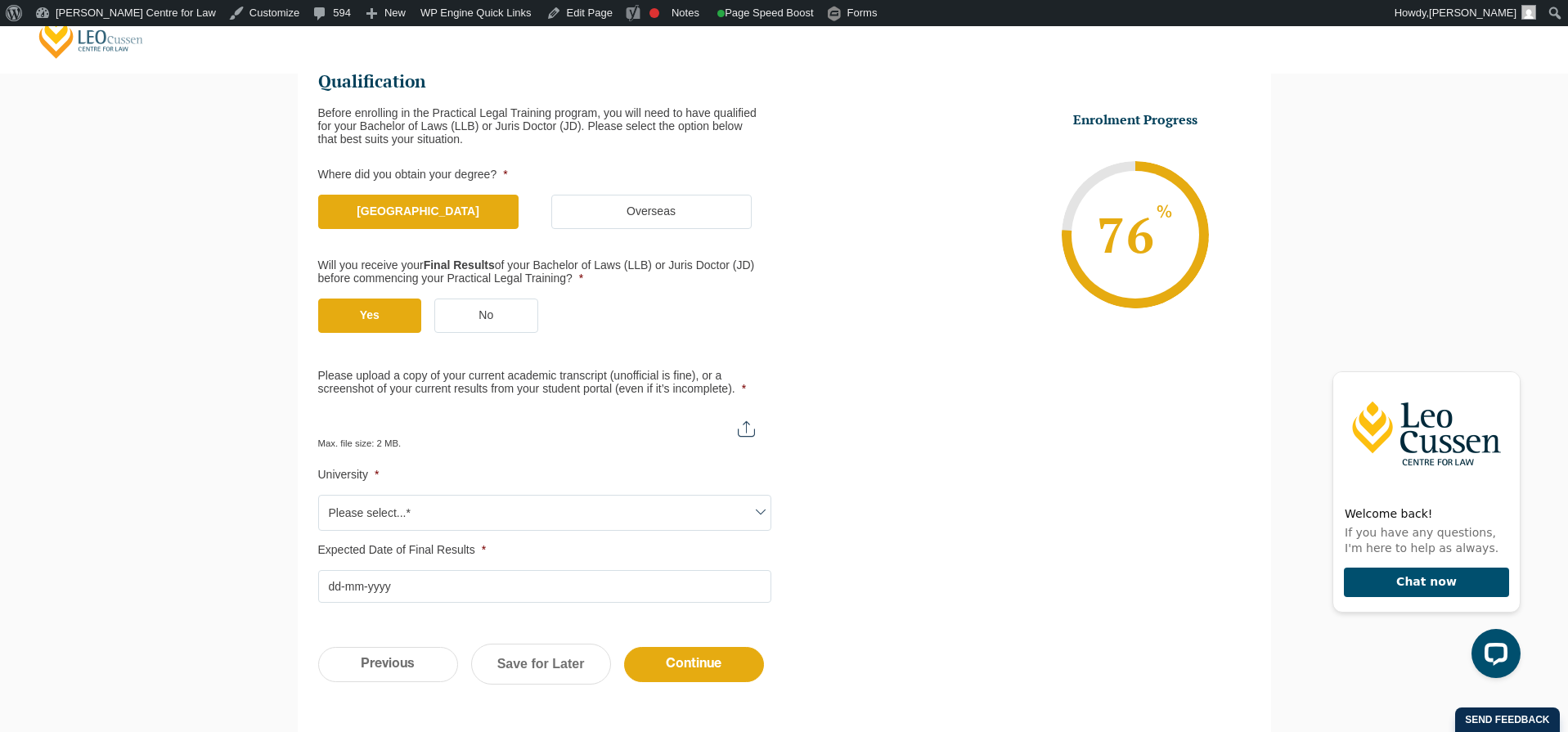
scroll to position [285, 0]
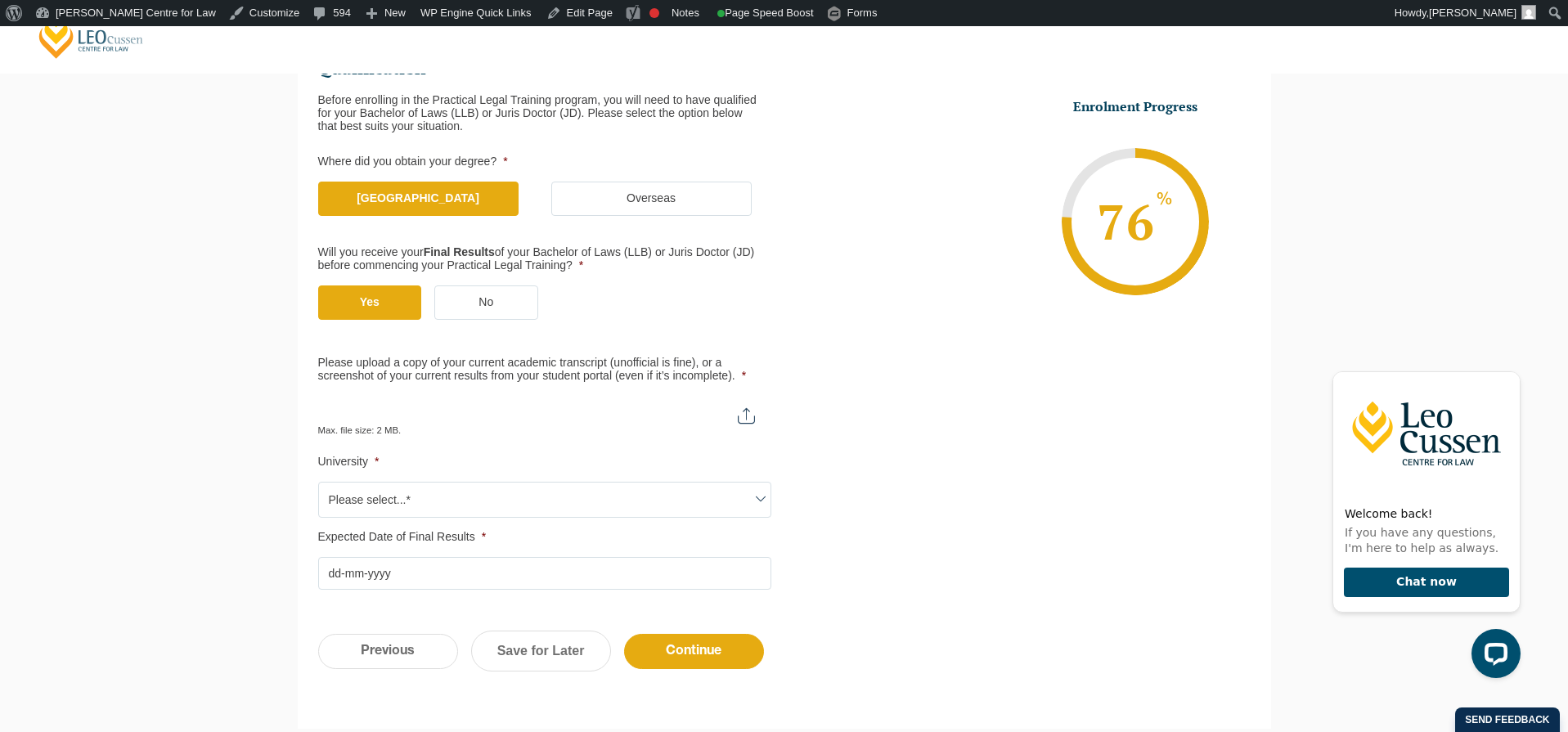
click at [650, 425] on div "Max. file size: 2 MB." at bounding box center [545, 416] width 453 height 41
click at [613, 474] on body "Leo Cussen Centre for Law Search here Practical Legal Training Our Practical Le…" at bounding box center [784, 107] width 1568 height 732
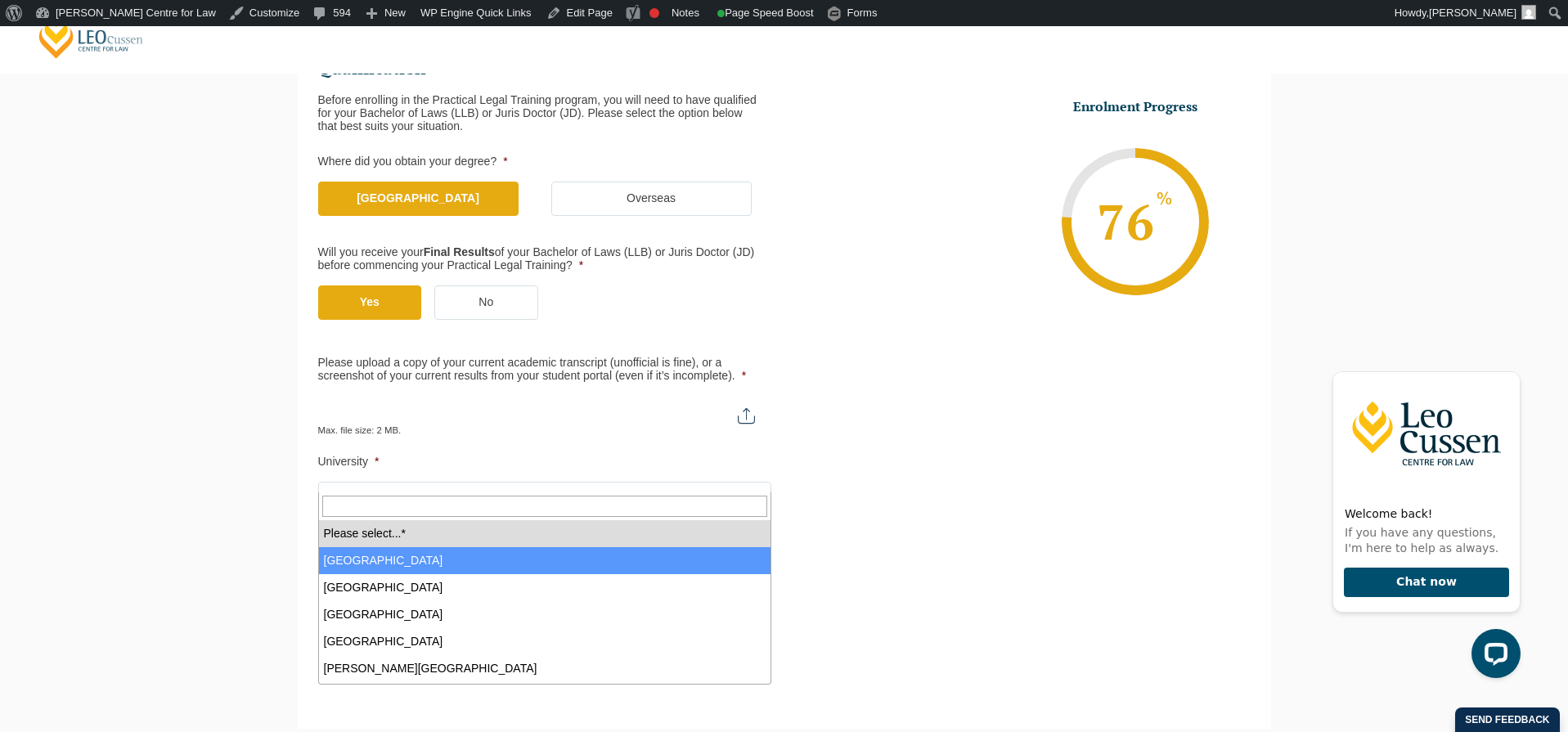
select select "Australian Catholic University"
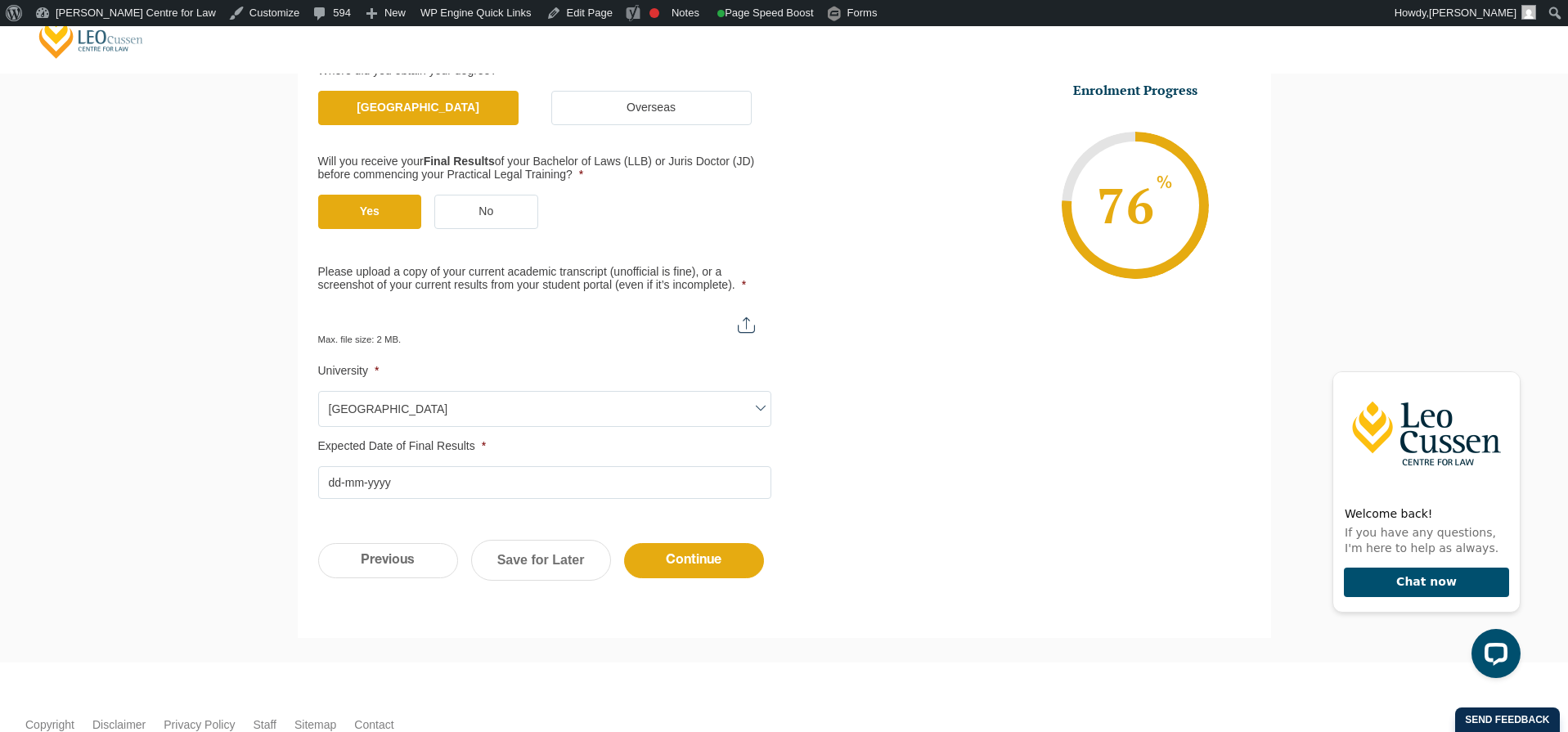
scroll to position [376, 0]
click at [565, 472] on input "Expected Date of Final Results *" at bounding box center [545, 482] width 453 height 33
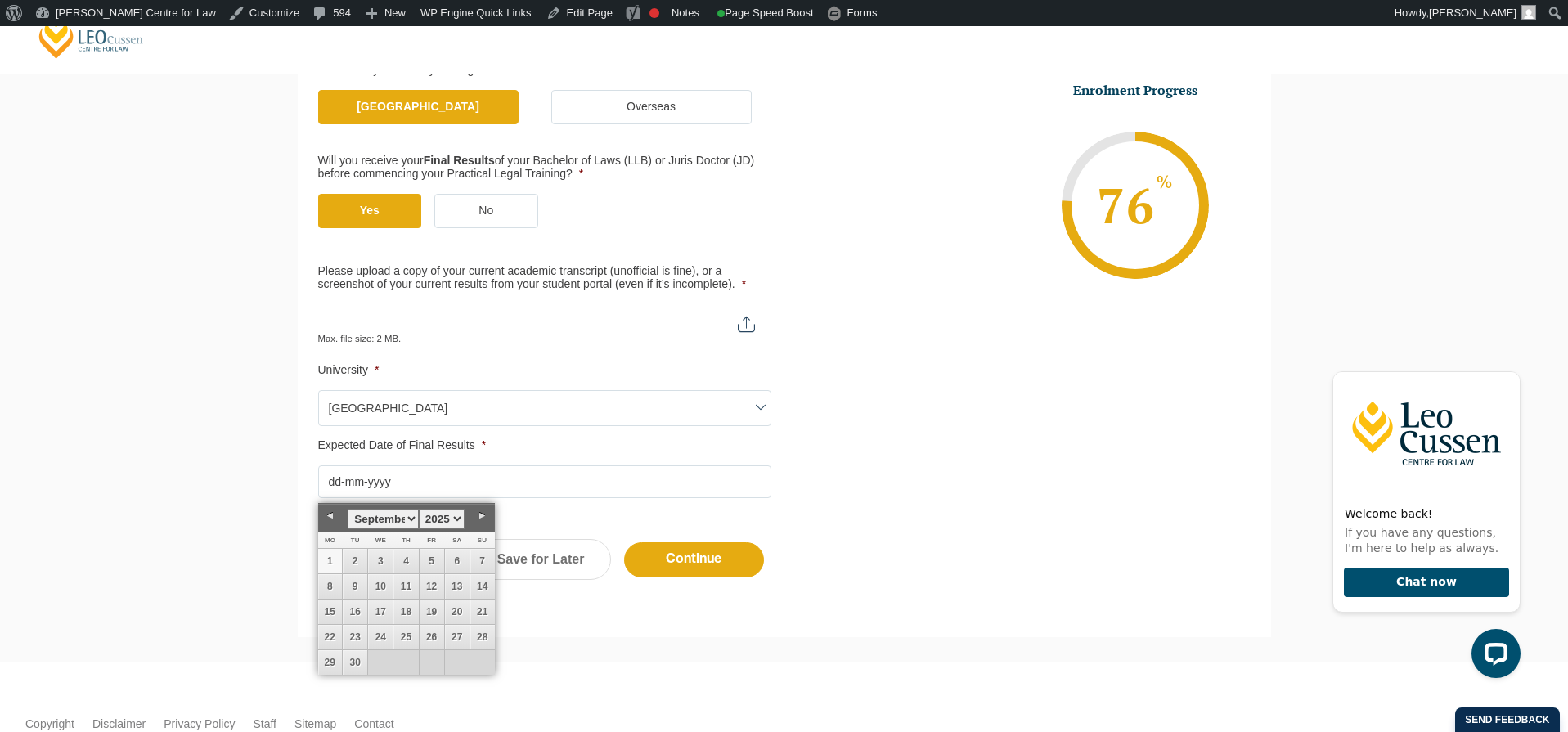
click at [330, 556] on link "1" at bounding box center [330, 561] width 25 height 25
type input "01-09-2025"
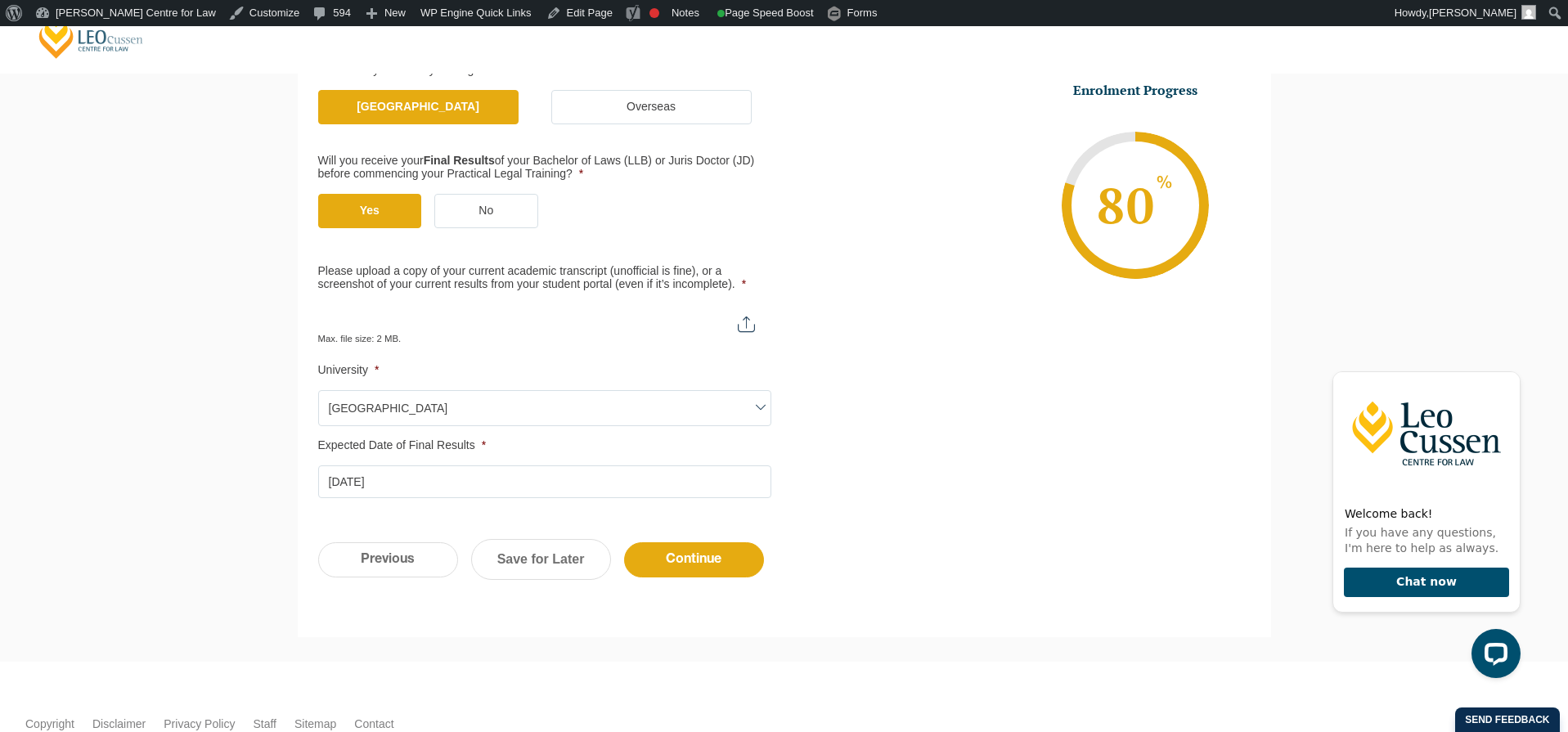
click at [494, 305] on input "Please upload a copy of your current academic transcript (unofficial is fine), …" at bounding box center [545, 318] width 453 height 28
type input "C:\fakepath\test.png"
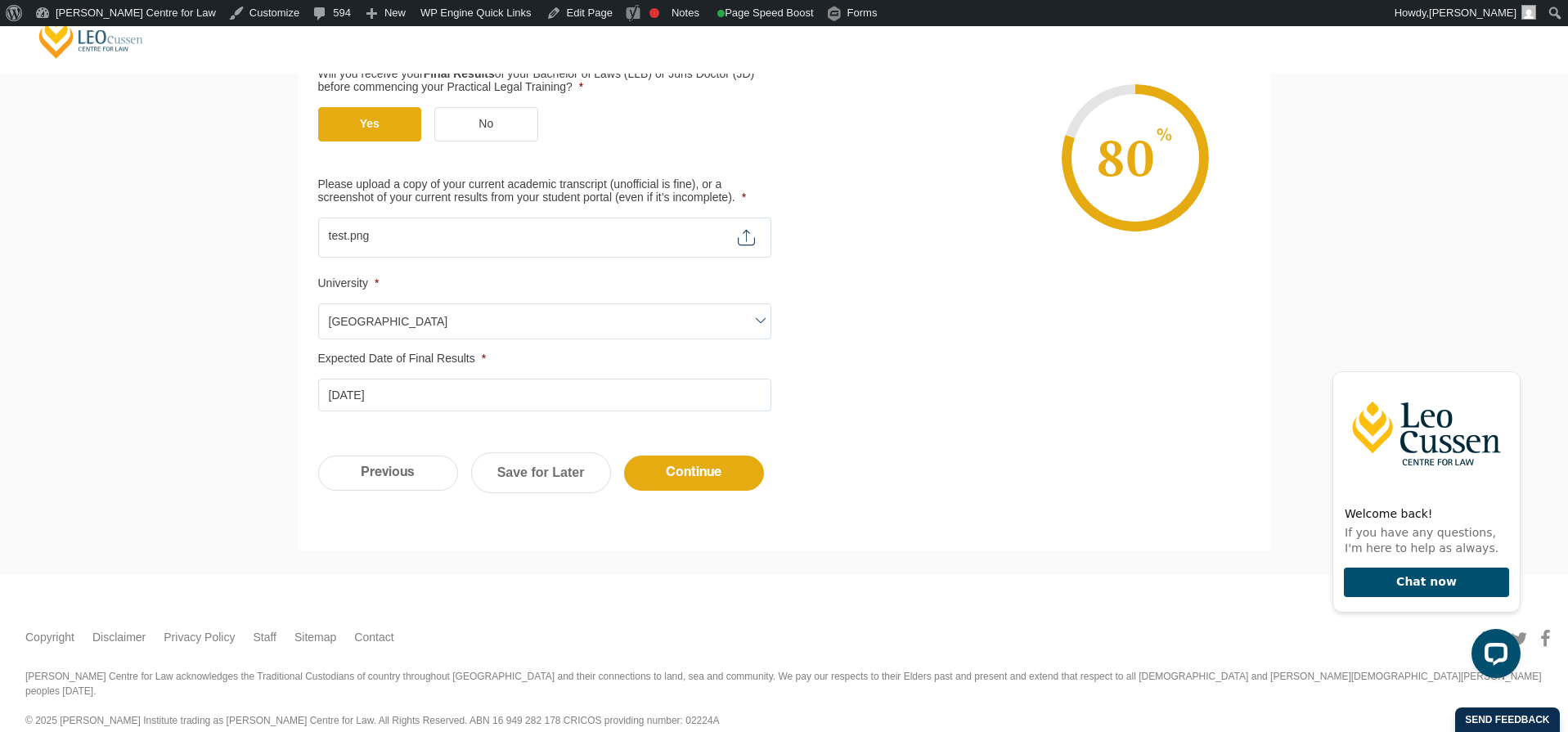
scroll to position [469, 0]
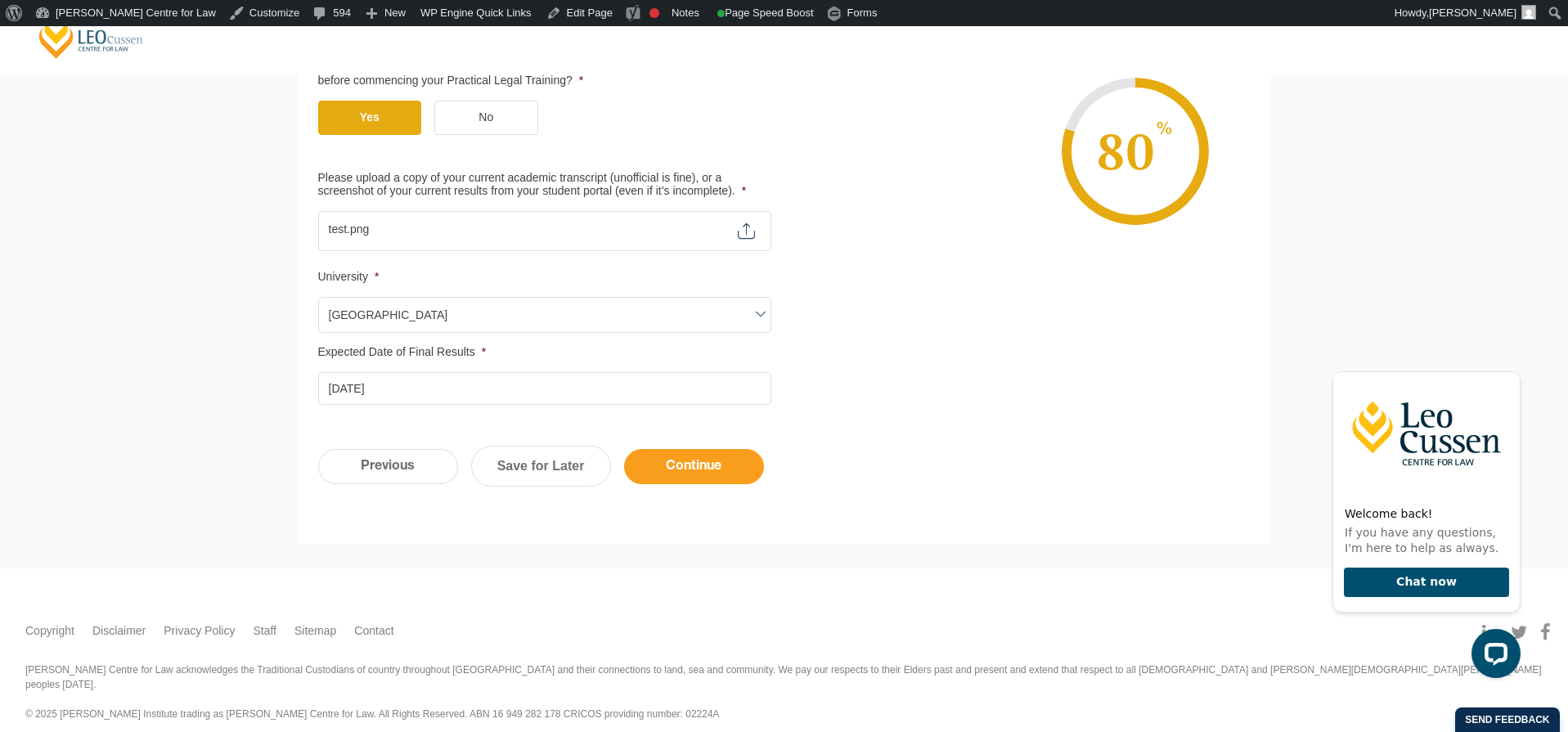
click at [664, 469] on input "Continue" at bounding box center [694, 466] width 140 height 35
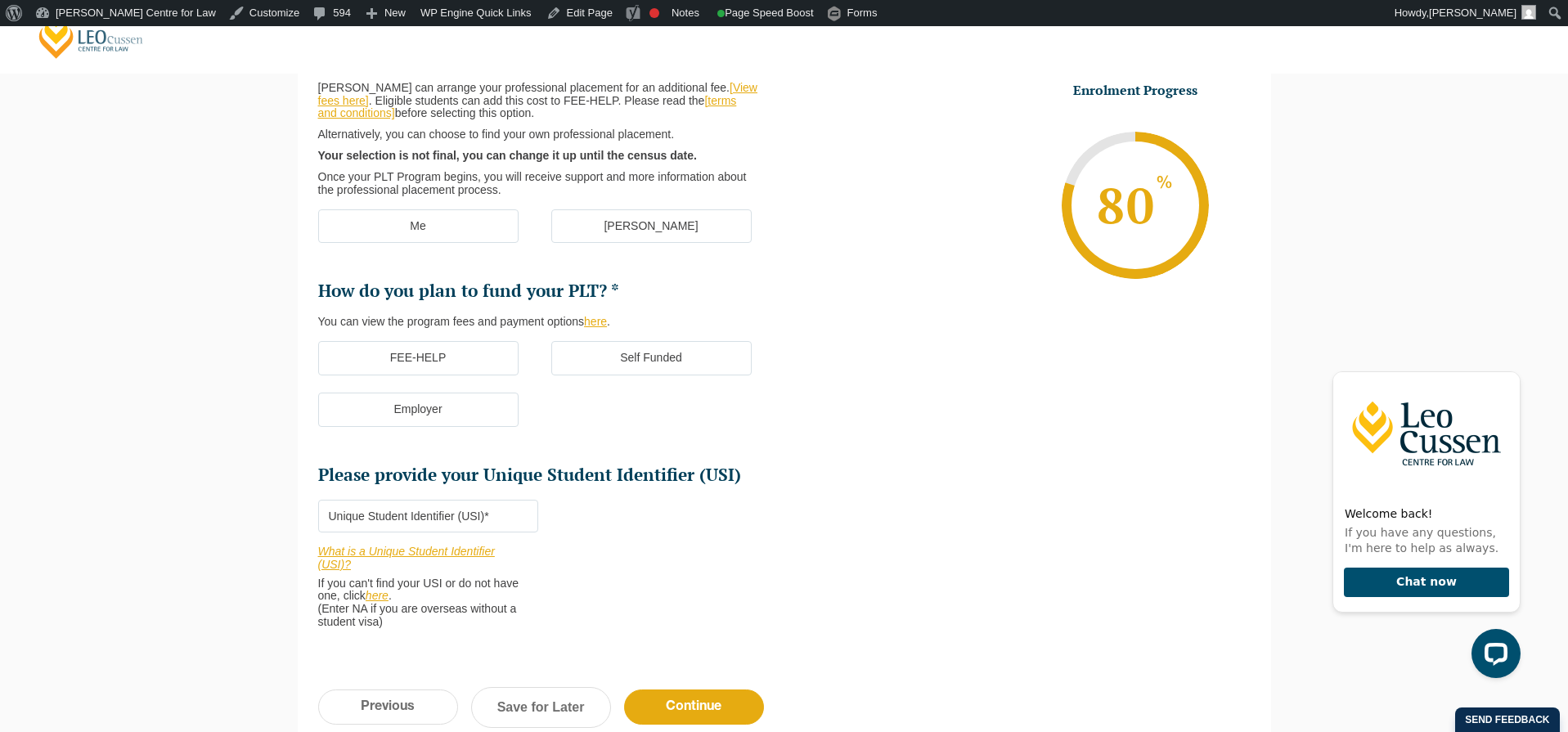
scroll to position [321, 0]
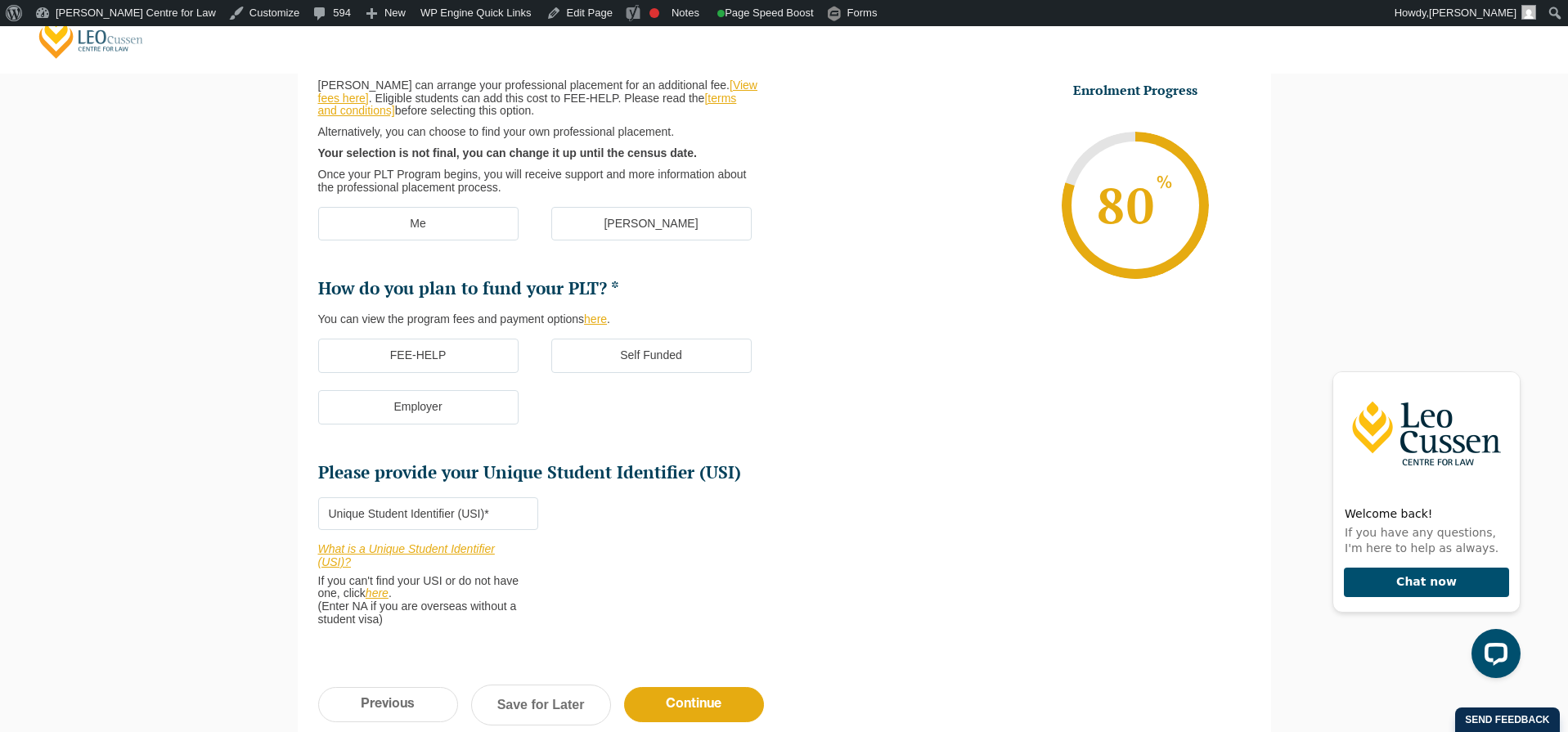
drag, startPoint x: 638, startPoint y: 348, endPoint x: 641, endPoint y: 361, distance: 13.3
click at [638, 348] on label "Self Funded" at bounding box center [651, 356] width 200 height 34
click at [0, 0] on input "Self Funded" at bounding box center [0, 0] width 0 height 0
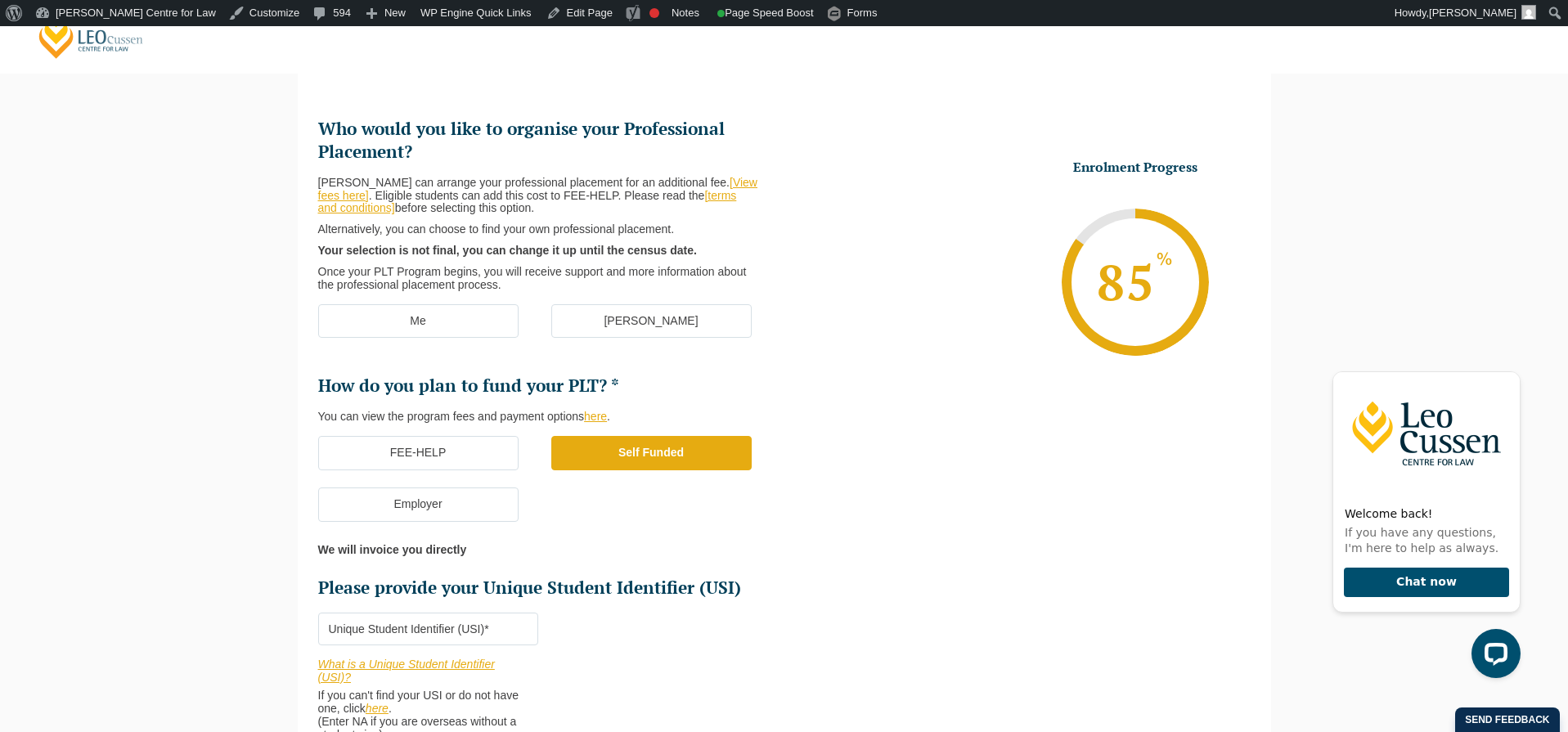
scroll to position [205, 0]
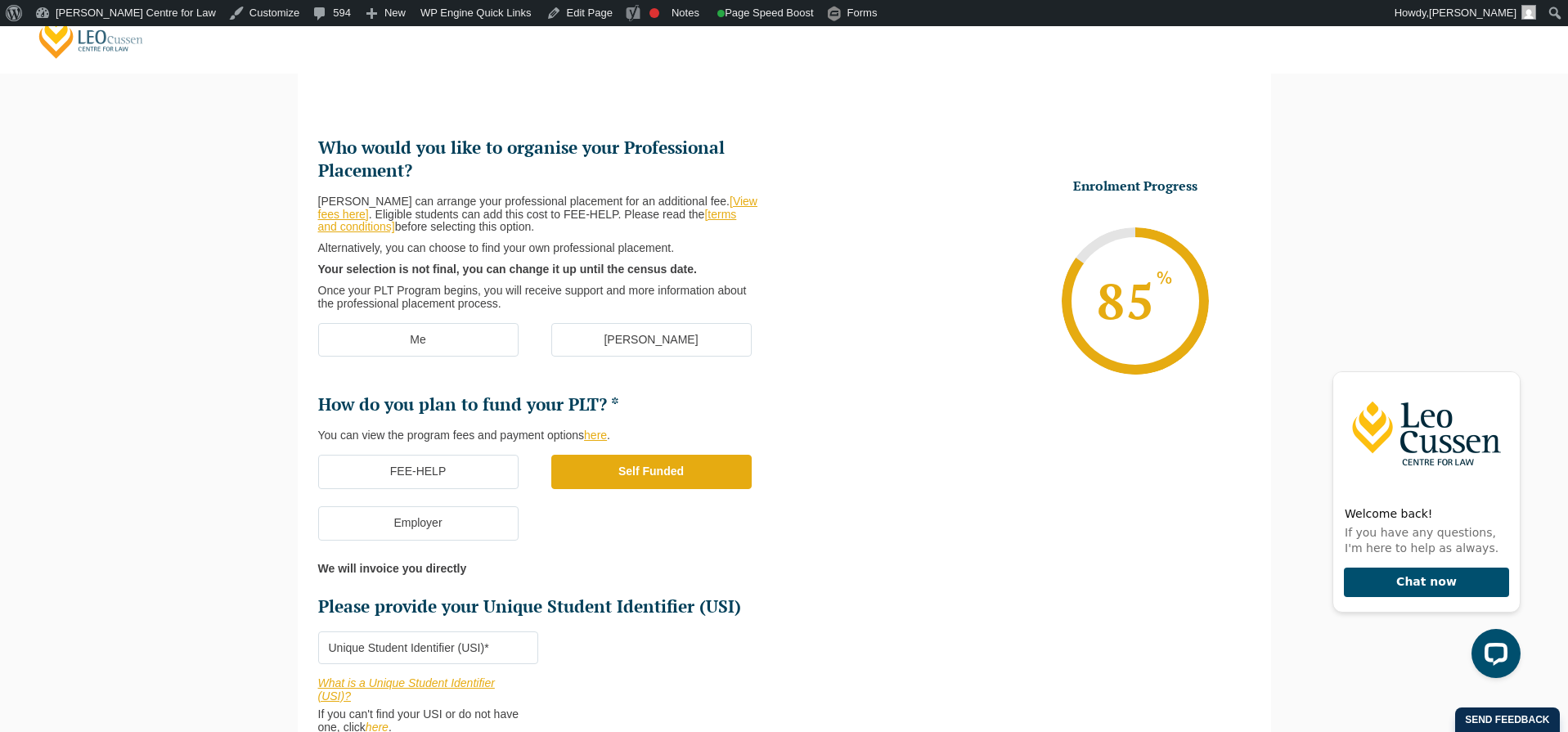
click at [402, 335] on label "Me" at bounding box center [418, 340] width 200 height 34
click at [0, 0] on input "Me" at bounding box center [0, 0] width 0 height 0
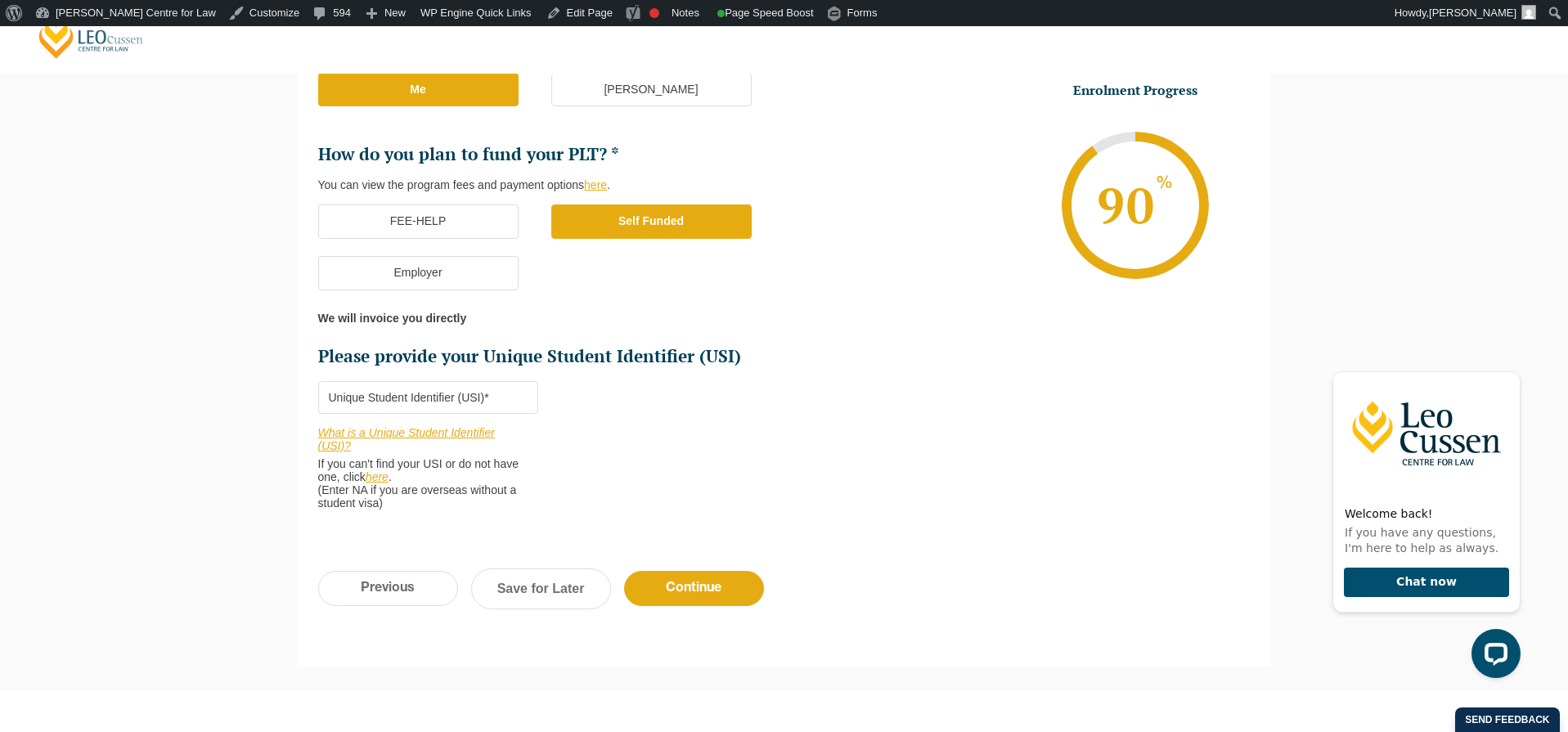
scroll to position [457, 0]
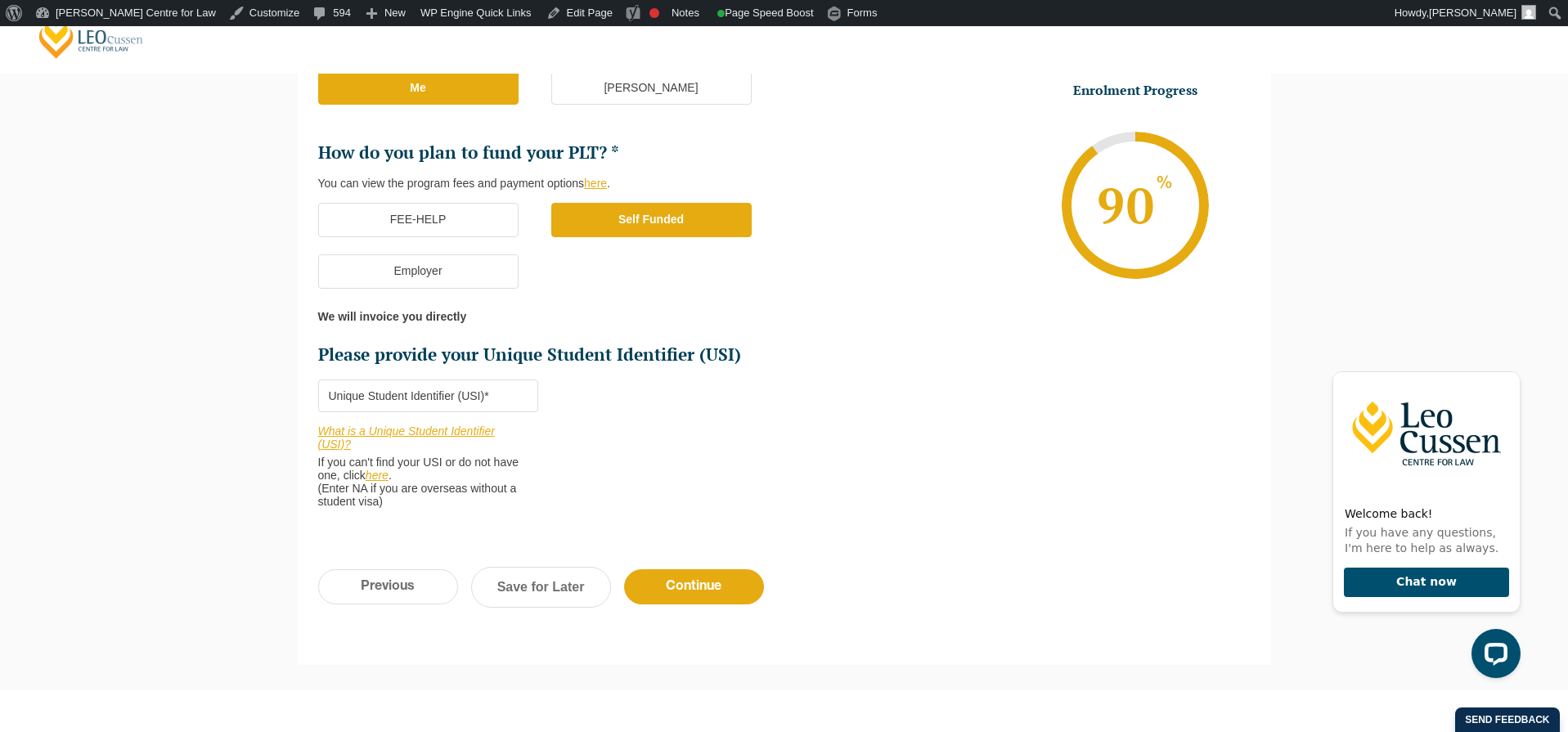
click at [459, 399] on input "Please provide your Unique Student Identifier (USI) *" at bounding box center [428, 396] width 220 height 33
type input "243553434"
click at [864, 483] on ul "Who would you like to organise your Professional Placement? Leo Cussen can arra…" at bounding box center [784, 204] width 932 height 644
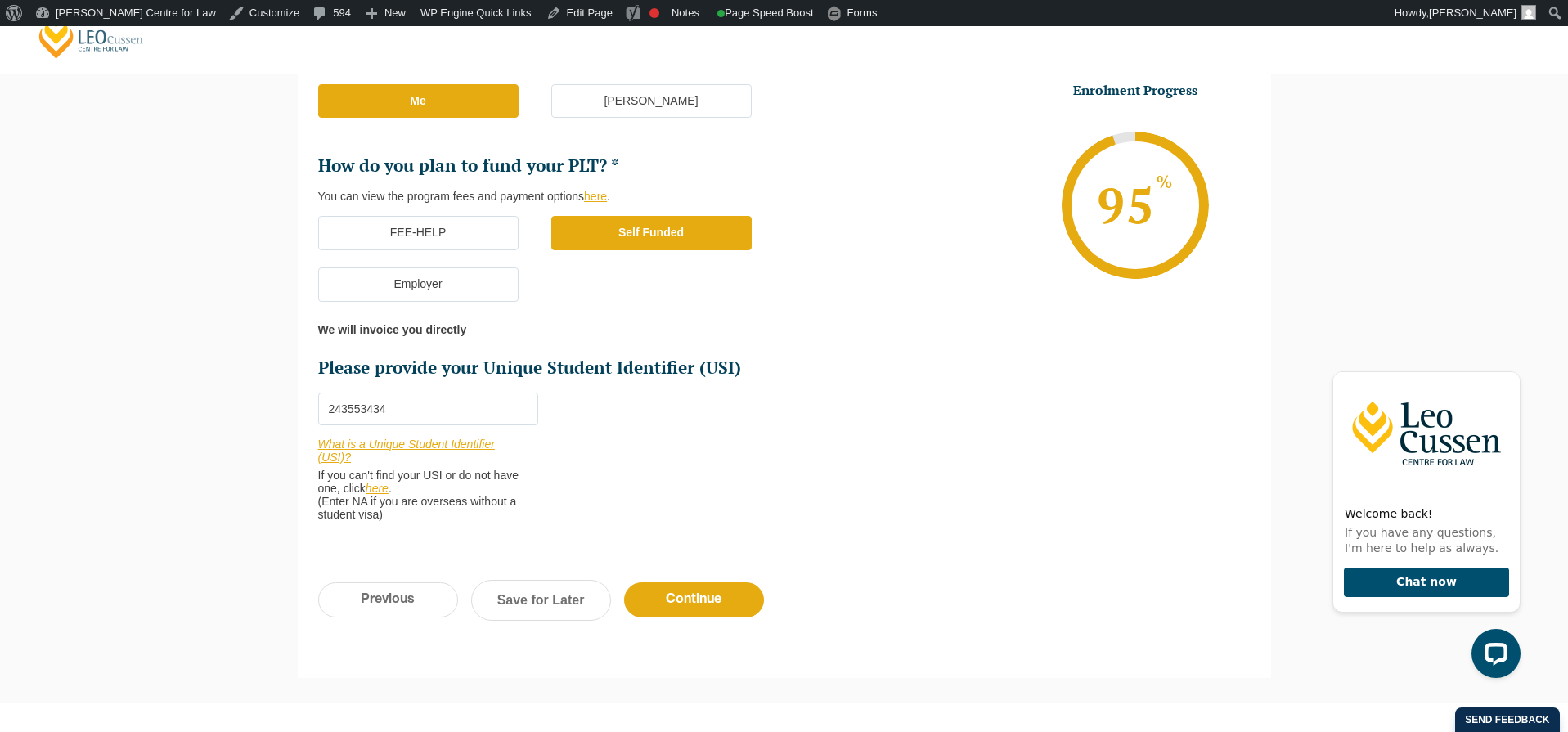
scroll to position [443, 0]
click at [717, 600] on input "Continue" at bounding box center [694, 600] width 140 height 35
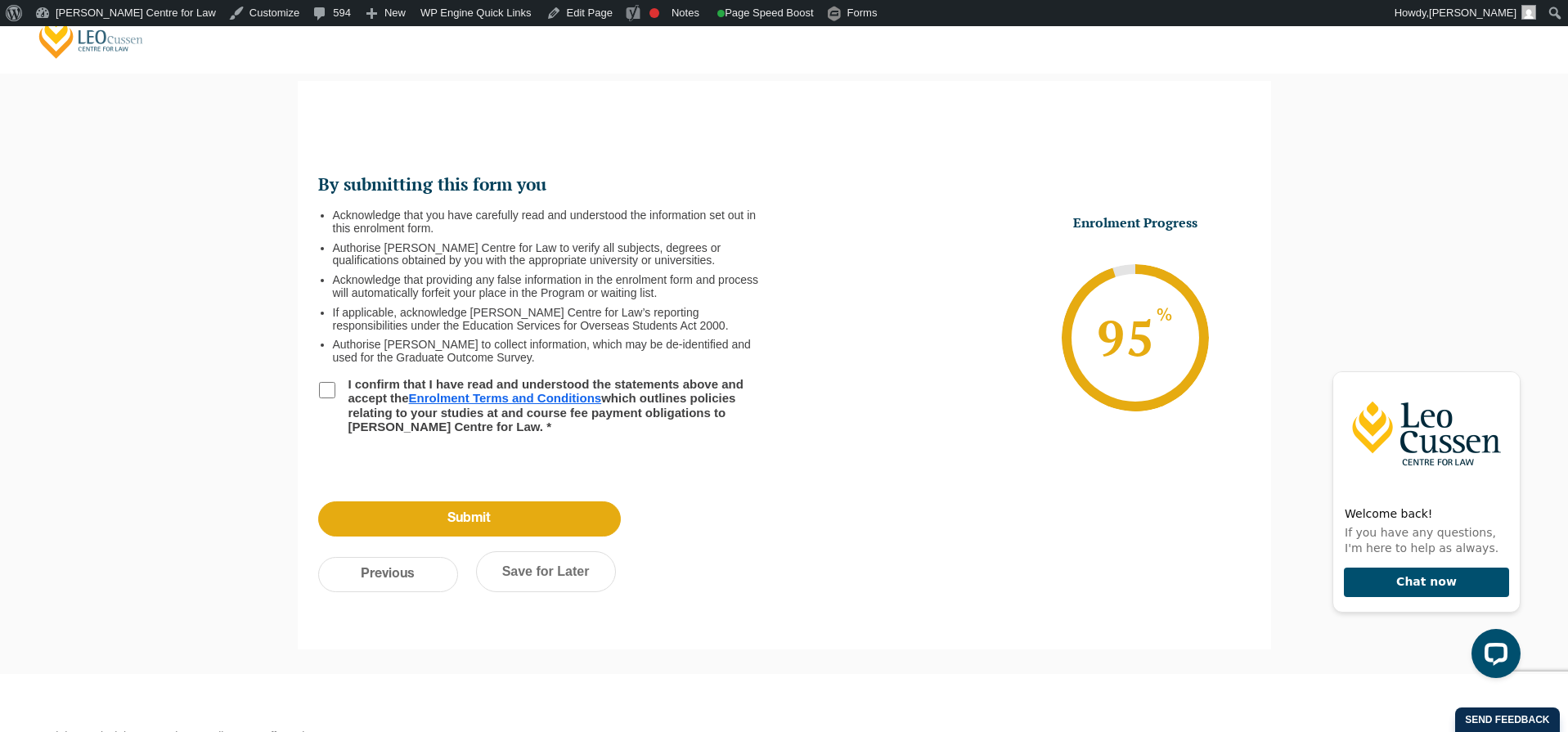
scroll to position [141, 0]
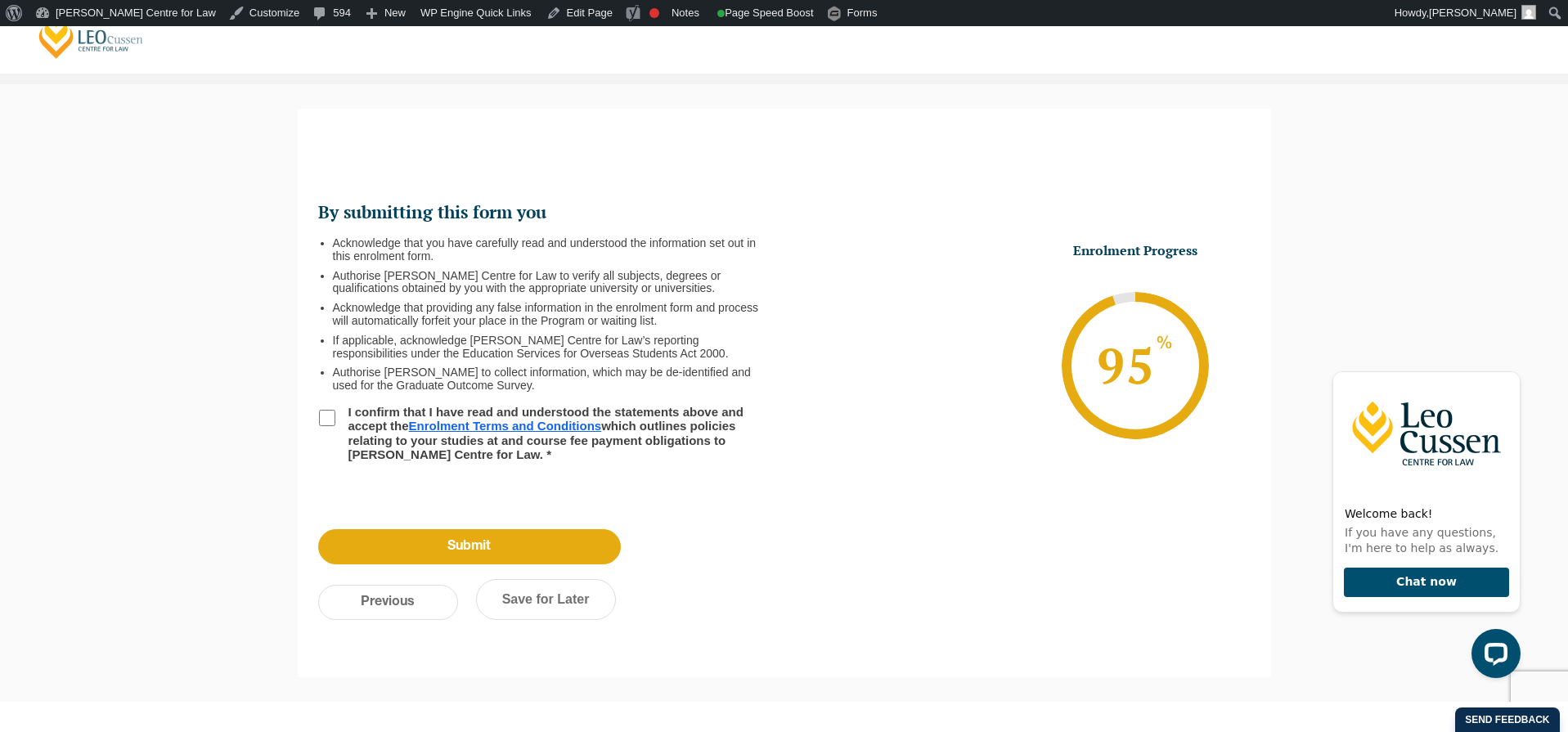
click at [326, 415] on input "I confirm that I have read and understood the statements above and accept the E…" at bounding box center [327, 418] width 16 height 16
checkbox input "true"
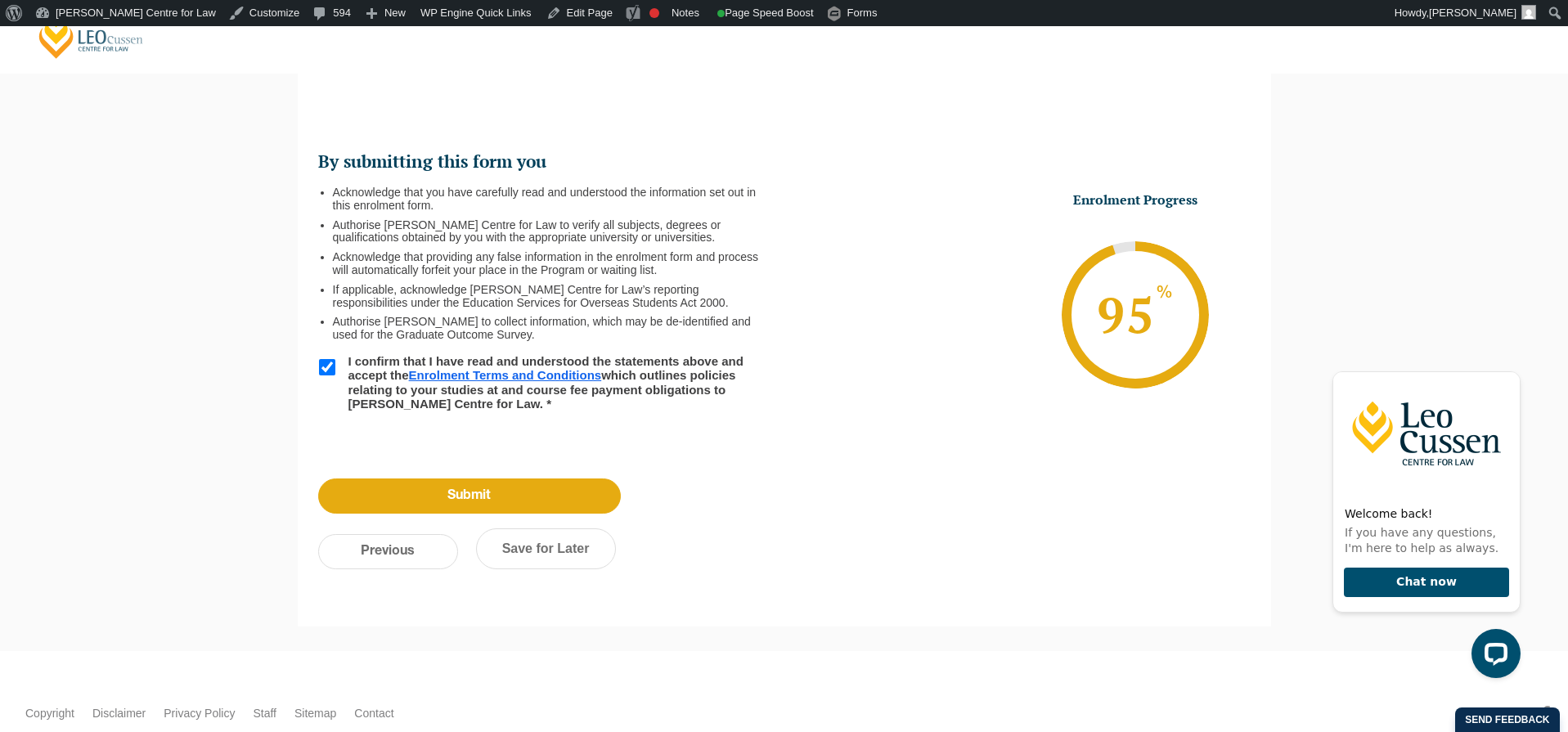
scroll to position [193, 0]
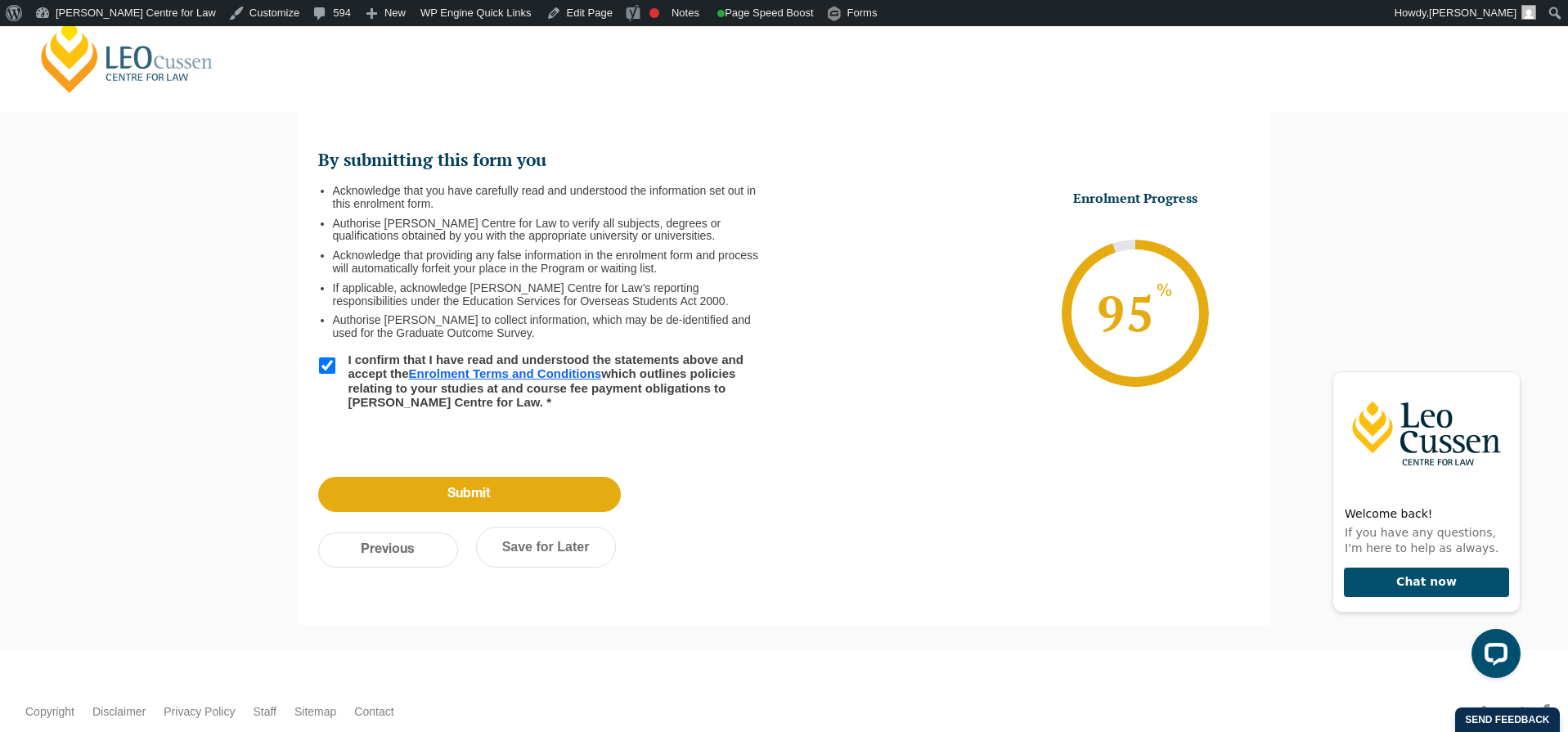
click at [709, 494] on div "By submitting this form you Acknowledge that you have carefully read and unders…" at bounding box center [784, 340] width 973 height 519
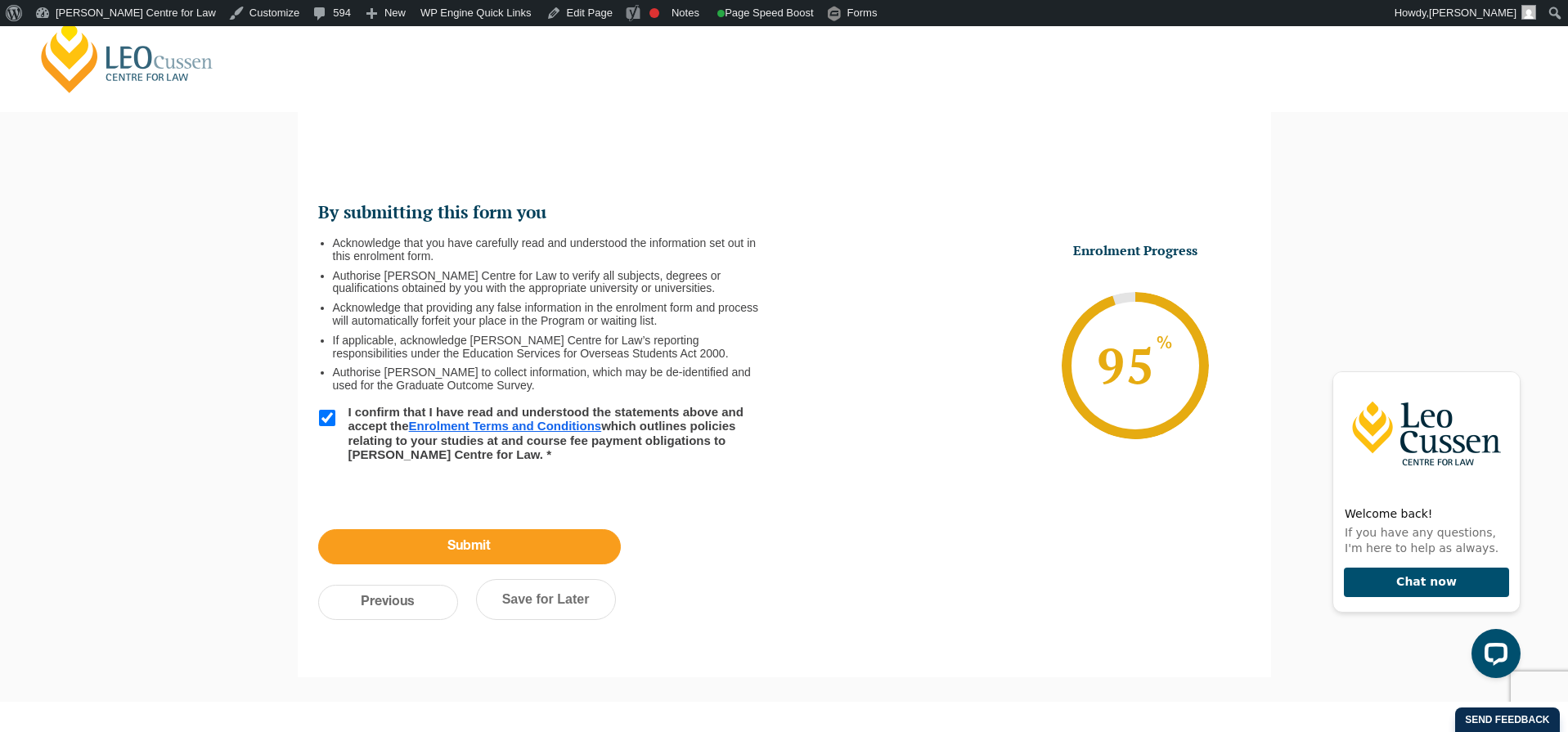
scroll to position [128, 0]
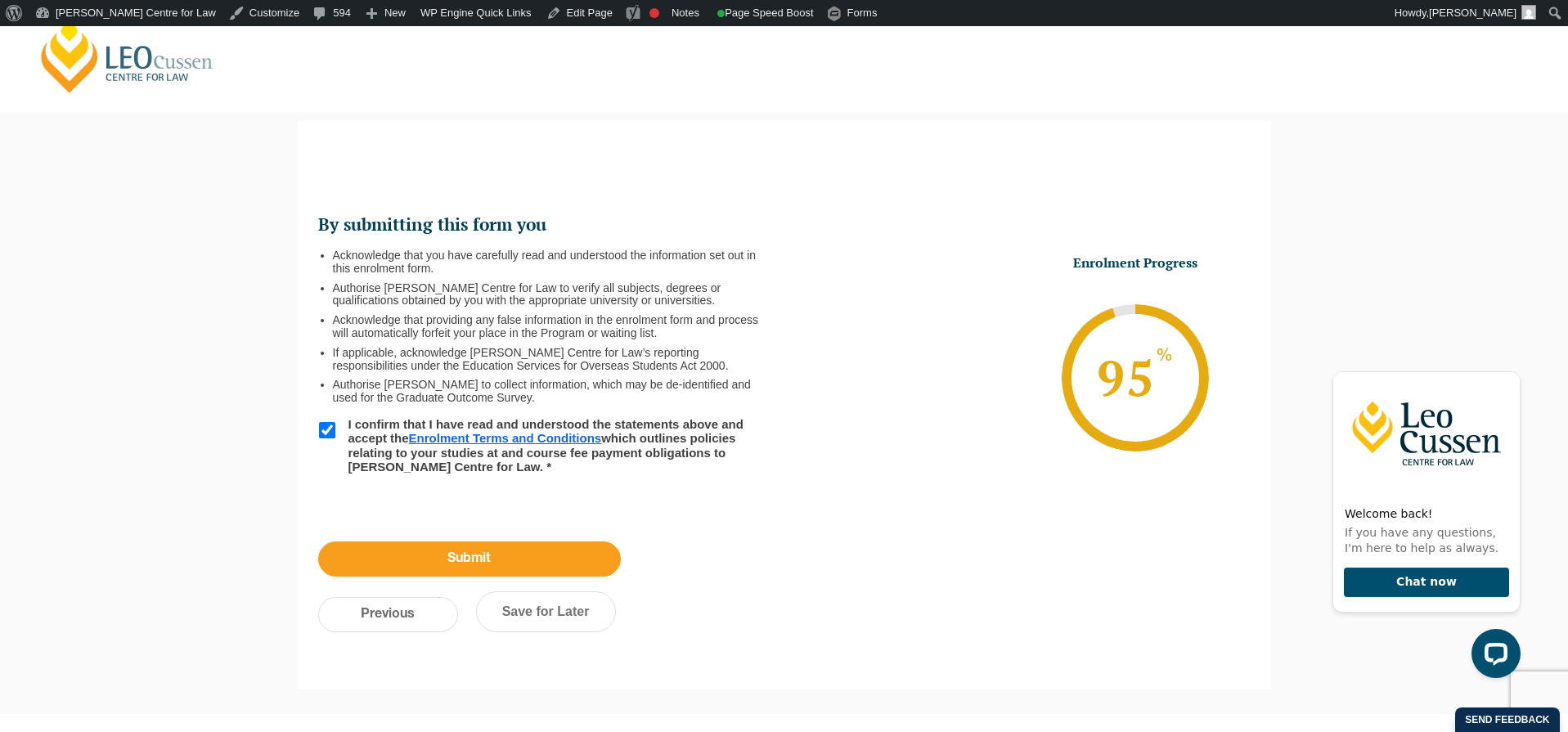
click at [500, 564] on input "Submit" at bounding box center [470, 559] width 303 height 35
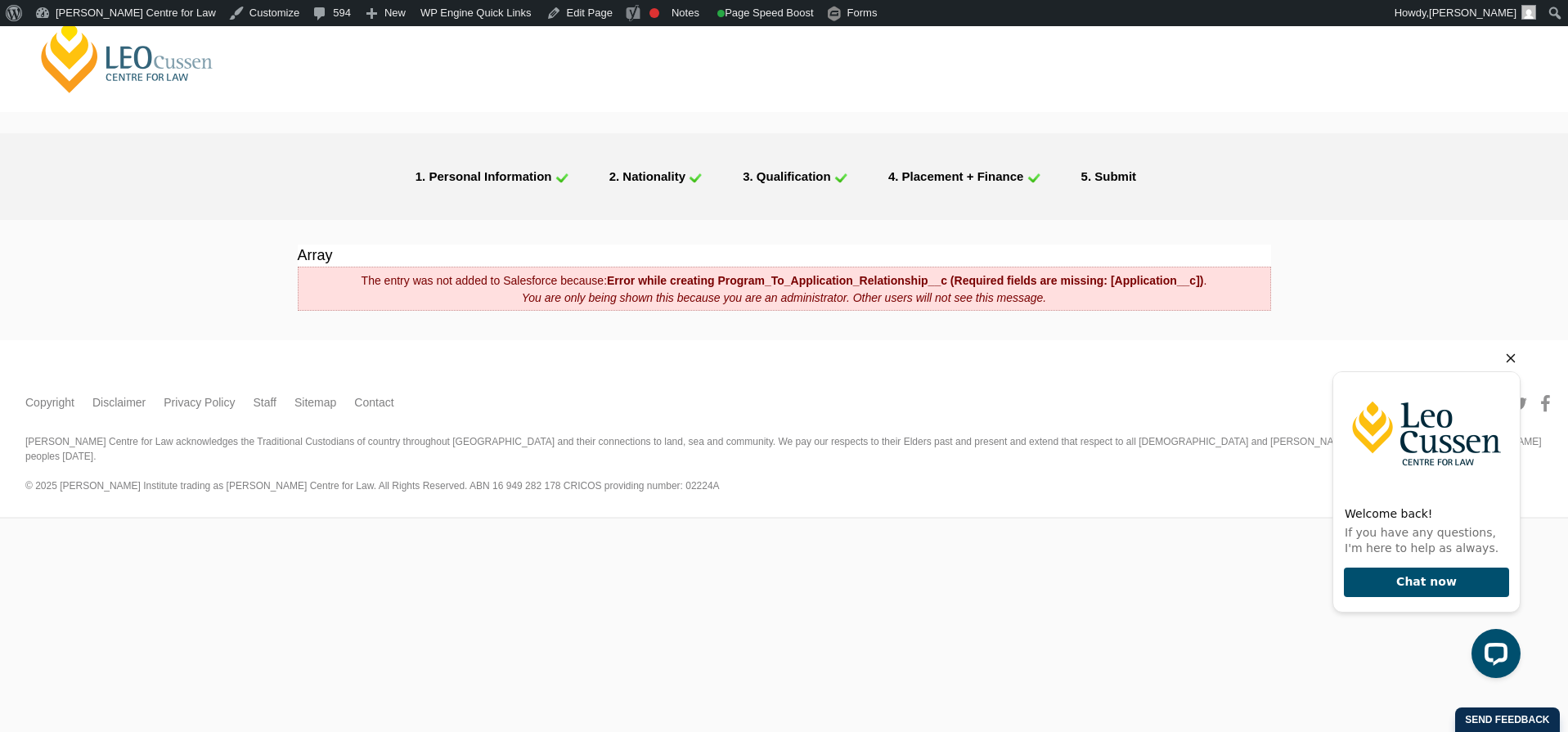
scroll to position [0, 0]
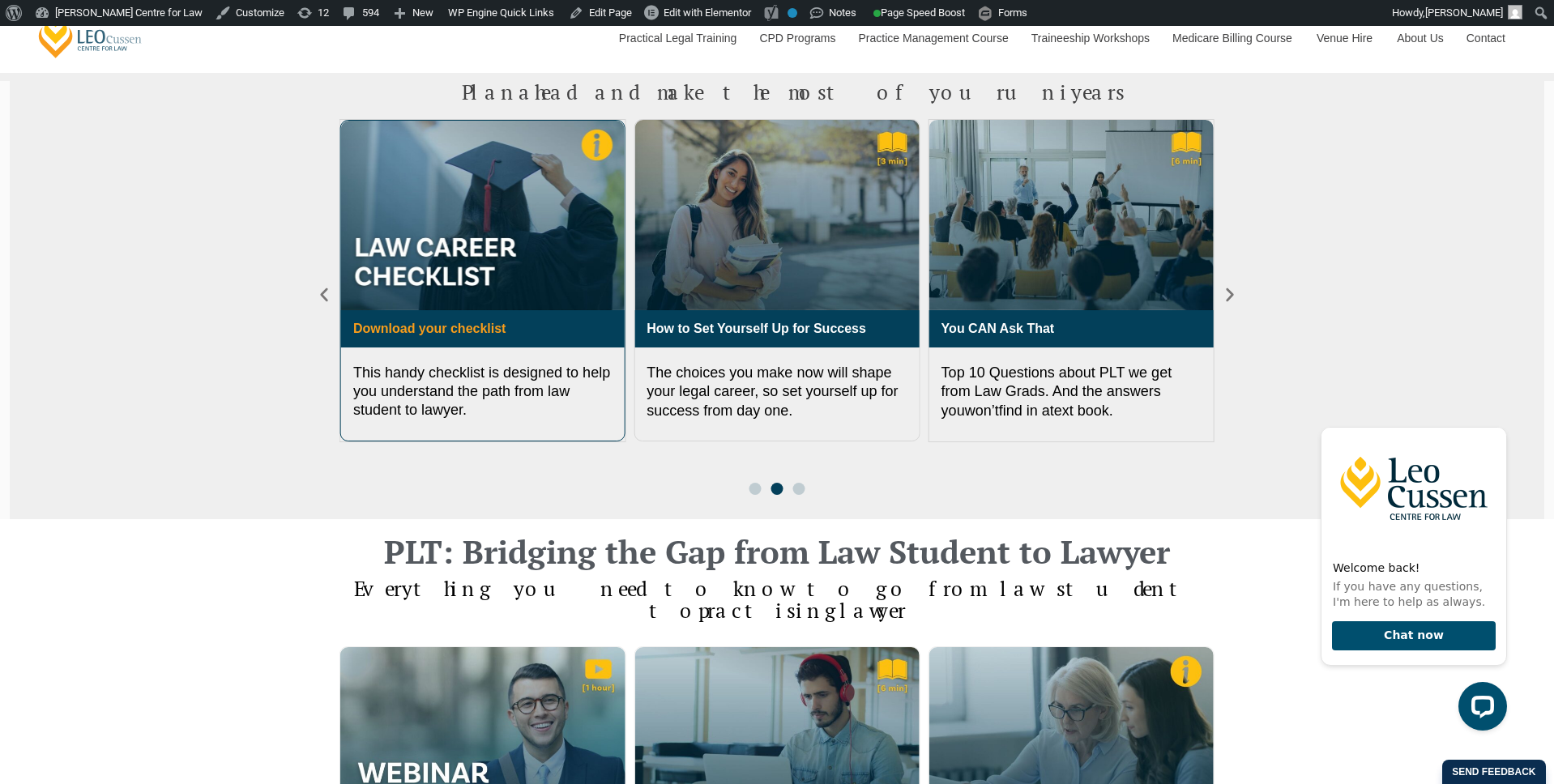
scroll to position [662, 0]
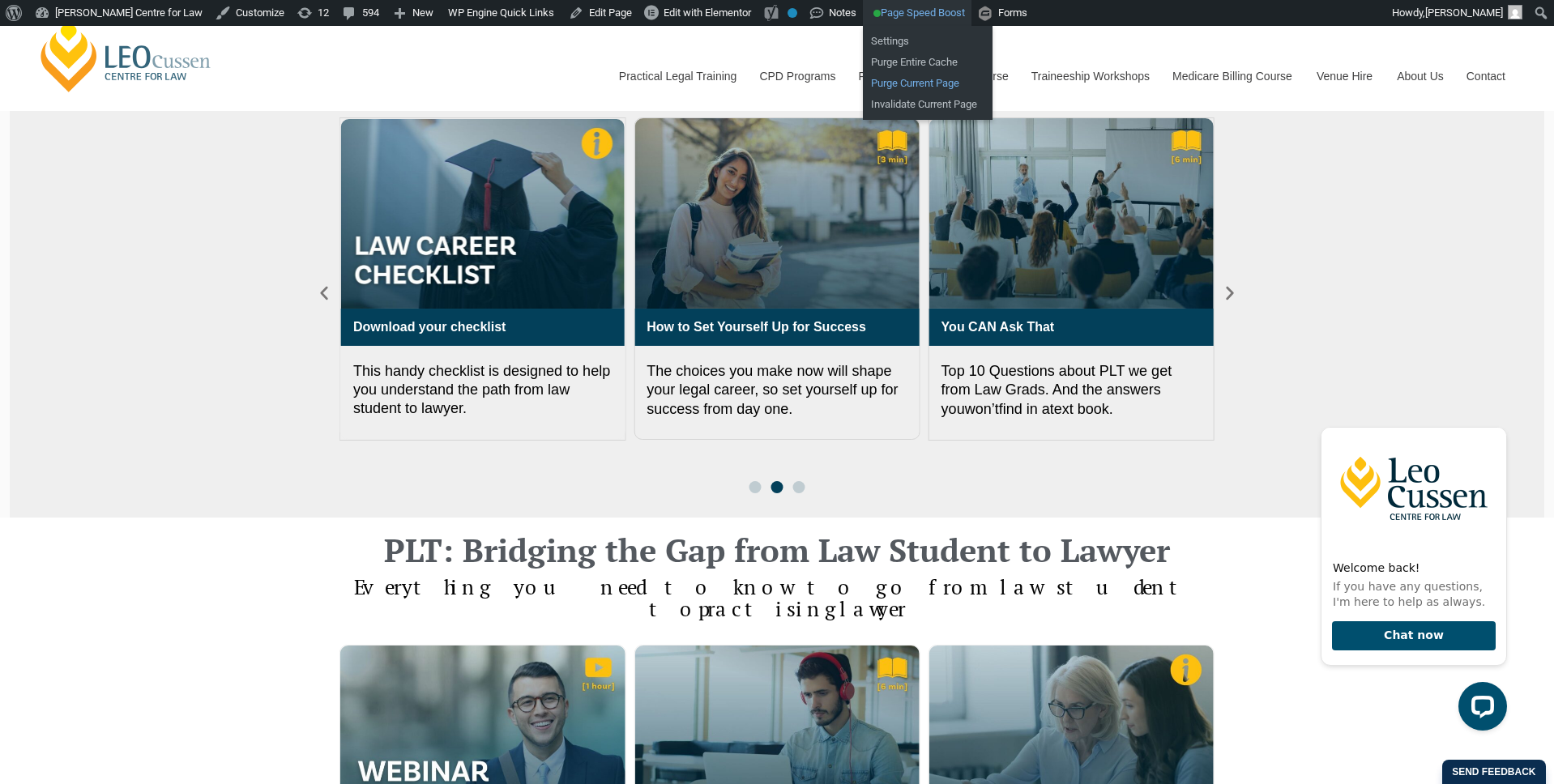
click at [949, 82] on link "Purge Current Page" at bounding box center [928, 83] width 130 height 21
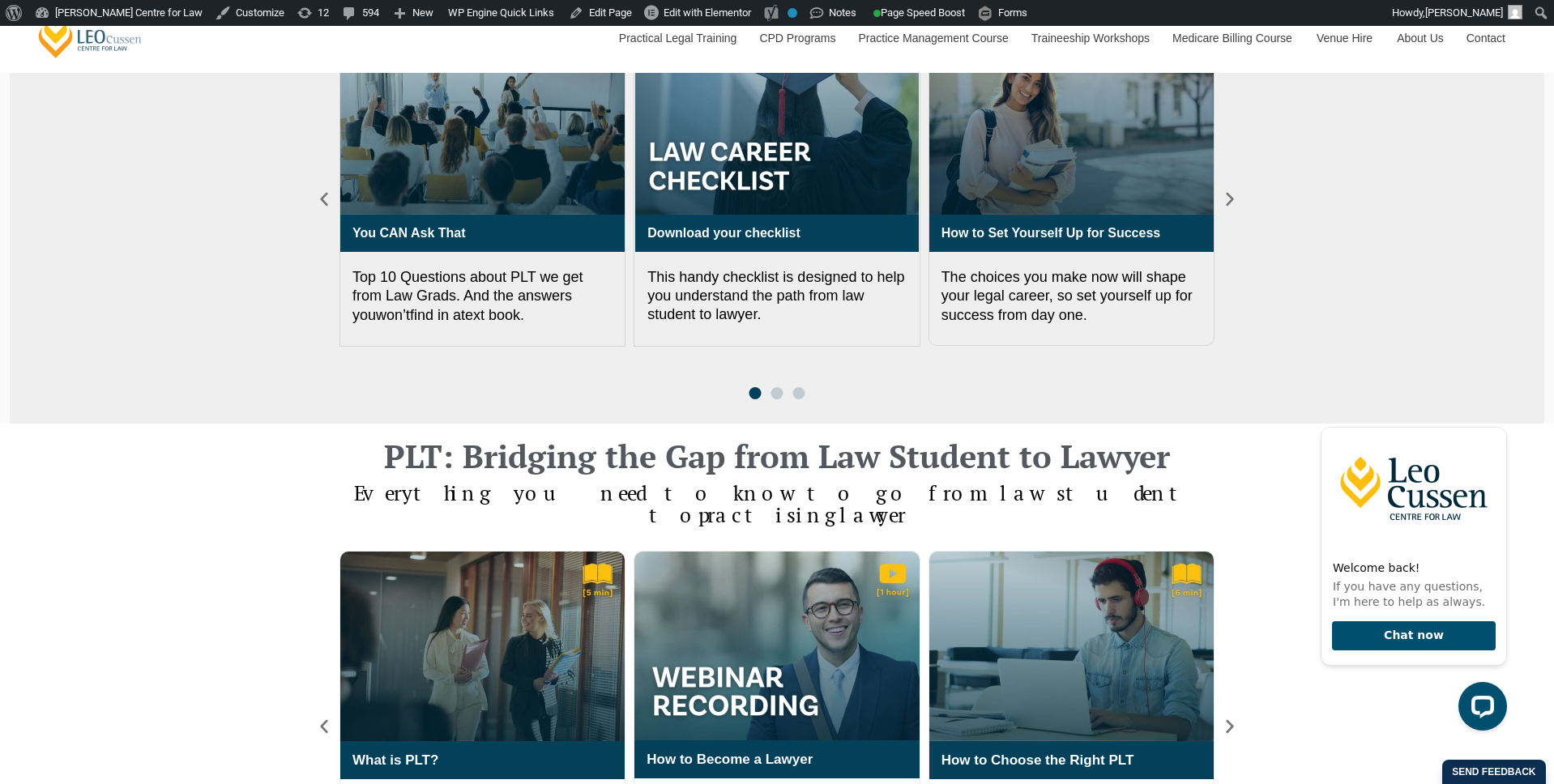
scroll to position [688, 0]
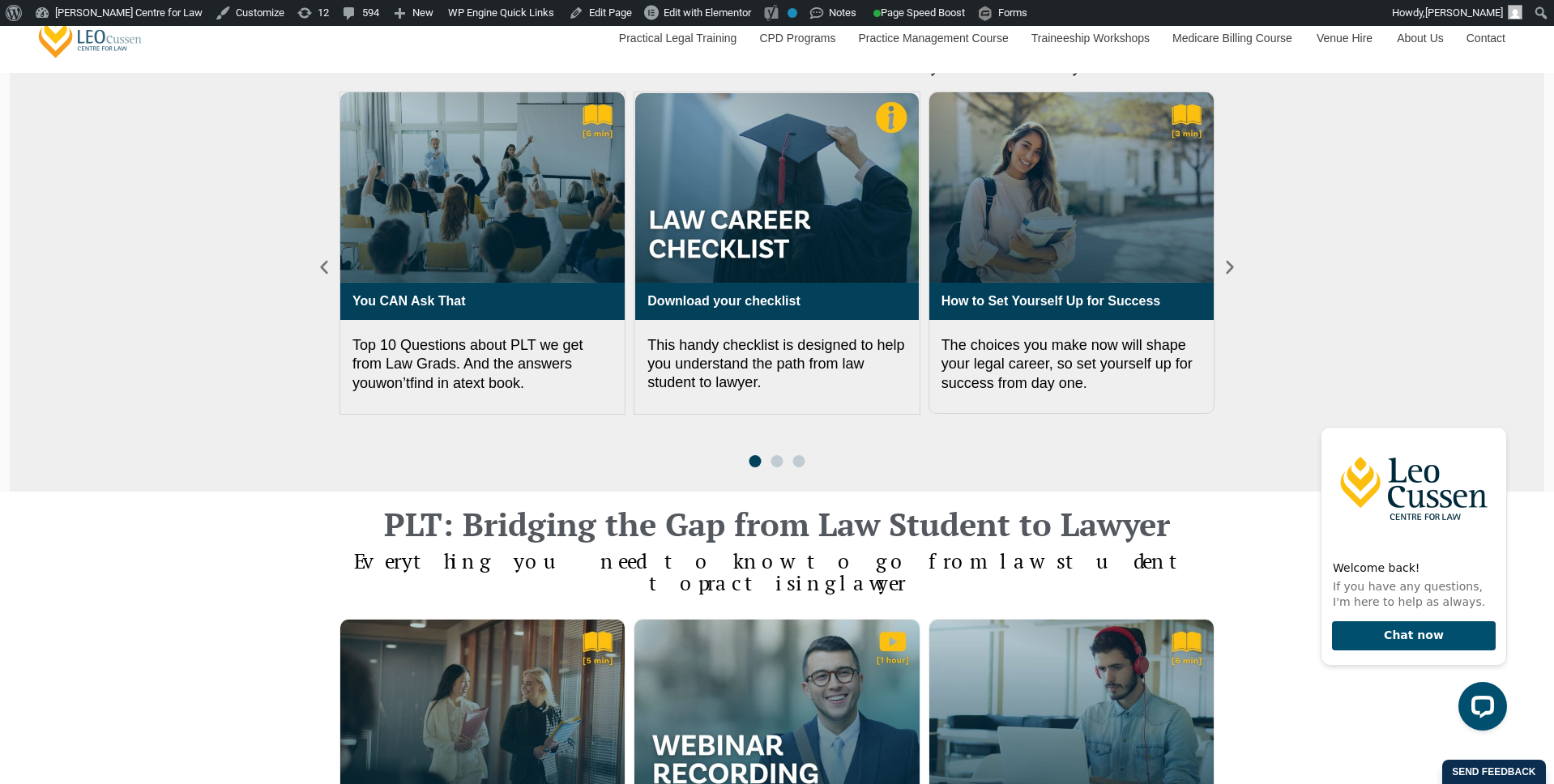
click at [184, 313] on div "You CAN Ask That Top 10 Questions about PLT we get from Law Grads. And the answ…" at bounding box center [777, 279] width 1502 height 391
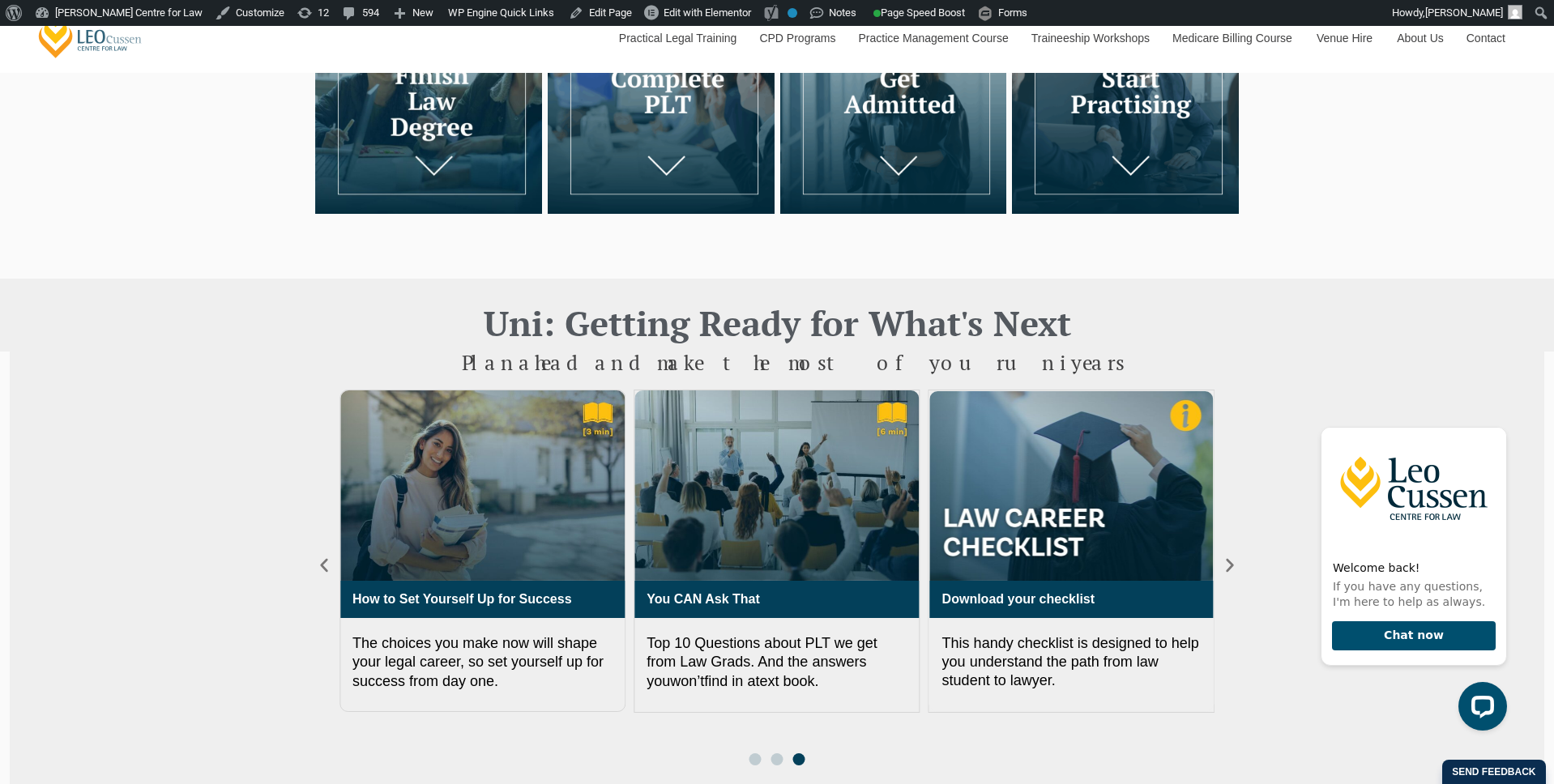
scroll to position [332, 0]
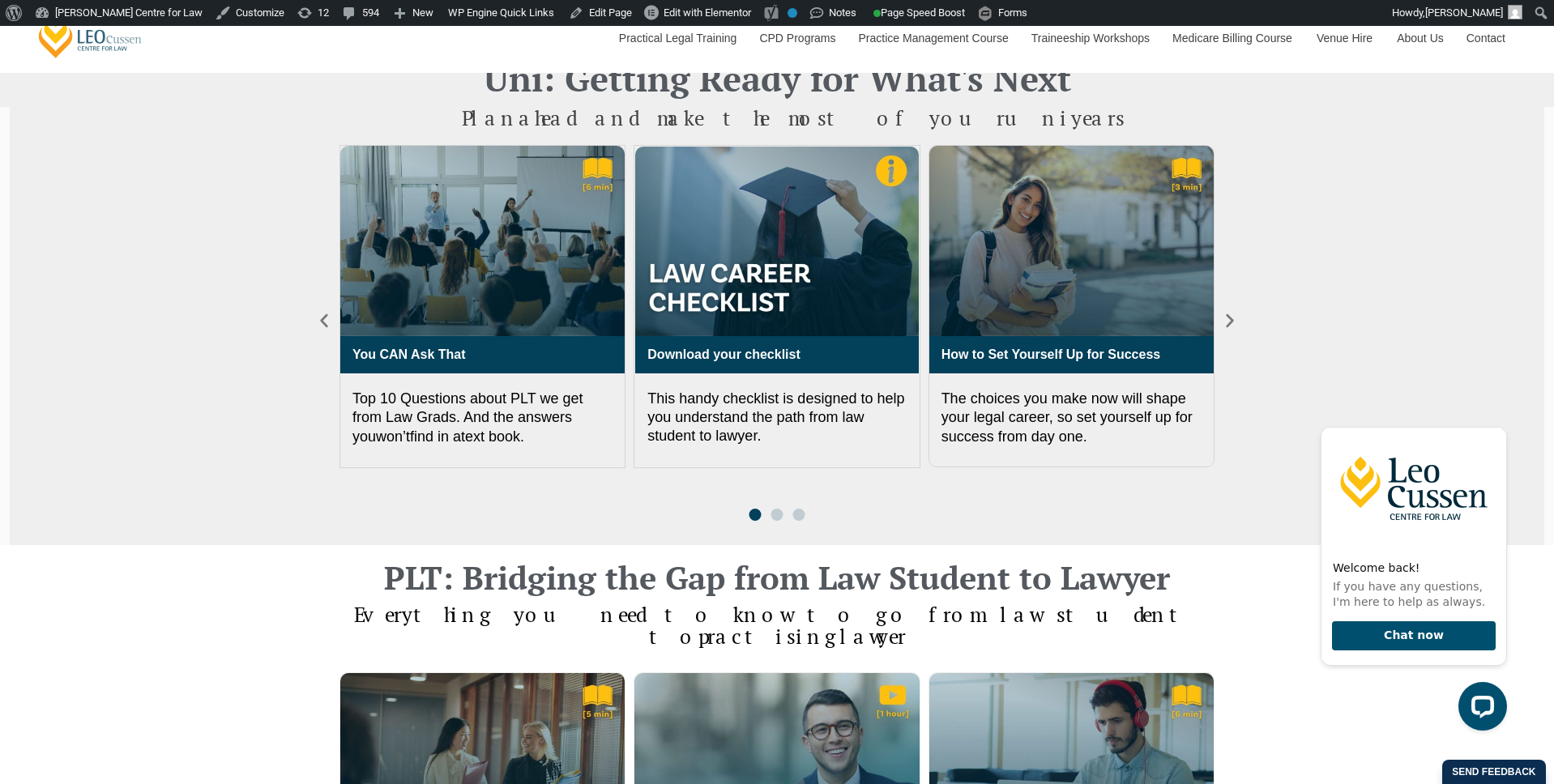
scroll to position [675, 0]
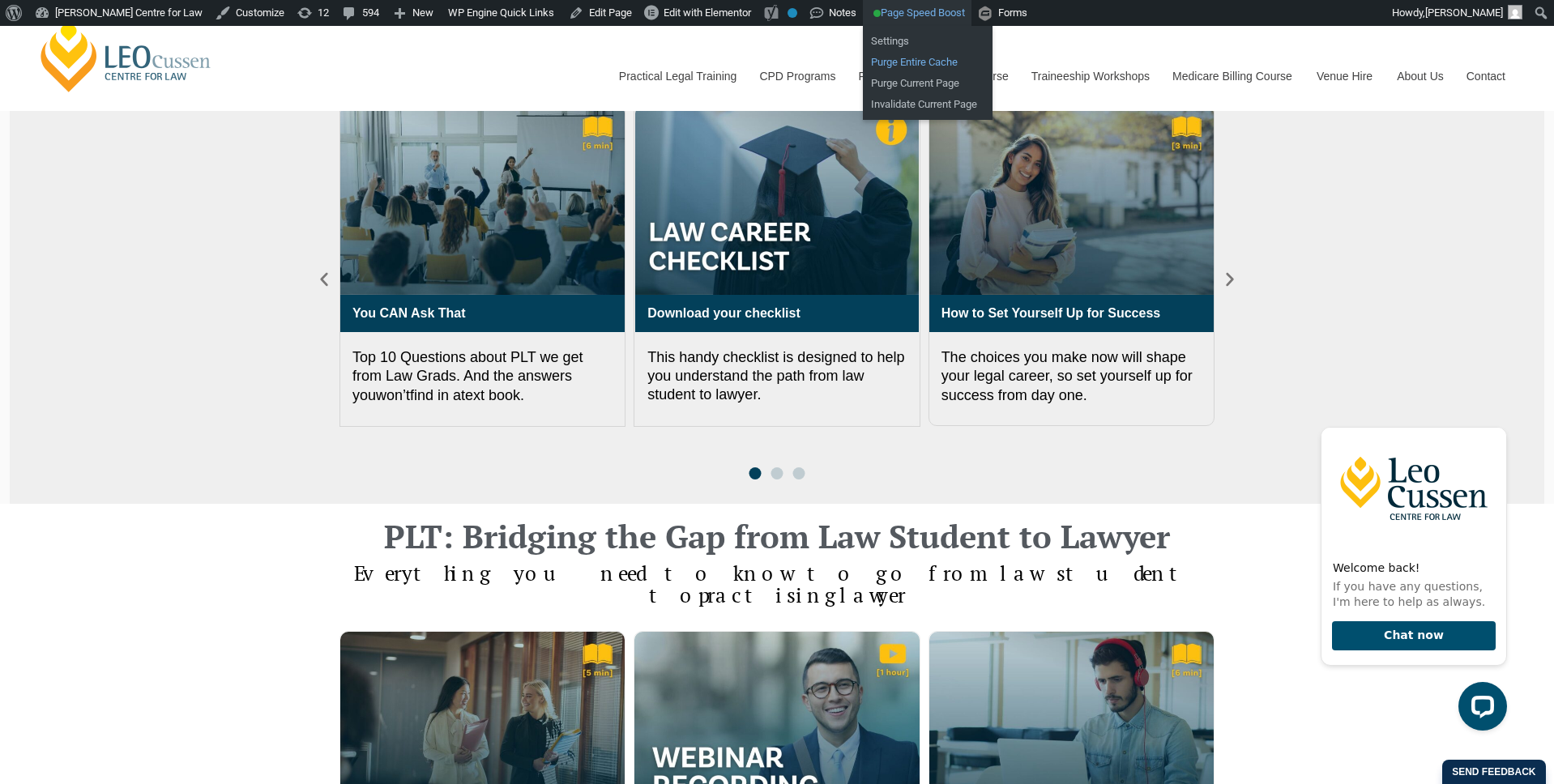
click at [928, 63] on link "Purge Entire Cache" at bounding box center [928, 62] width 130 height 21
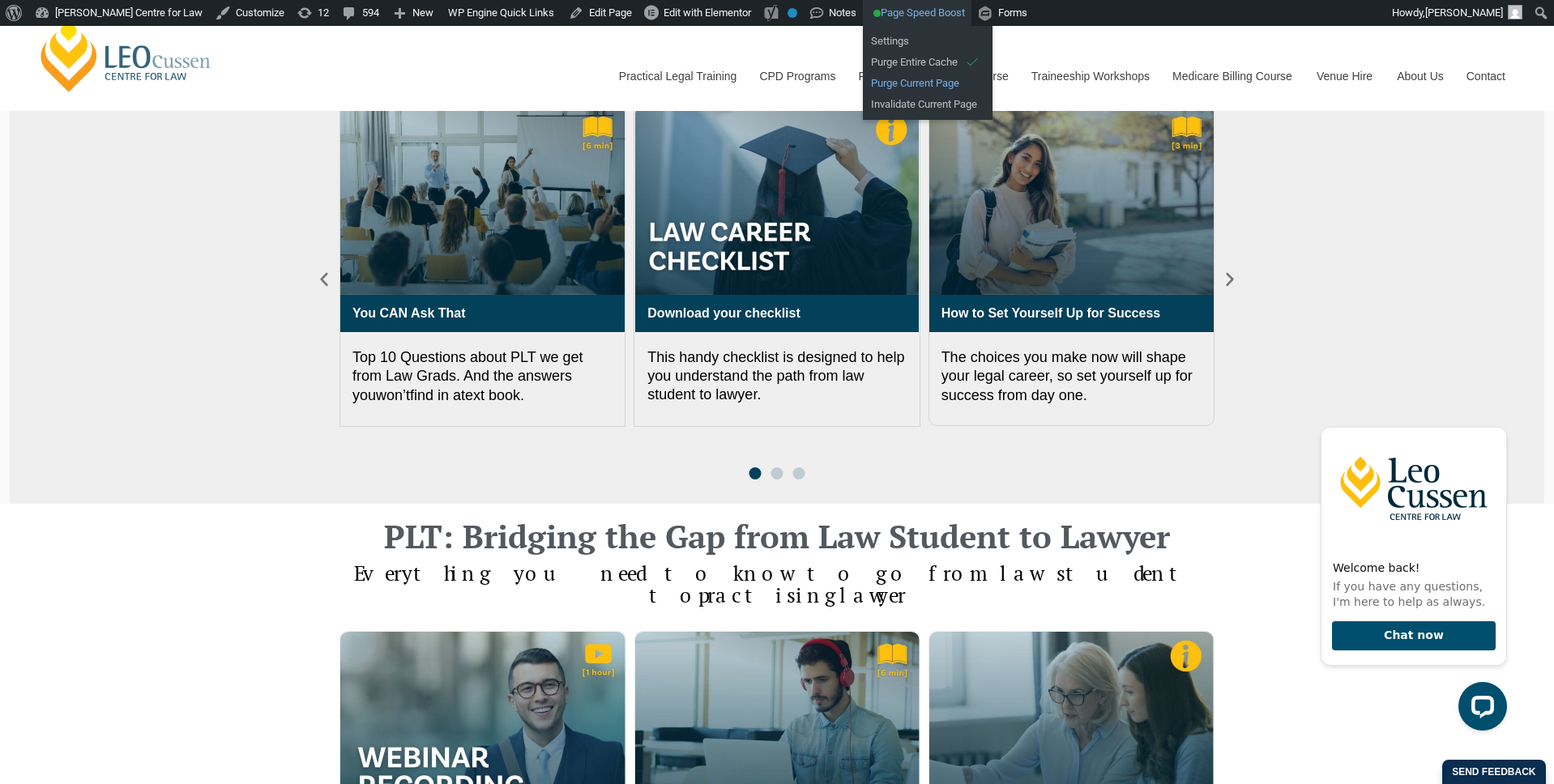
click at [922, 82] on link "Purge Current Page" at bounding box center [928, 83] width 130 height 21
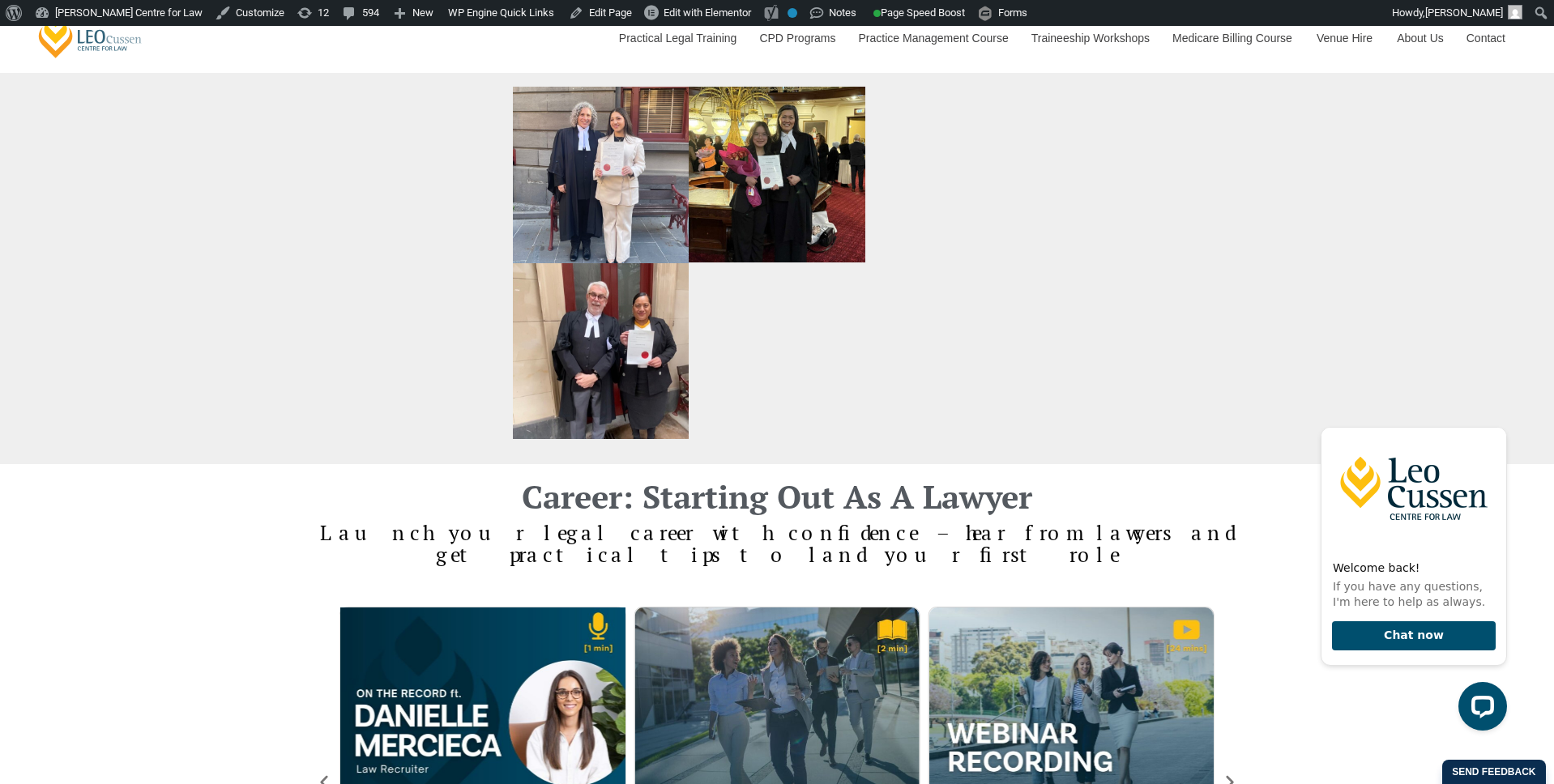
scroll to position [2199, 0]
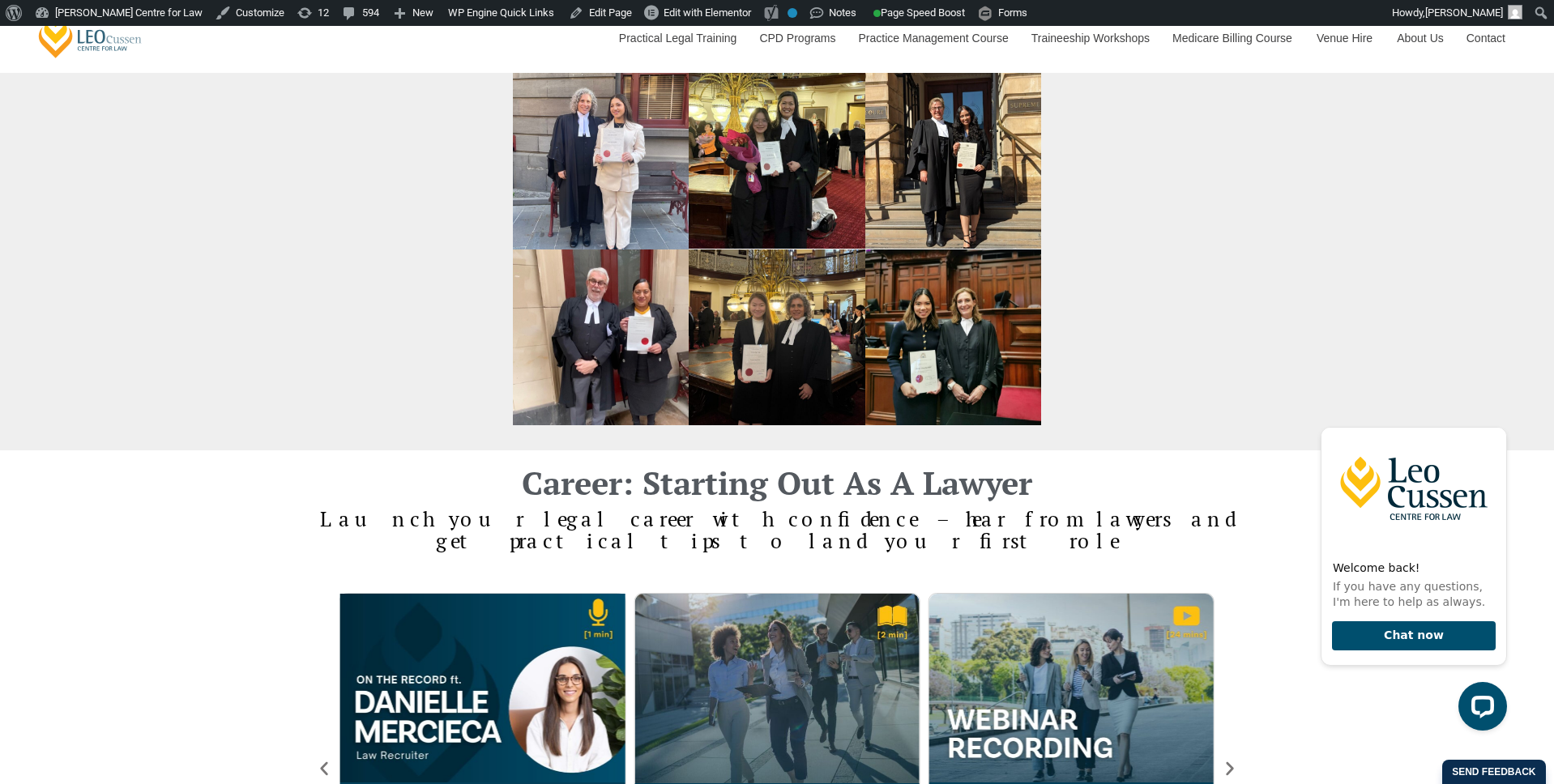
drag, startPoint x: 391, startPoint y: 353, endPoint x: 386, endPoint y: 393, distance: 40.3
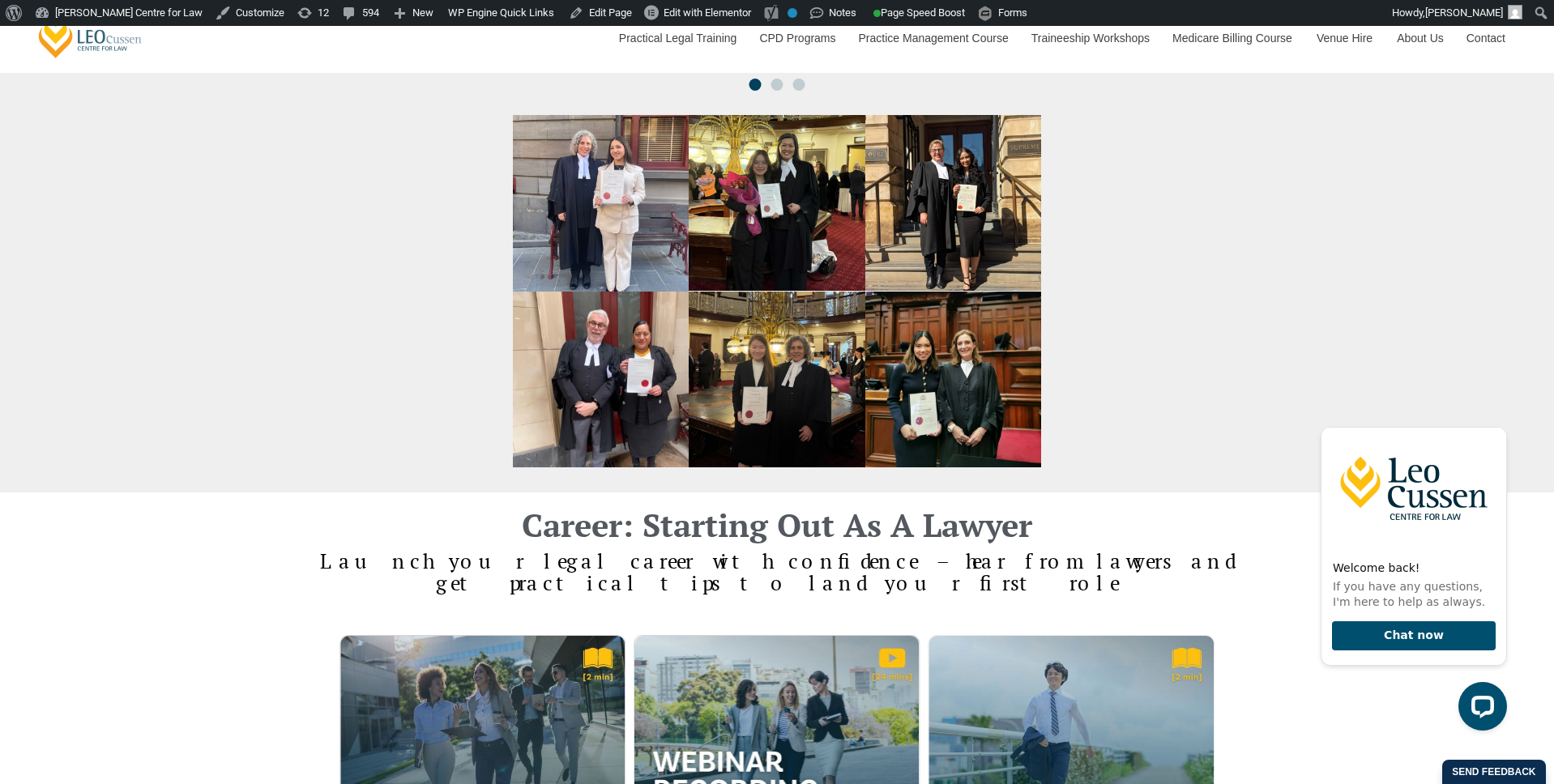
scroll to position [2252, 0]
